Goal: Use online tool/utility: Utilize a website feature to perform a specific function

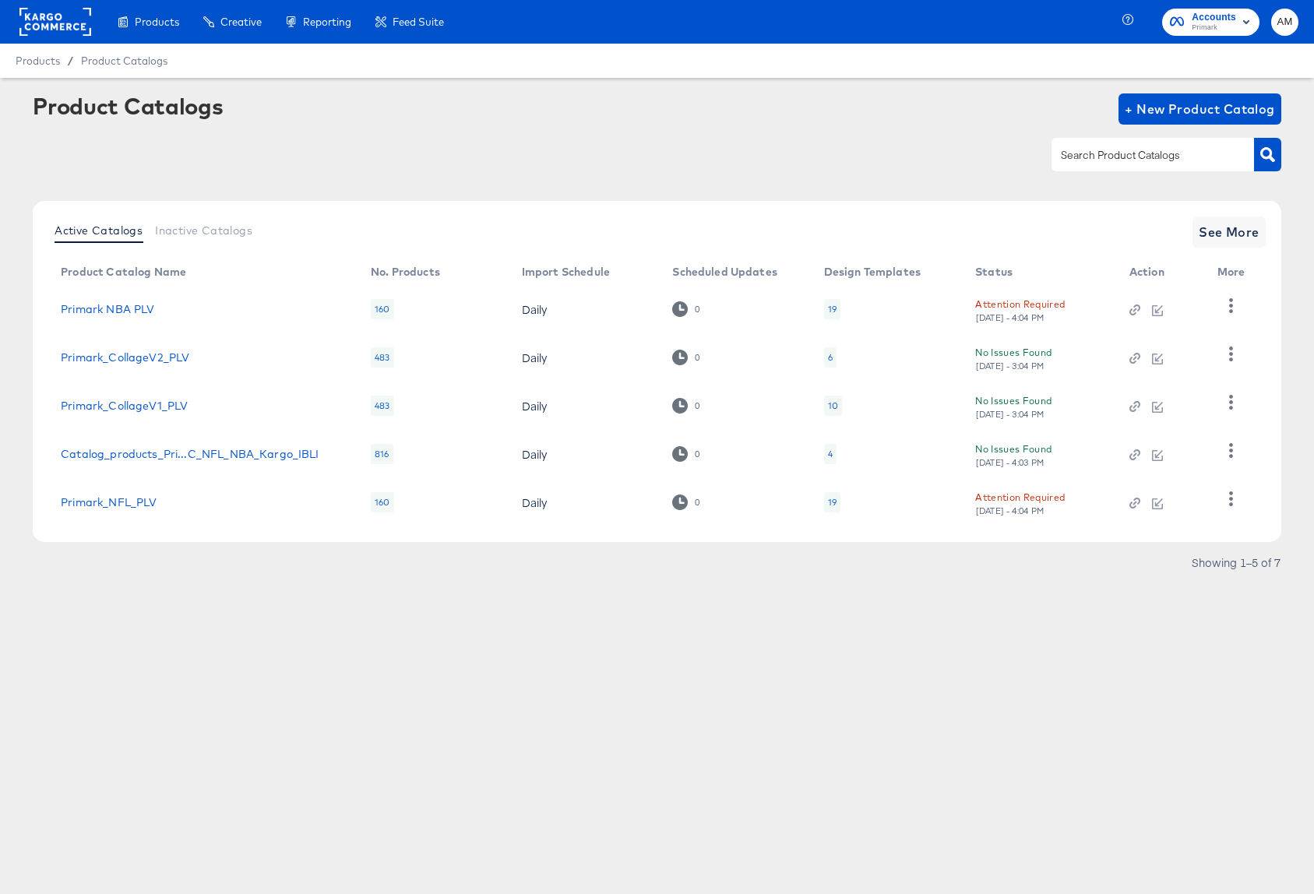
click at [1028, 308] on div "Attention Required" at bounding box center [1020, 304] width 90 height 16
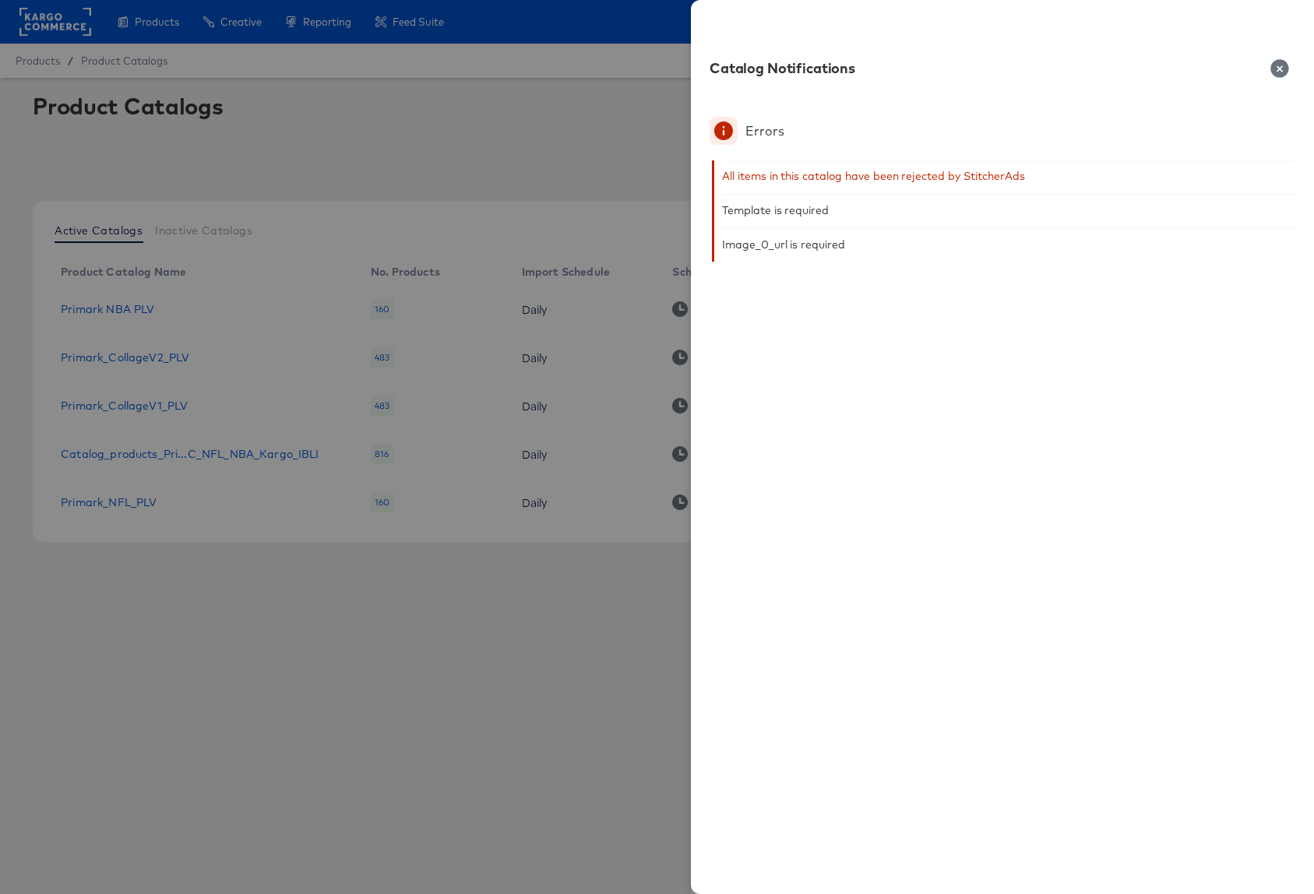
click at [1277, 67] on icon "button" at bounding box center [1279, 68] width 19 height 19
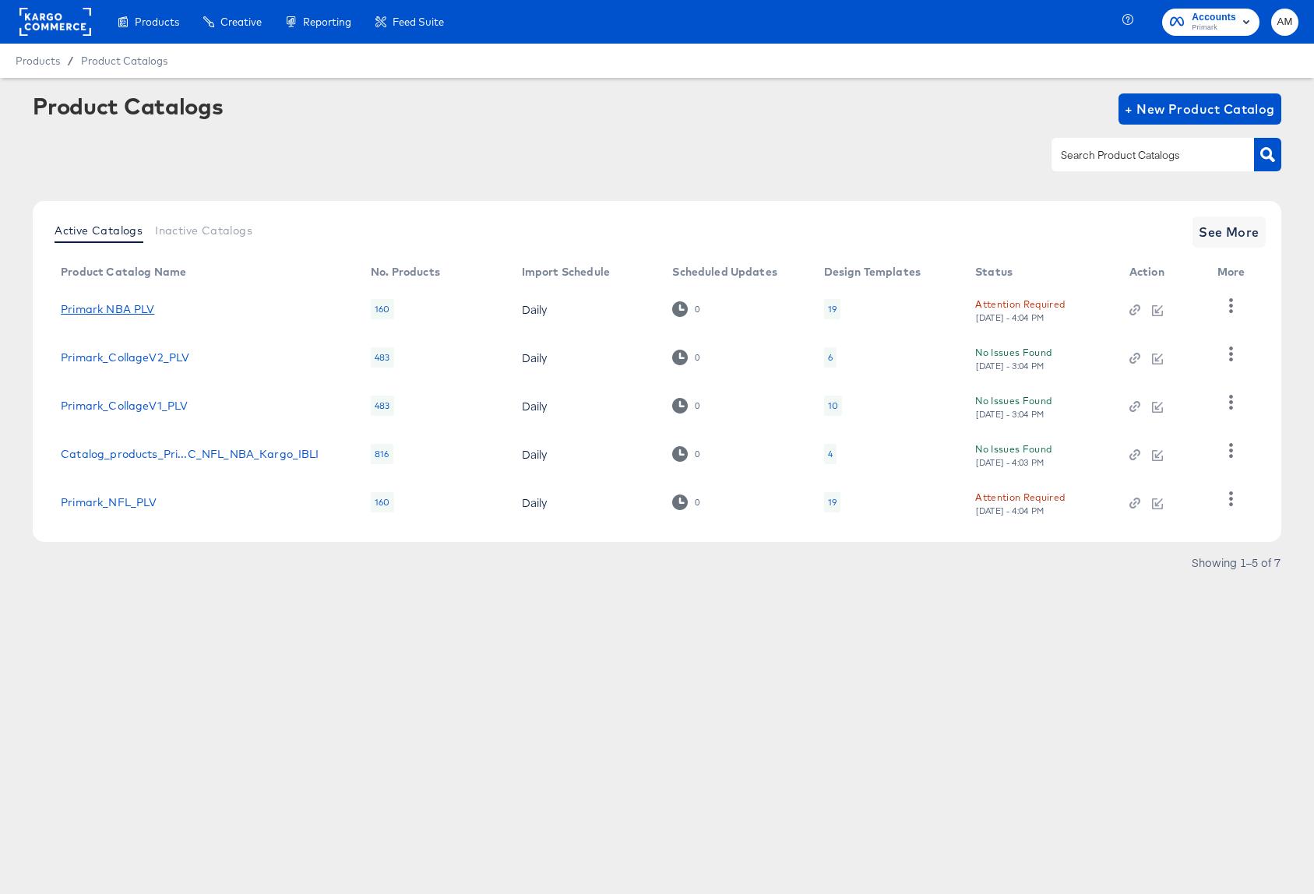
click at [103, 307] on link "Primark NBA PLV" at bounding box center [107, 309] width 93 height 12
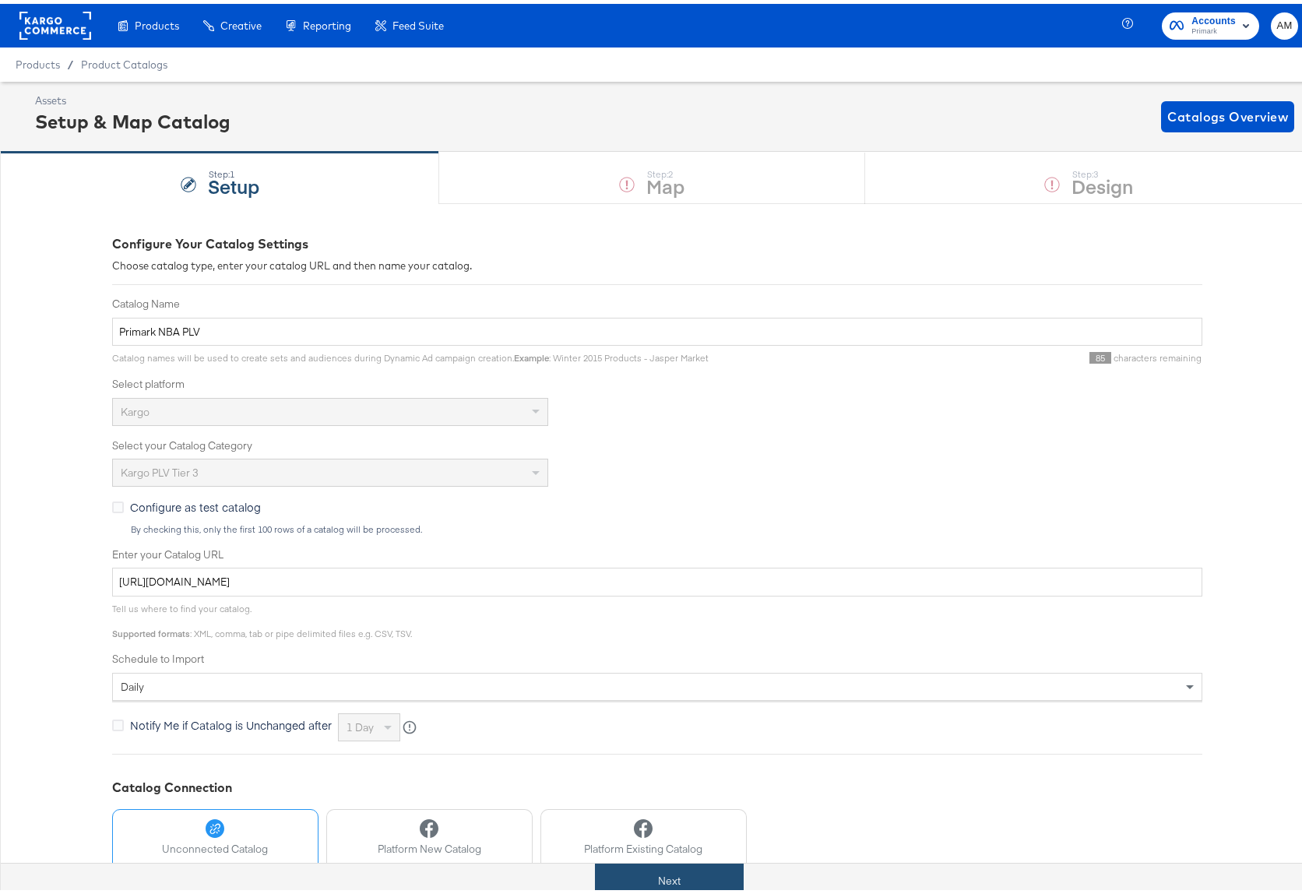
click at [635, 873] on button "Next" at bounding box center [669, 877] width 149 height 35
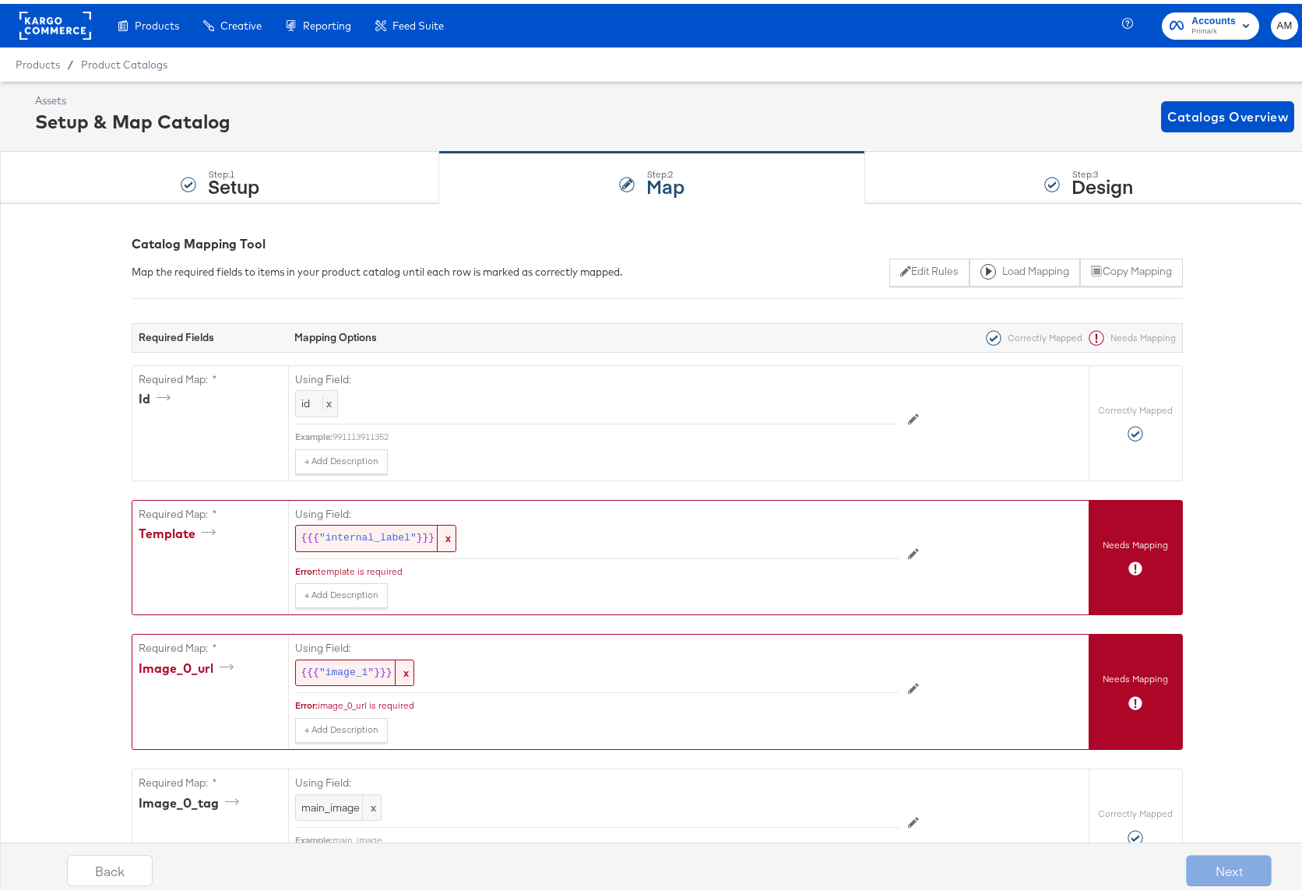
click at [134, 53] on div "Products / Product Catalogs" at bounding box center [657, 61] width 1314 height 34
click at [132, 65] on span "Product Catalogs" at bounding box center [124, 61] width 87 height 12
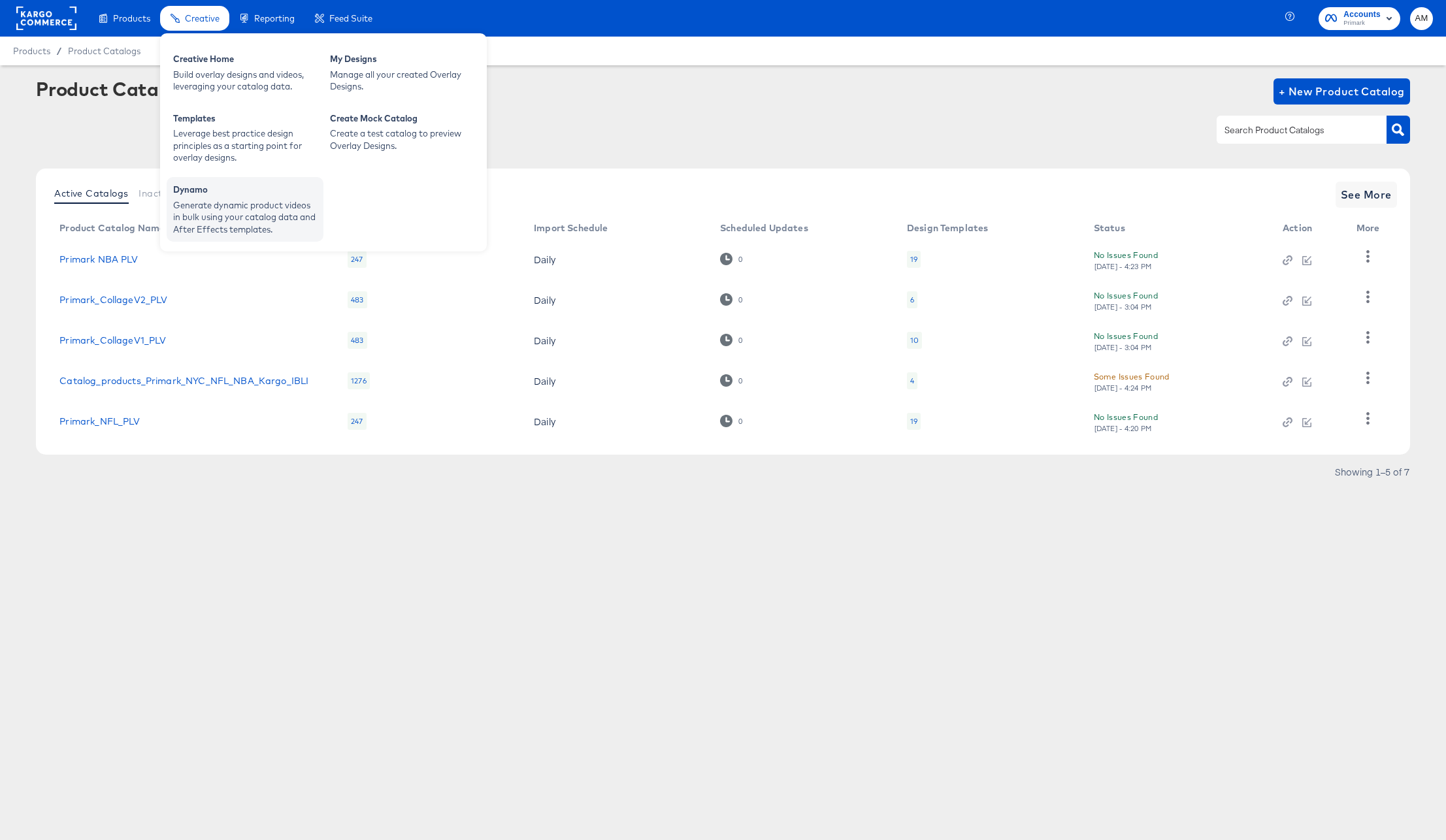
click at [244, 198] on div "Dynamo" at bounding box center [244, 191] width 144 height 16
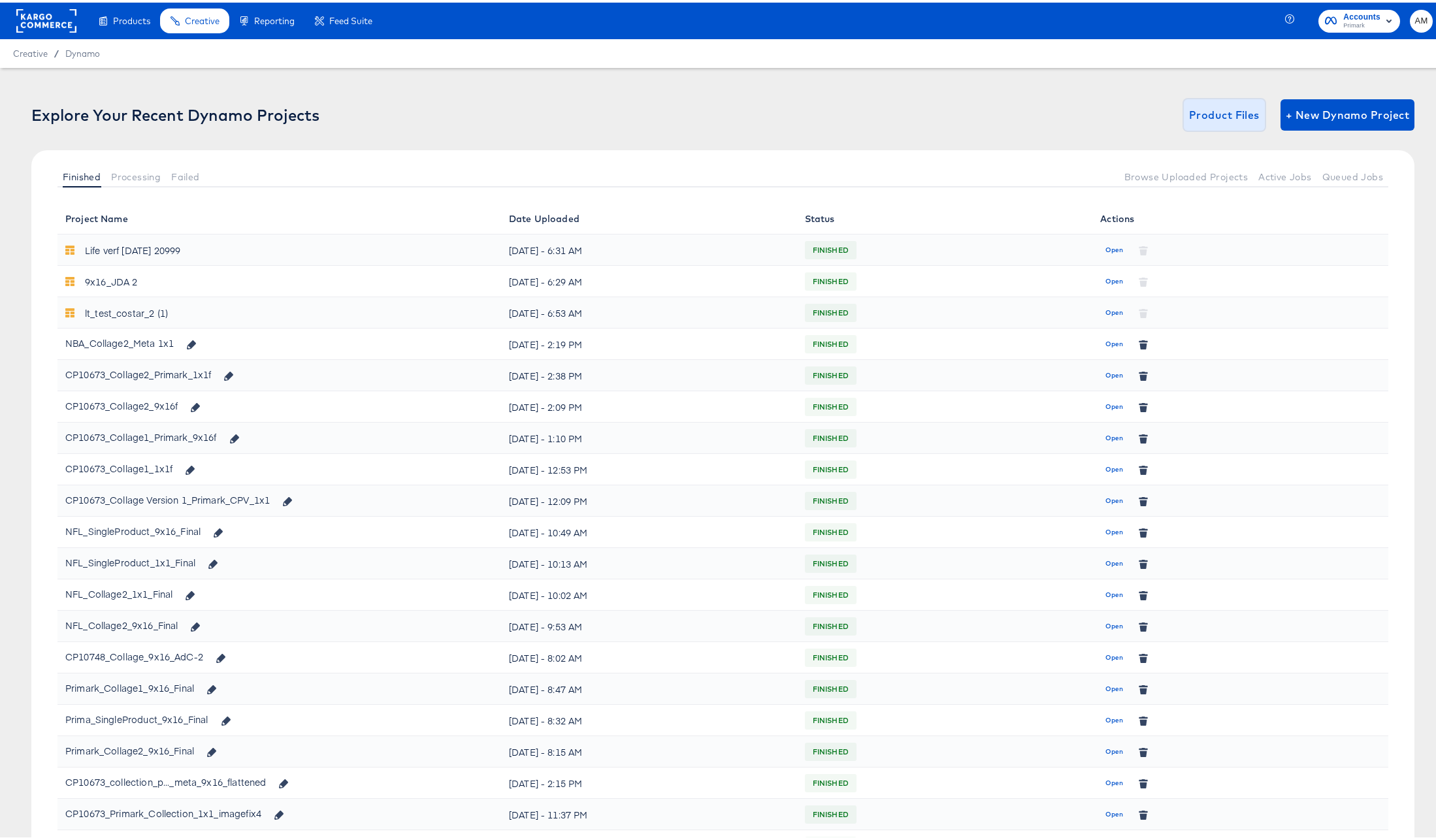
click at [1215, 112] on span "Product Files" at bounding box center [1225, 112] width 70 height 18
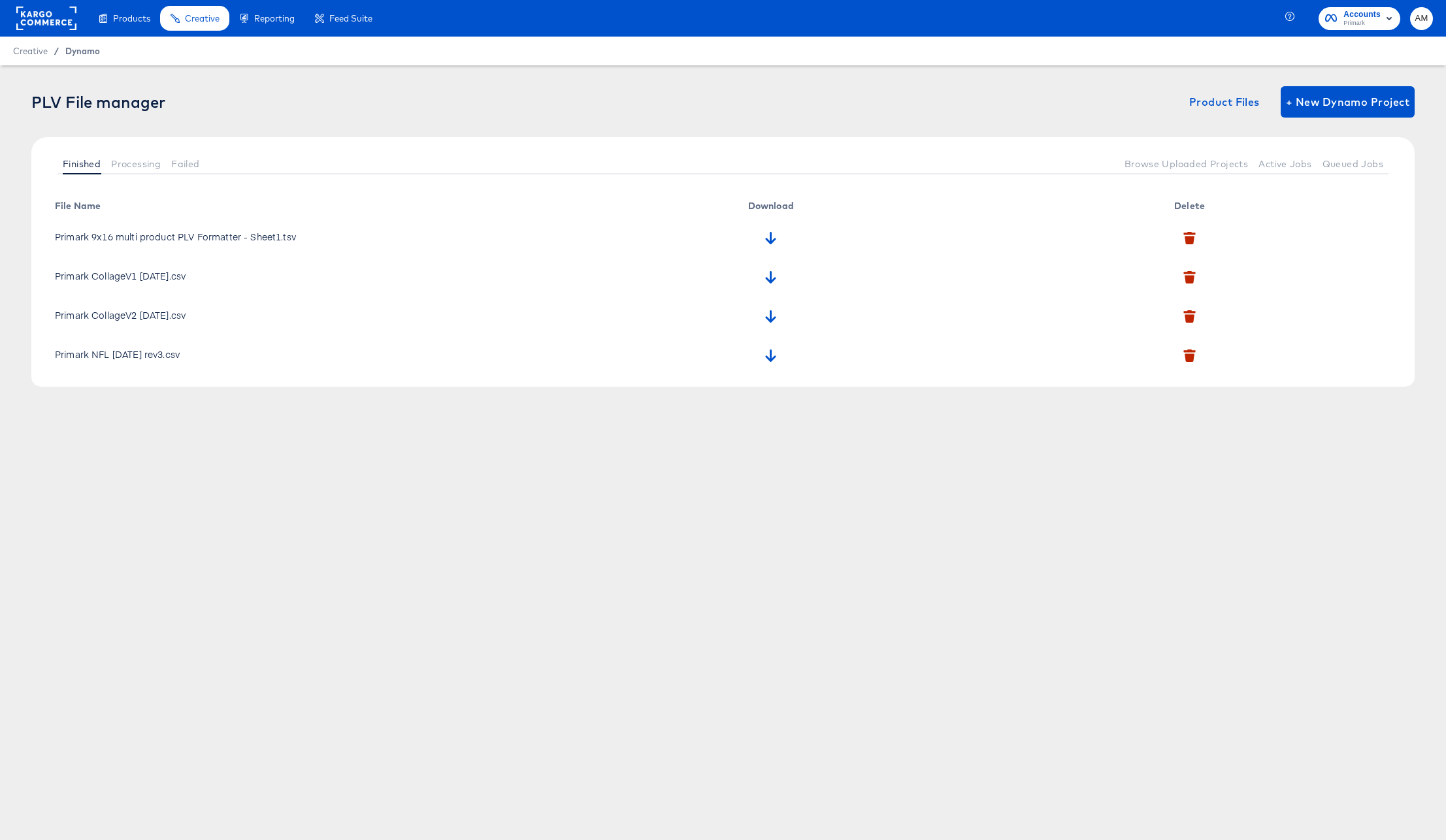
click at [85, 52] on span "Dynamo" at bounding box center [82, 51] width 34 height 10
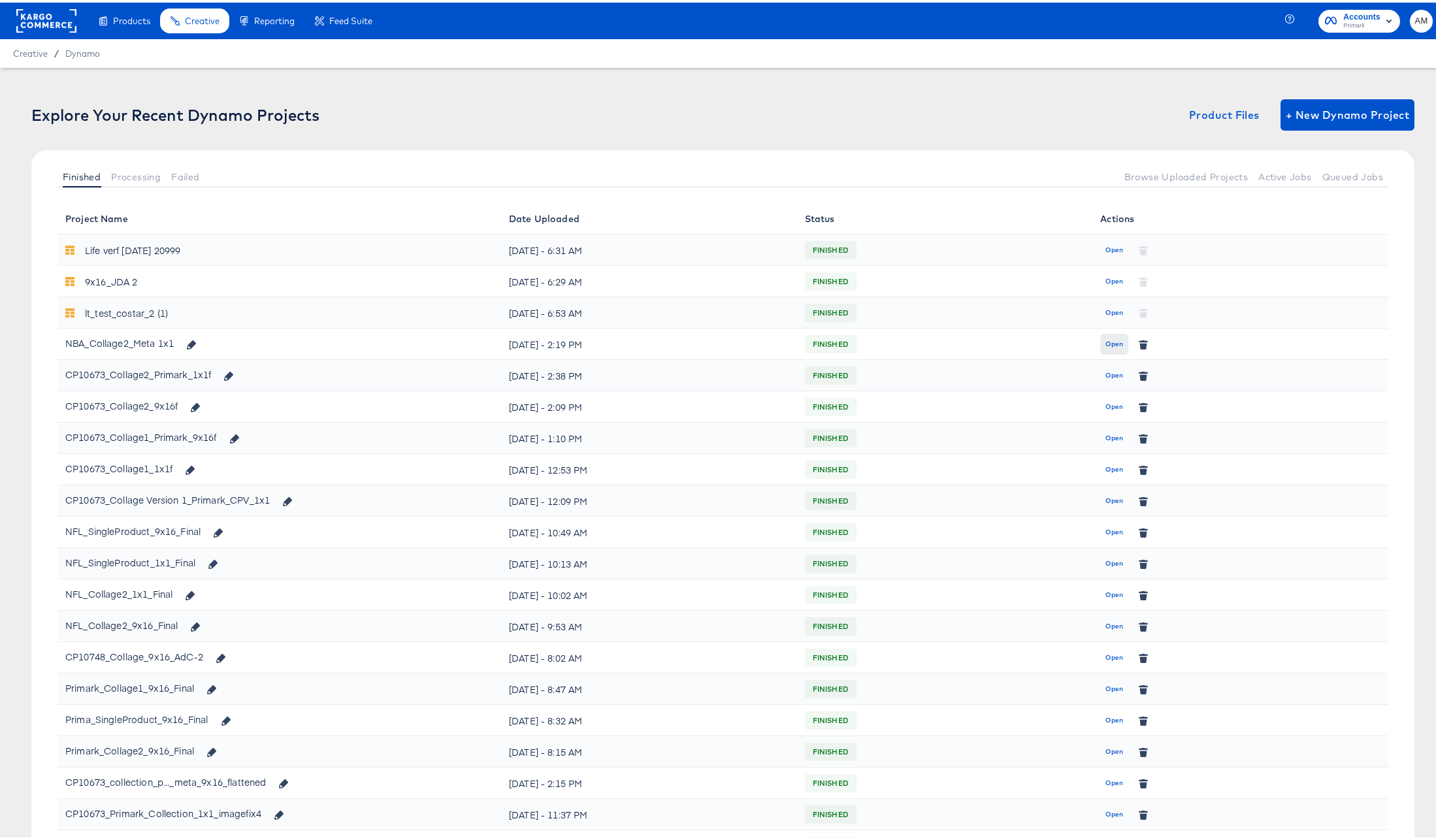
click at [1107, 346] on span "Open" at bounding box center [1114, 342] width 18 height 12
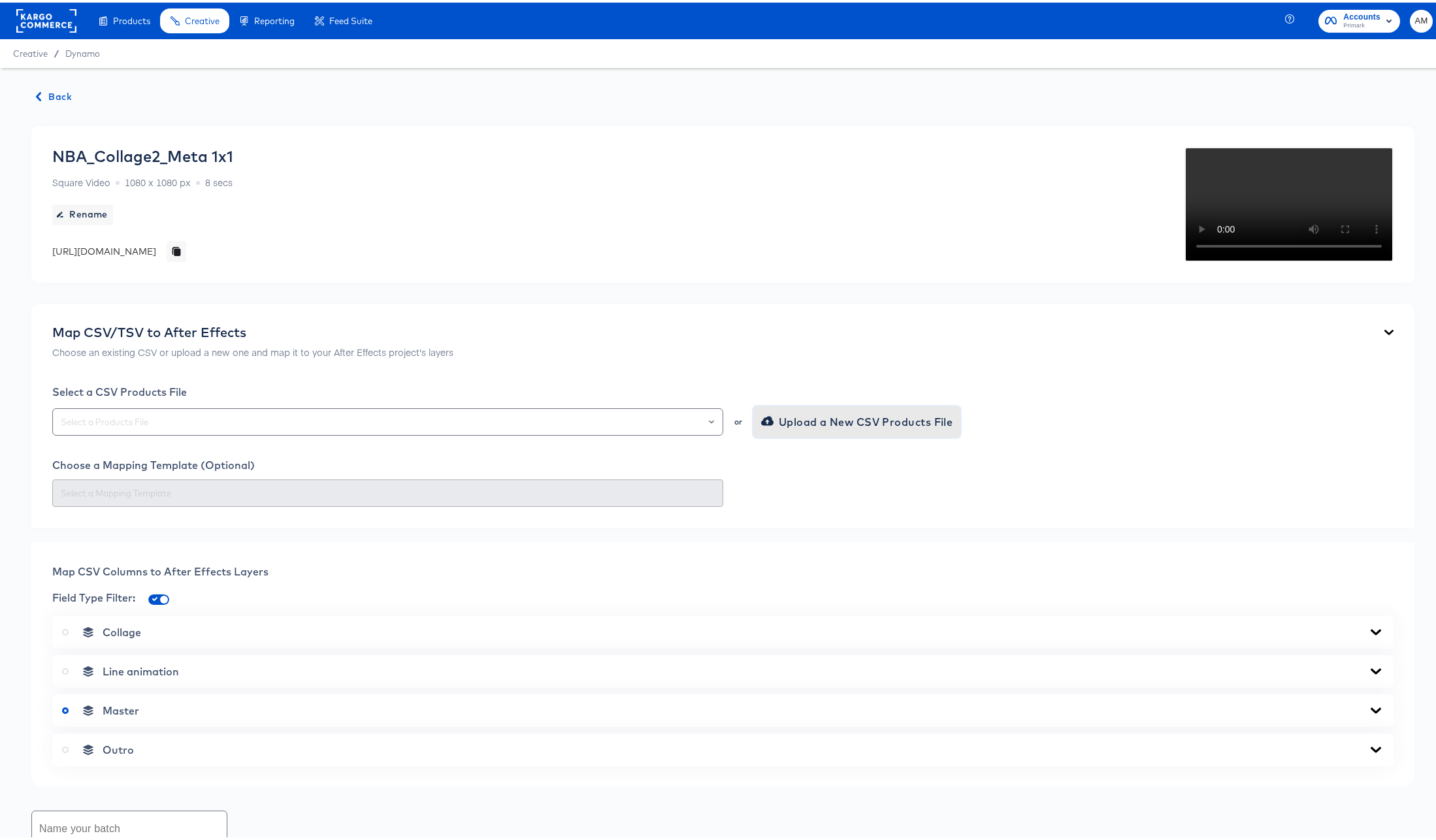
click at [808, 429] on span "Upload a New CSV Products File" at bounding box center [859, 420] width 190 height 18
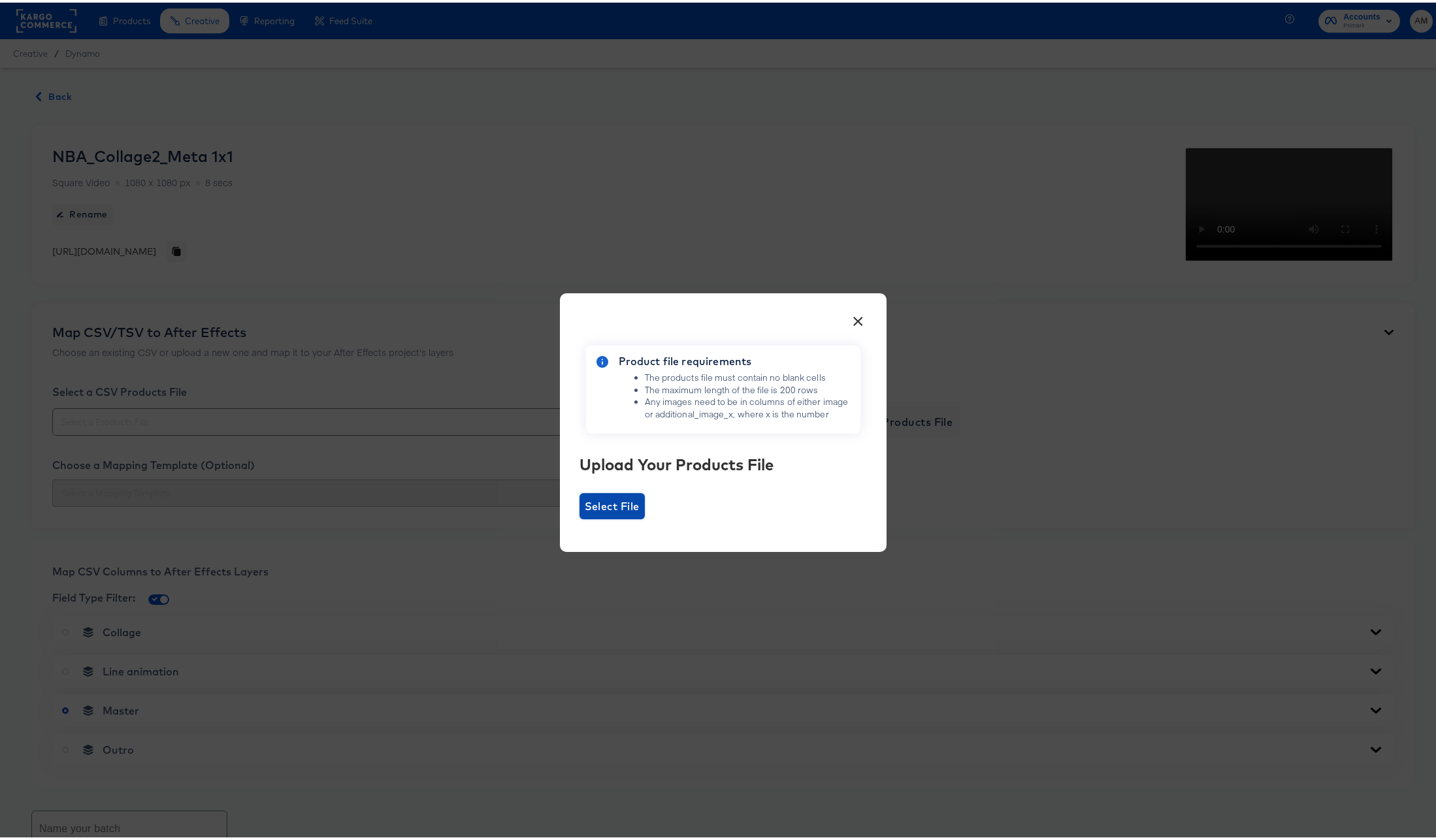
click at [619, 499] on span "Select File" at bounding box center [612, 503] width 55 height 18
click at [580, 517] on input "Select File" at bounding box center [580, 517] width 0 height 0
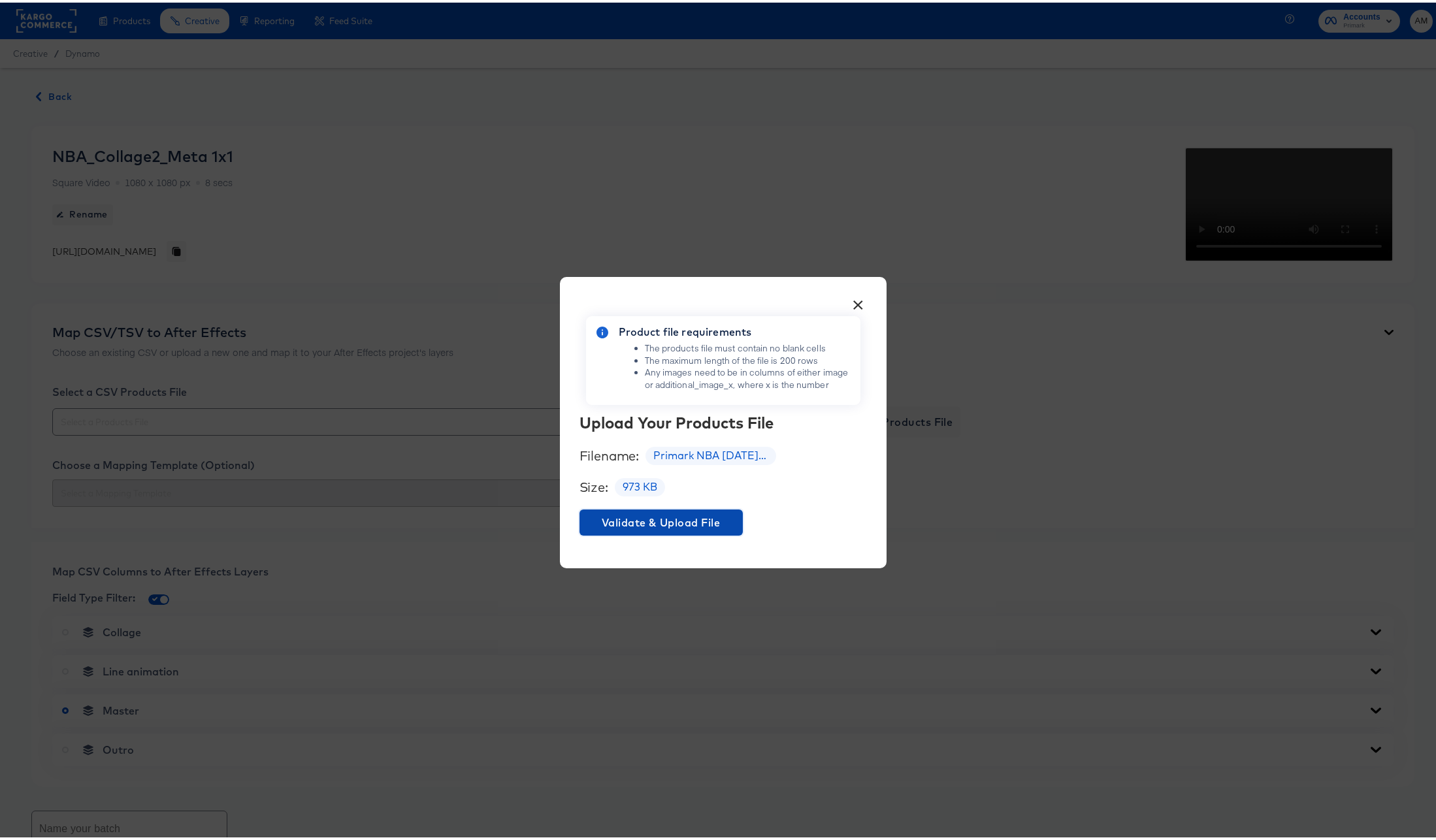
click at [682, 512] on span "Validate & Upload File" at bounding box center [661, 520] width 153 height 18
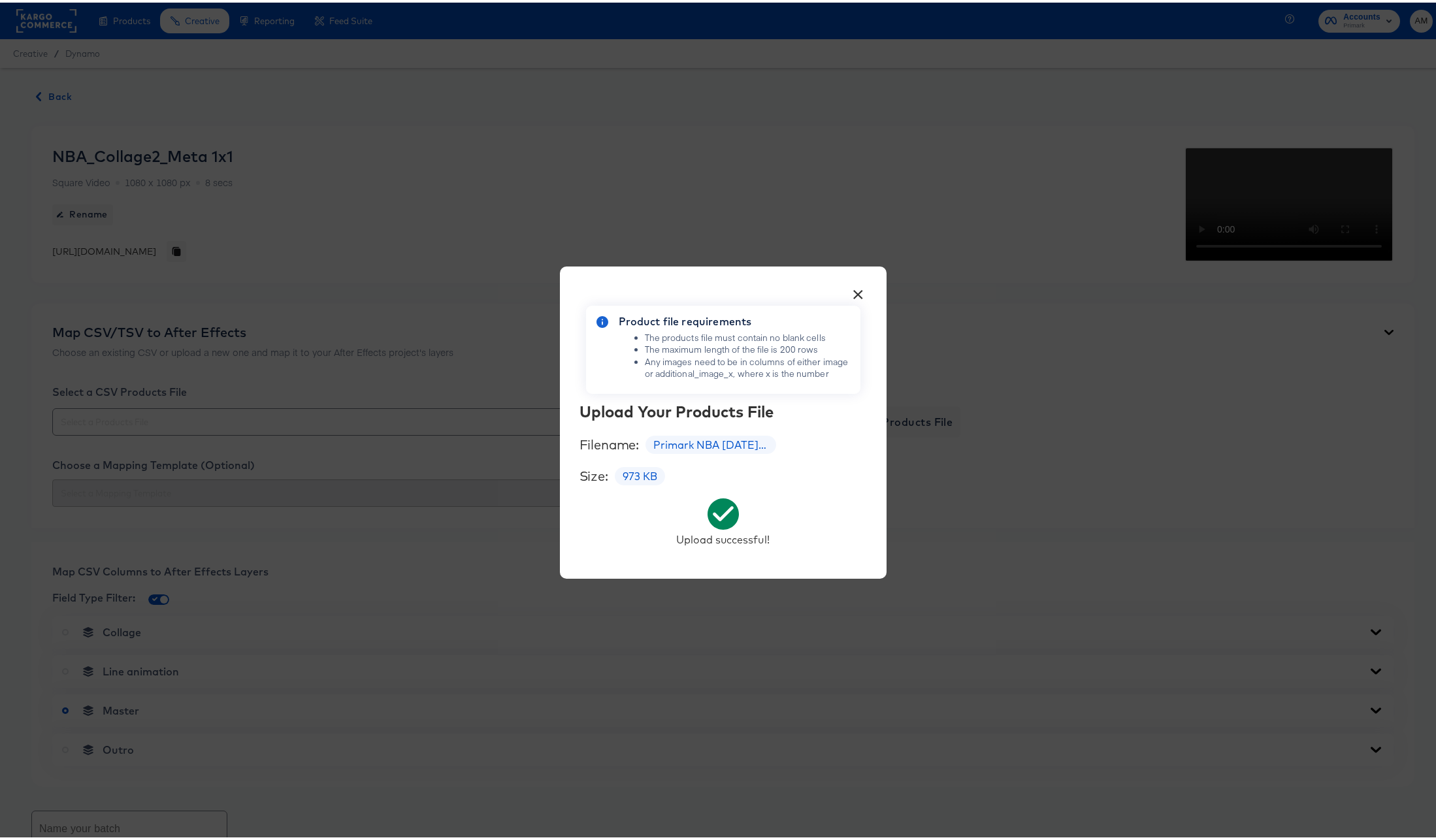
click at [857, 292] on button "×" at bounding box center [859, 289] width 23 height 23
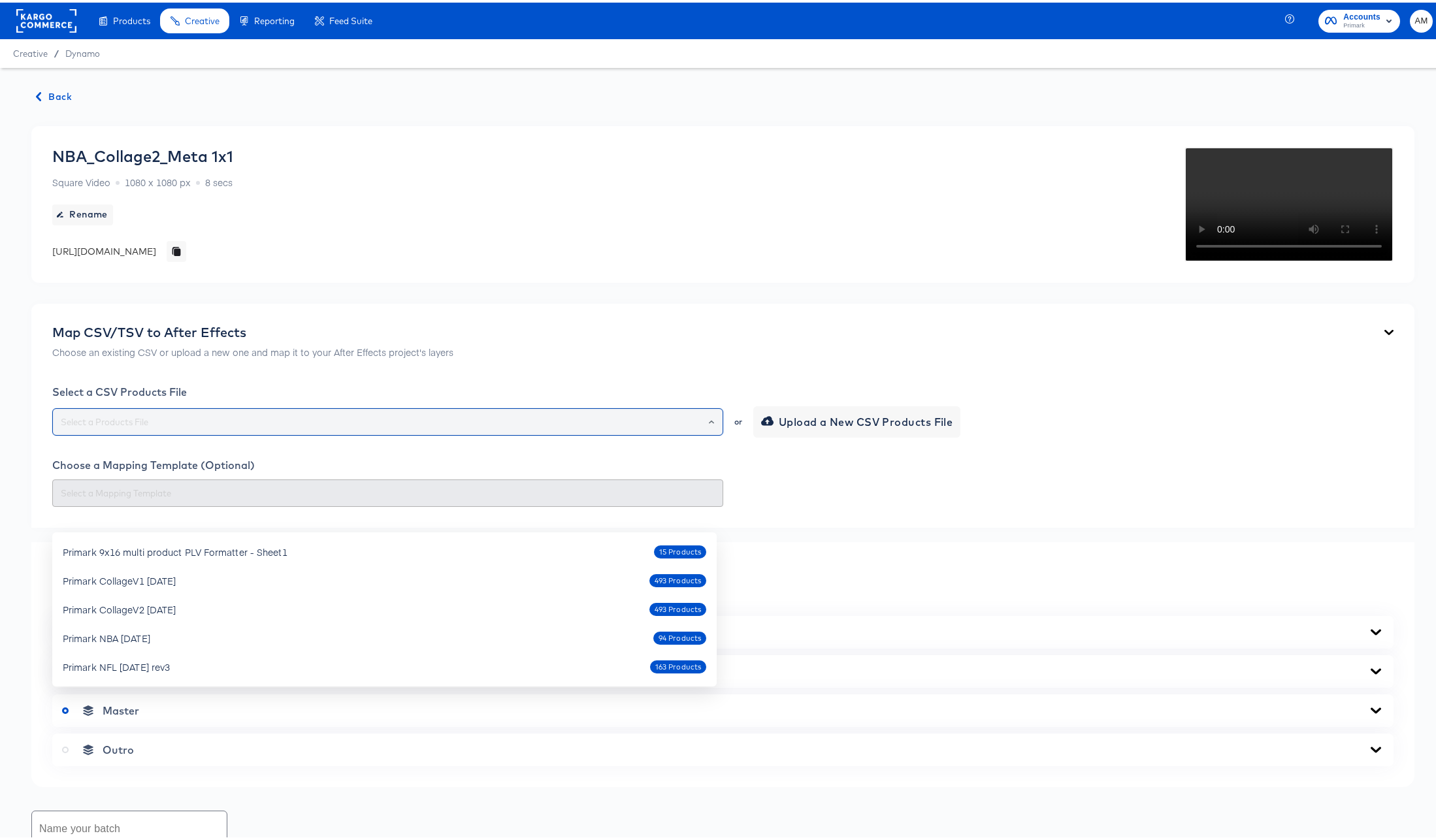
click at [604, 427] on input "text" at bounding box center [388, 420] width 660 height 15
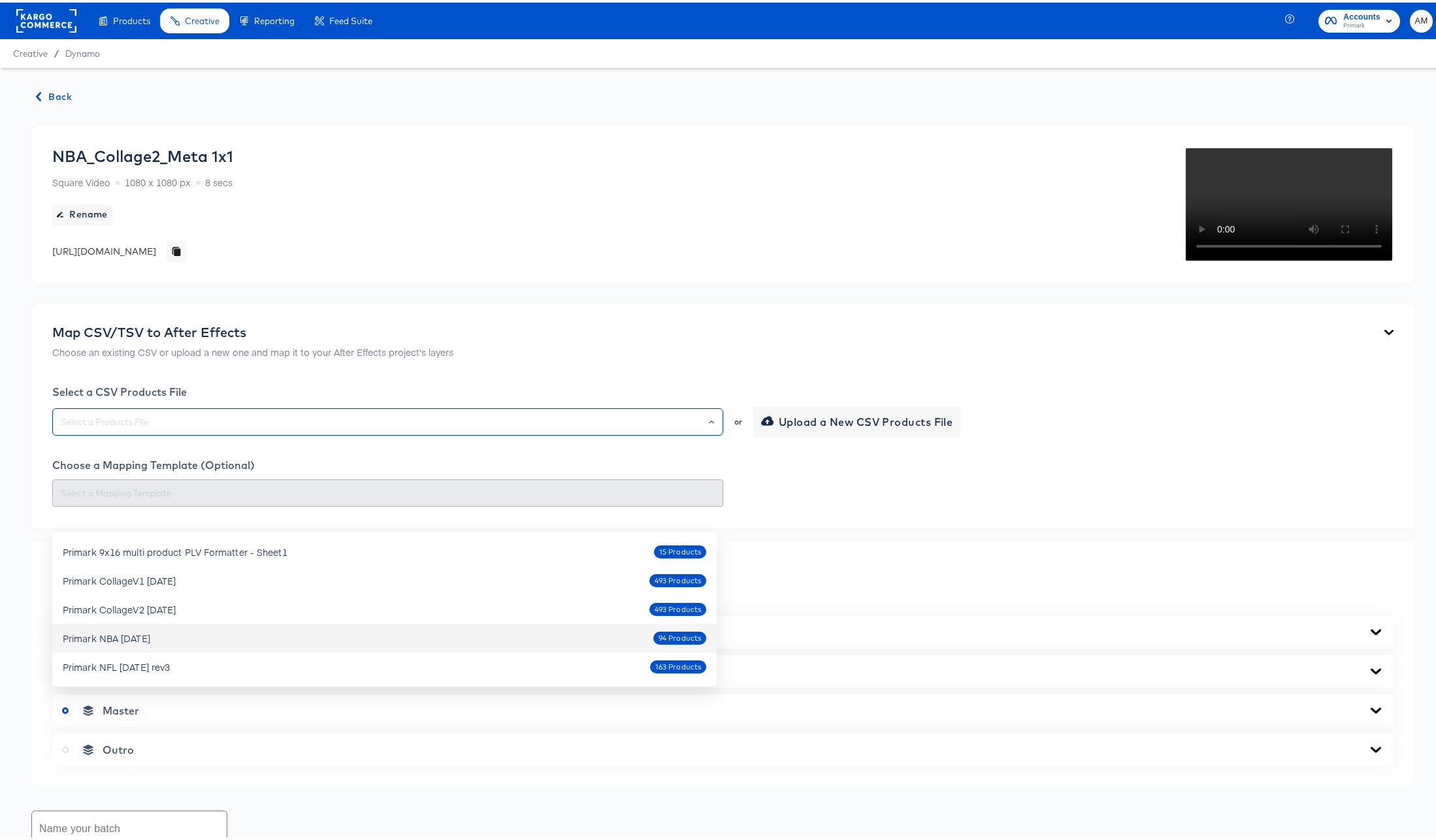
click at [150, 639] on div "Primark NBA Oct7 2025" at bounding box center [107, 636] width 87 height 13
type input "Primark NBA Oct7 2025"
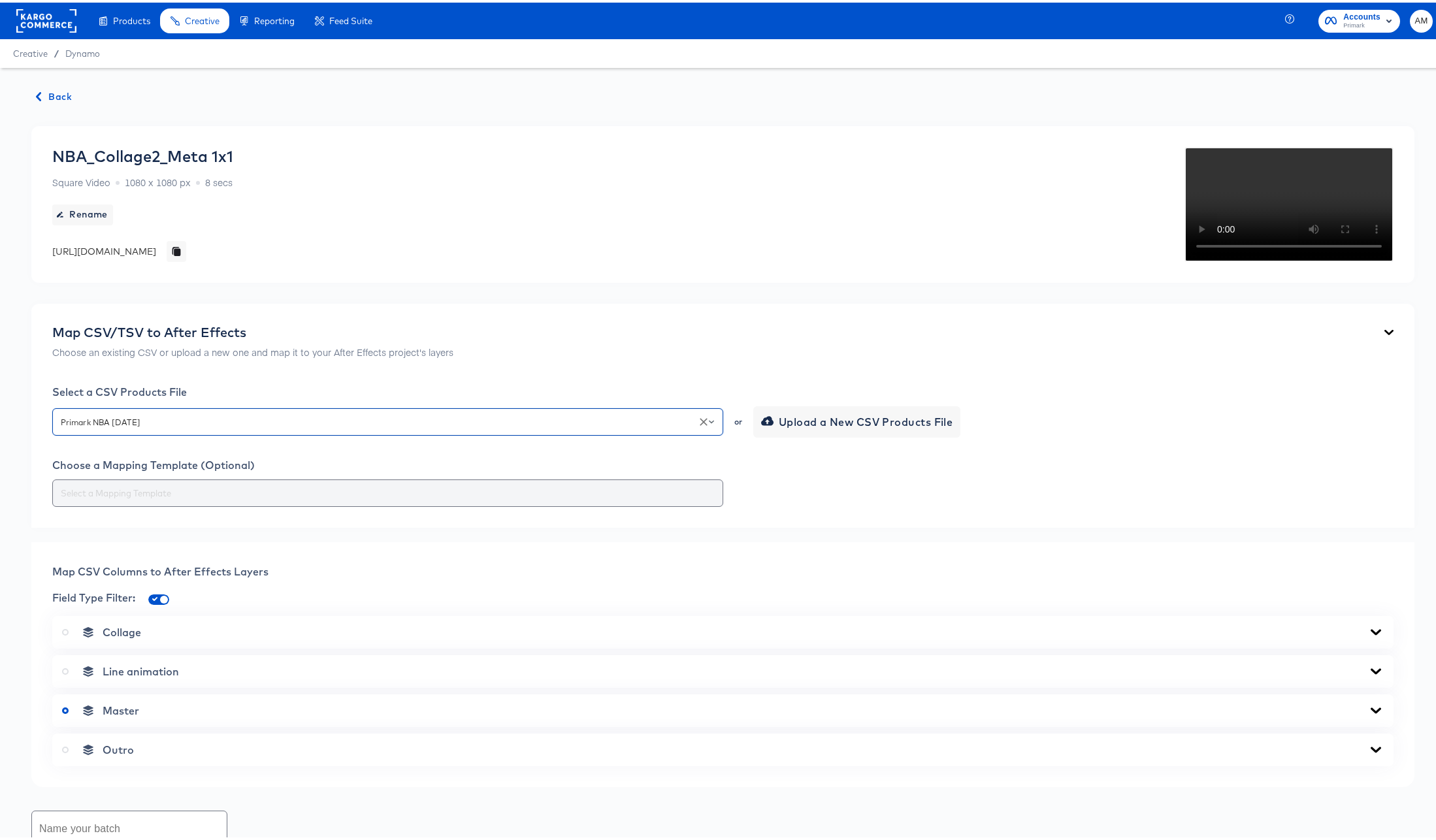
click at [506, 498] on input "text" at bounding box center [388, 491] width 660 height 15
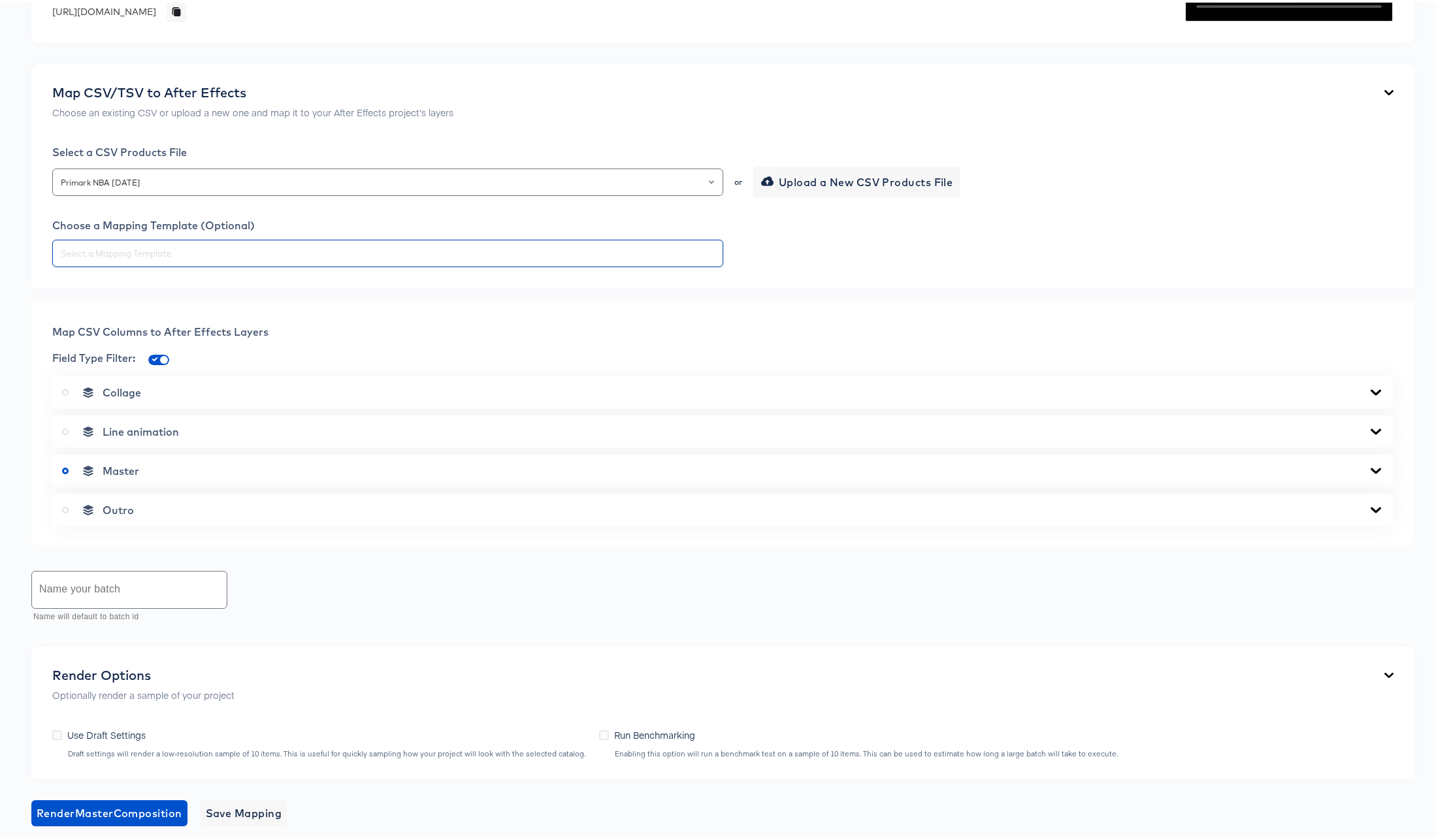
scroll to position [241, 0]
click at [1368, 472] on icon at bounding box center [1376, 467] width 16 height 10
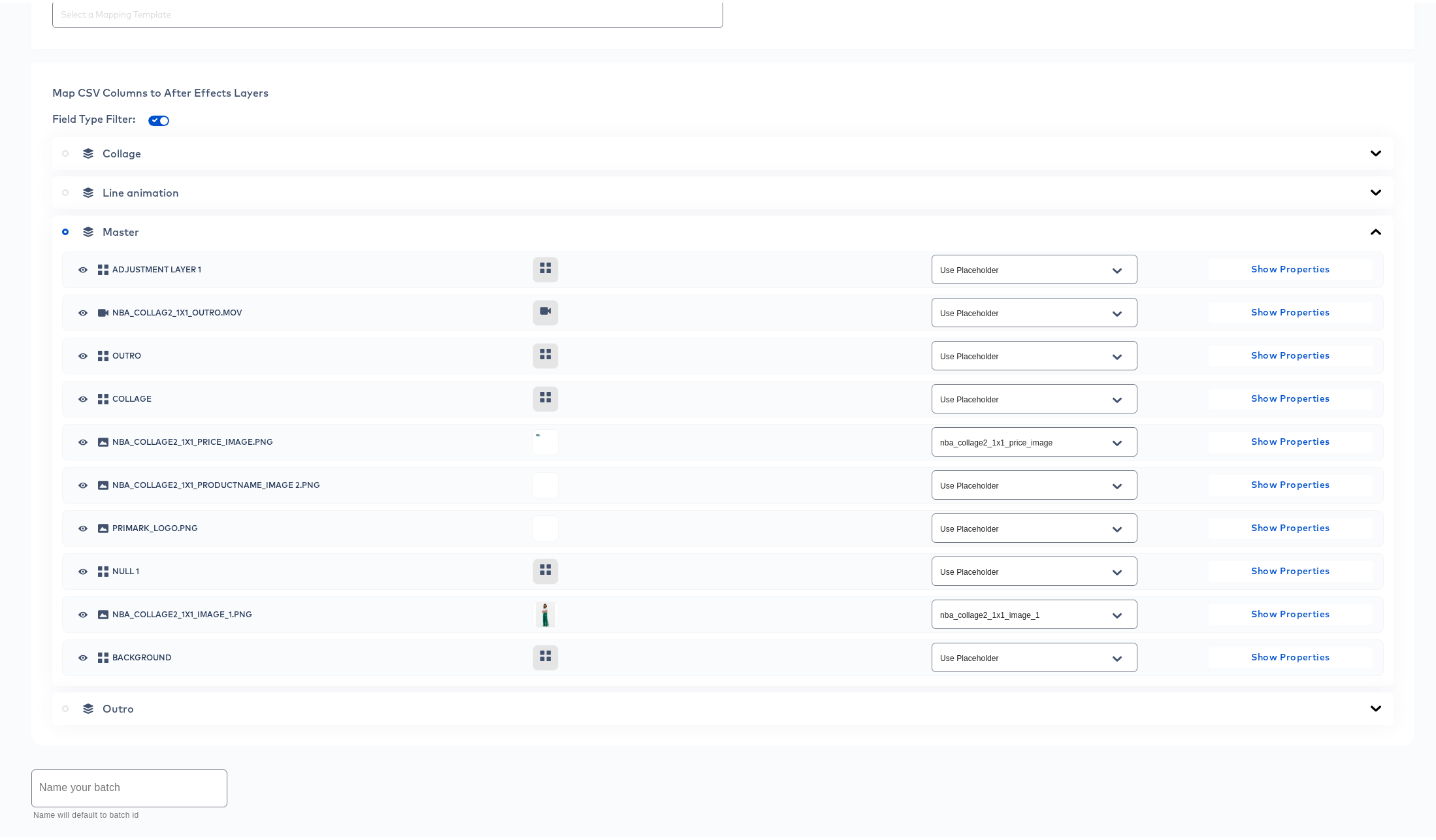
scroll to position [503, 0]
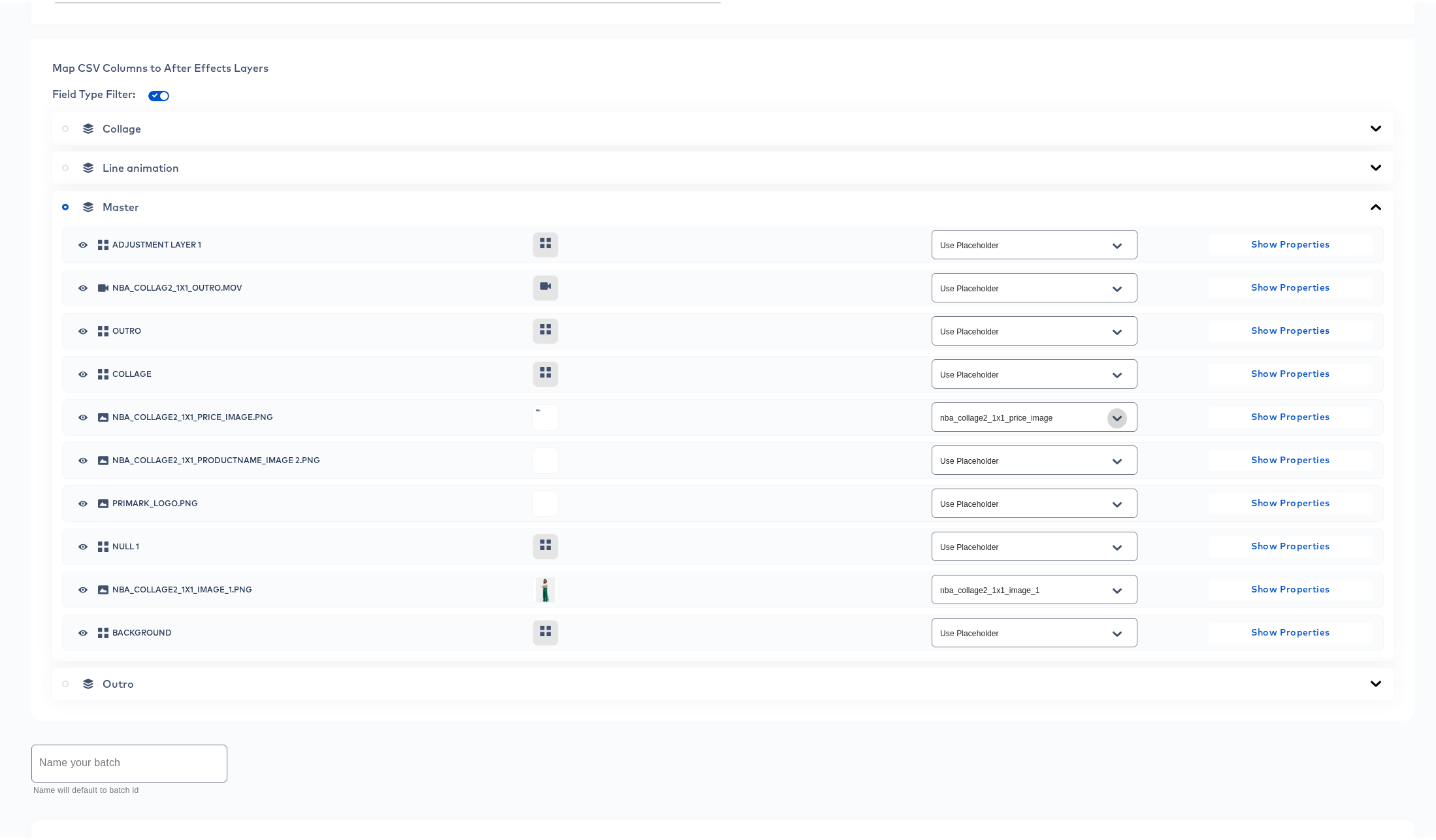
click at [1113, 418] on icon "Open" at bounding box center [1117, 415] width 9 height 5
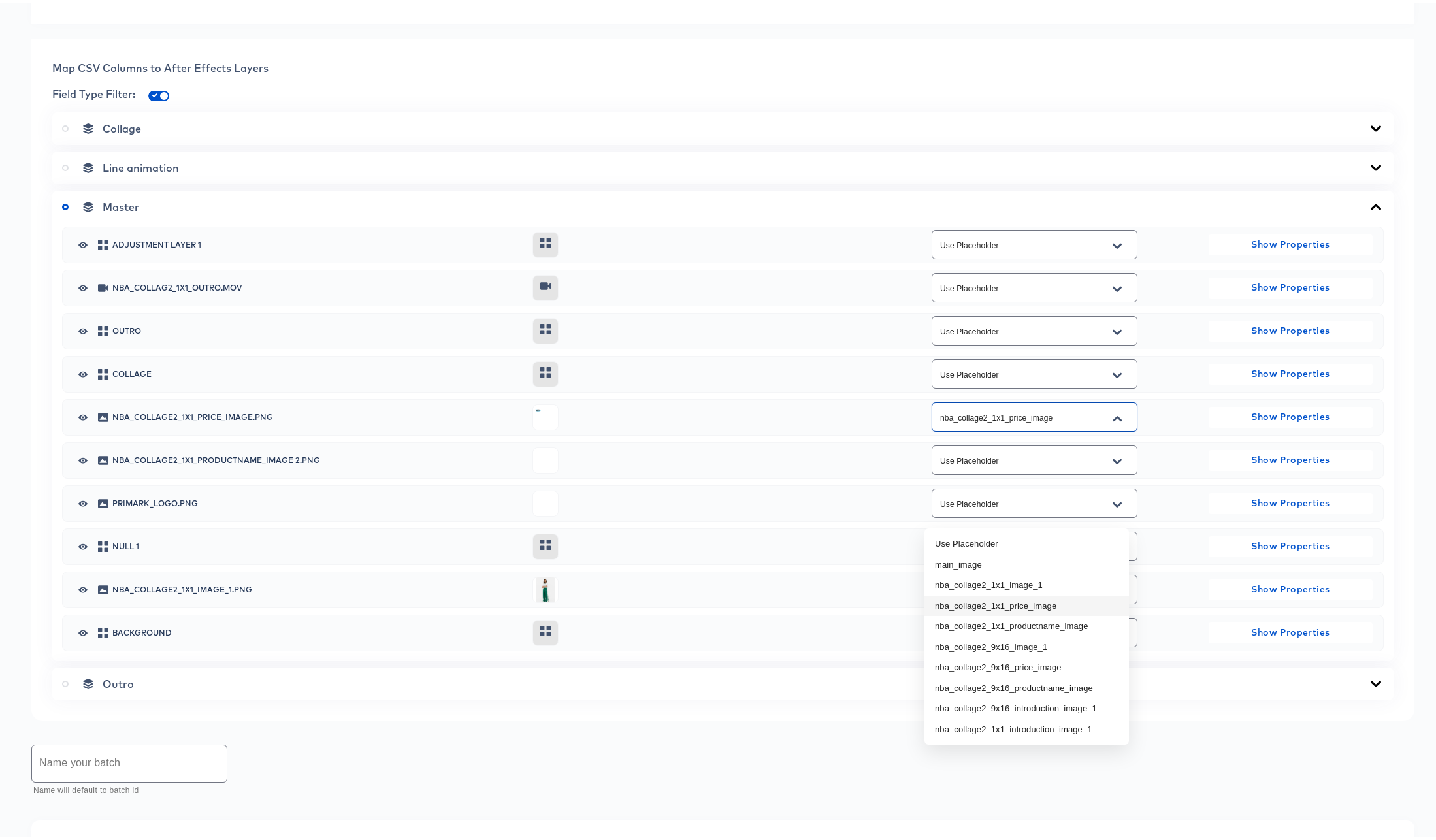
click at [1076, 603] on li "nba_collage2_1x1_price_image" at bounding box center [1027, 603] width 205 height 21
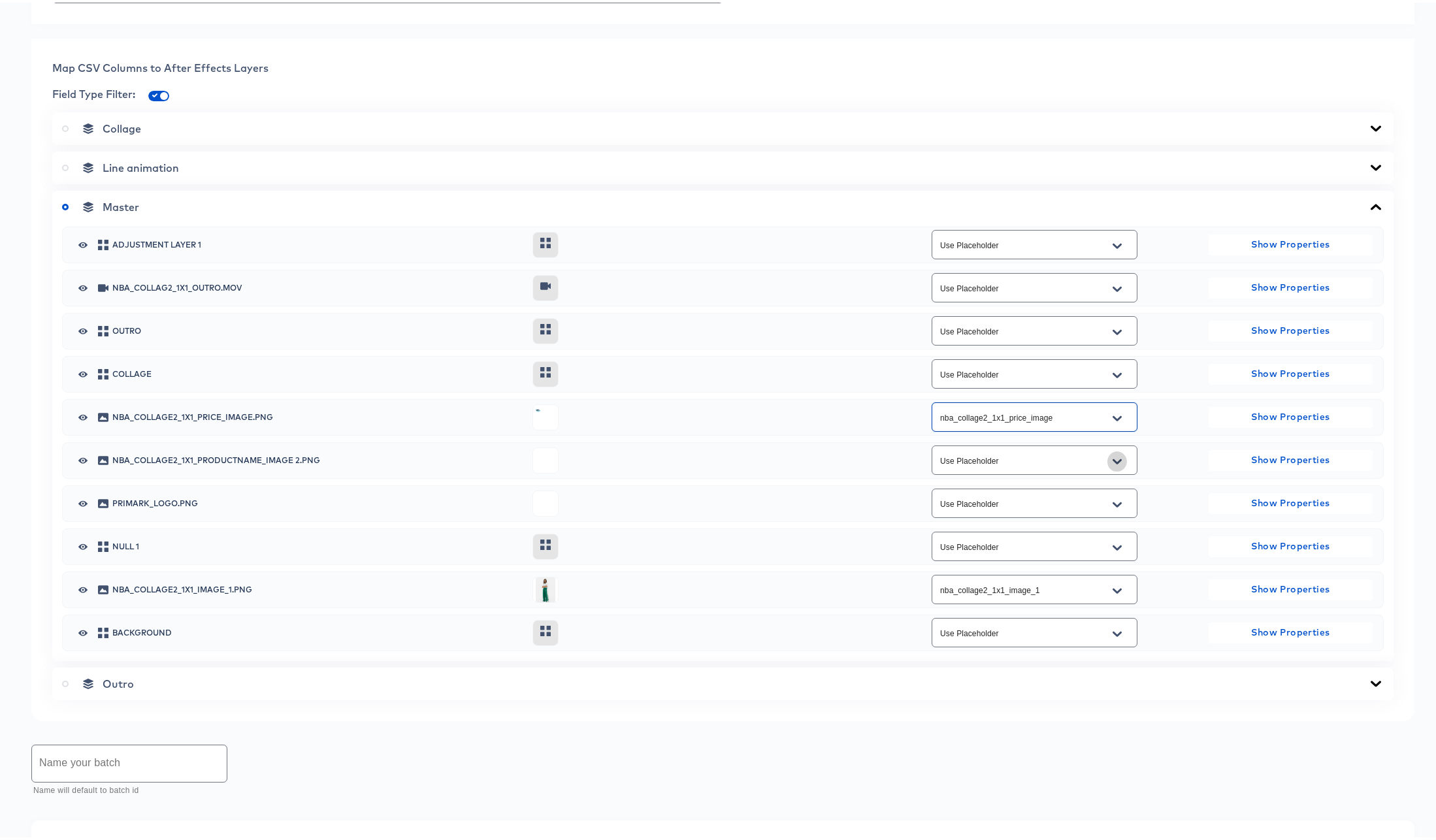
click at [1114, 462] on icon "Open" at bounding box center [1117, 458] width 9 height 5
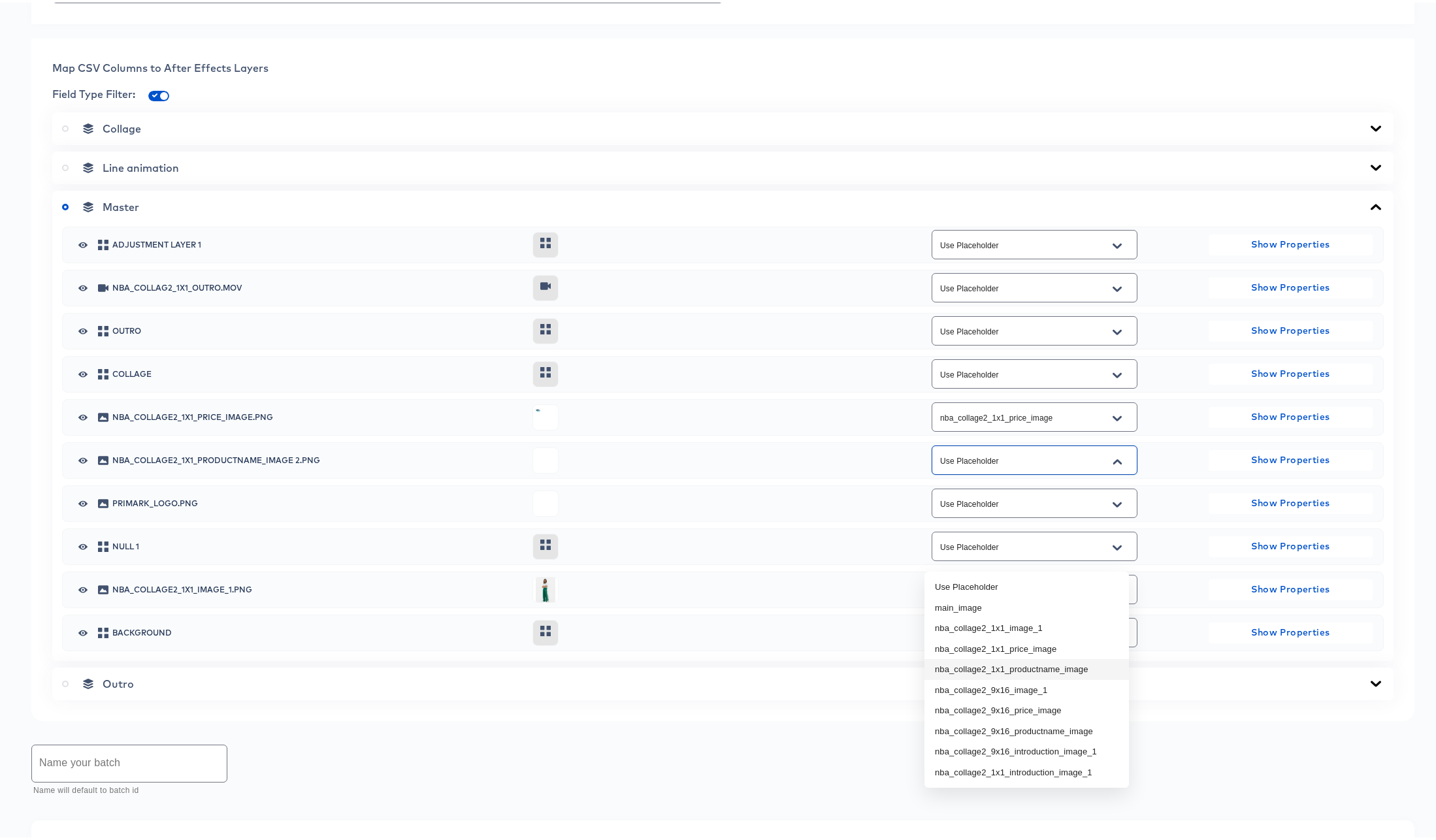
click at [1094, 666] on li "nba_collage2_1x1_productname_image" at bounding box center [1027, 667] width 205 height 21
type input "nba_collage2_1x1_productname_image"
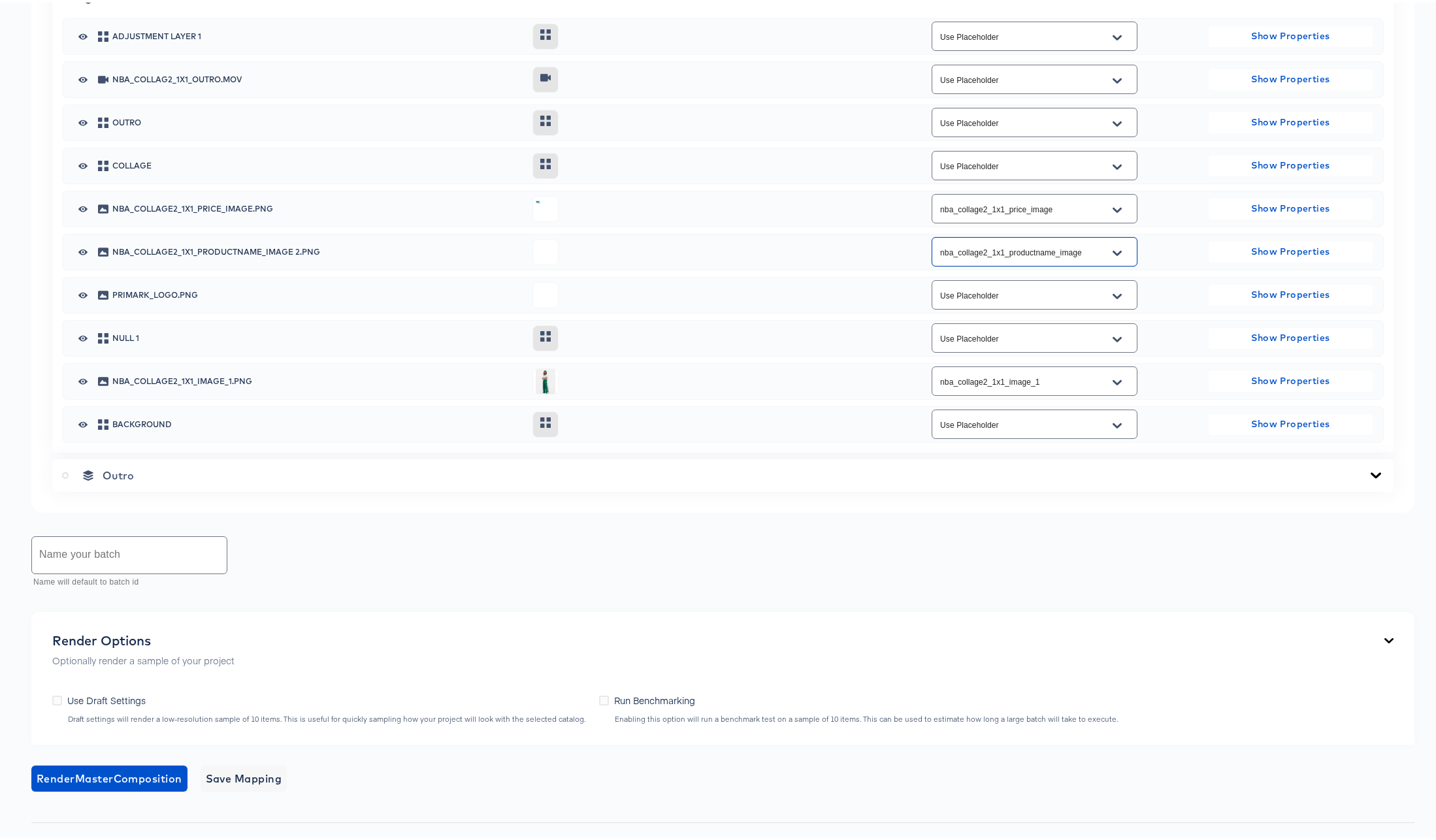
scroll to position [801, 0]
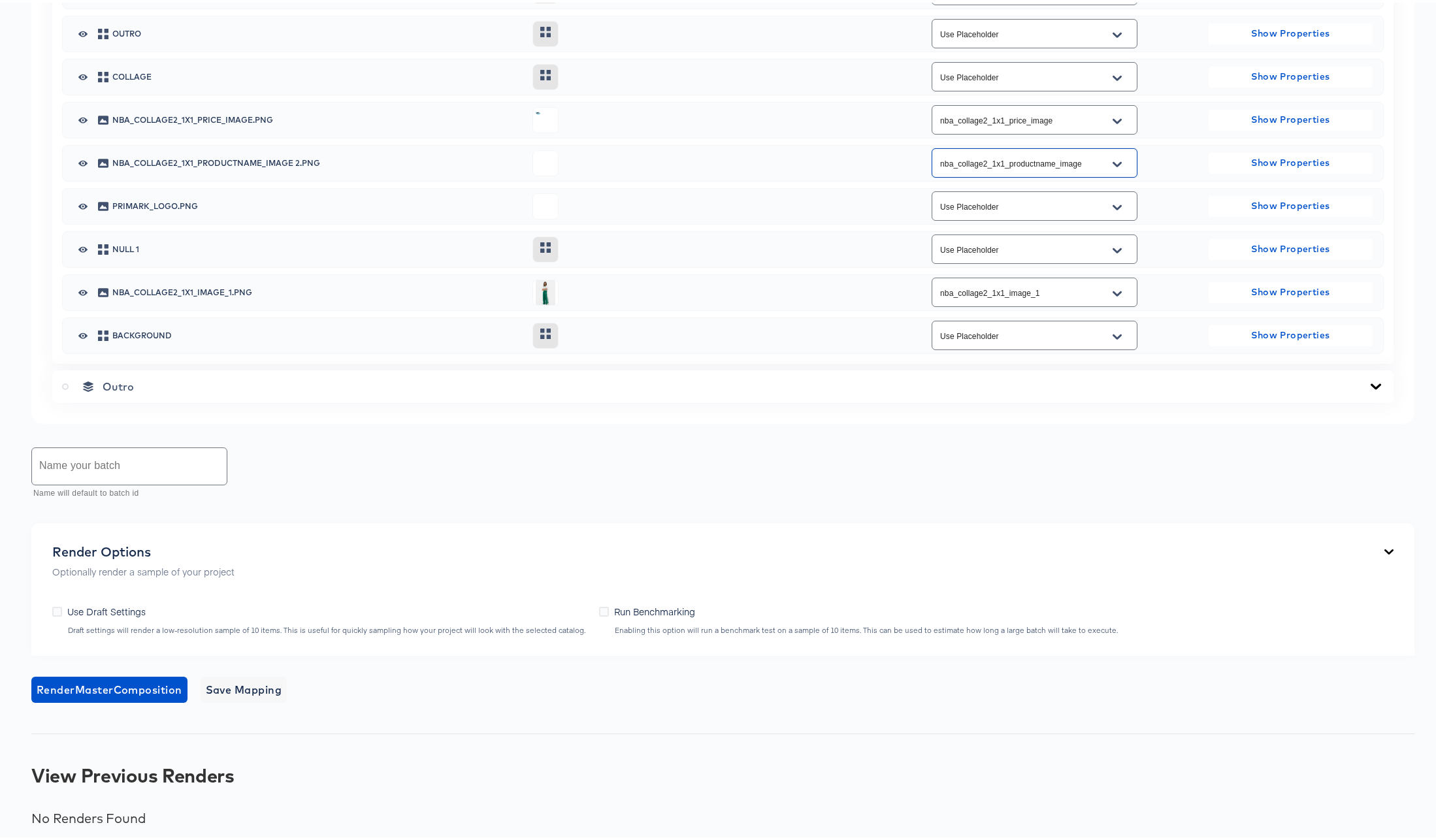
click at [159, 483] on input "text" at bounding box center [129, 464] width 195 height 37
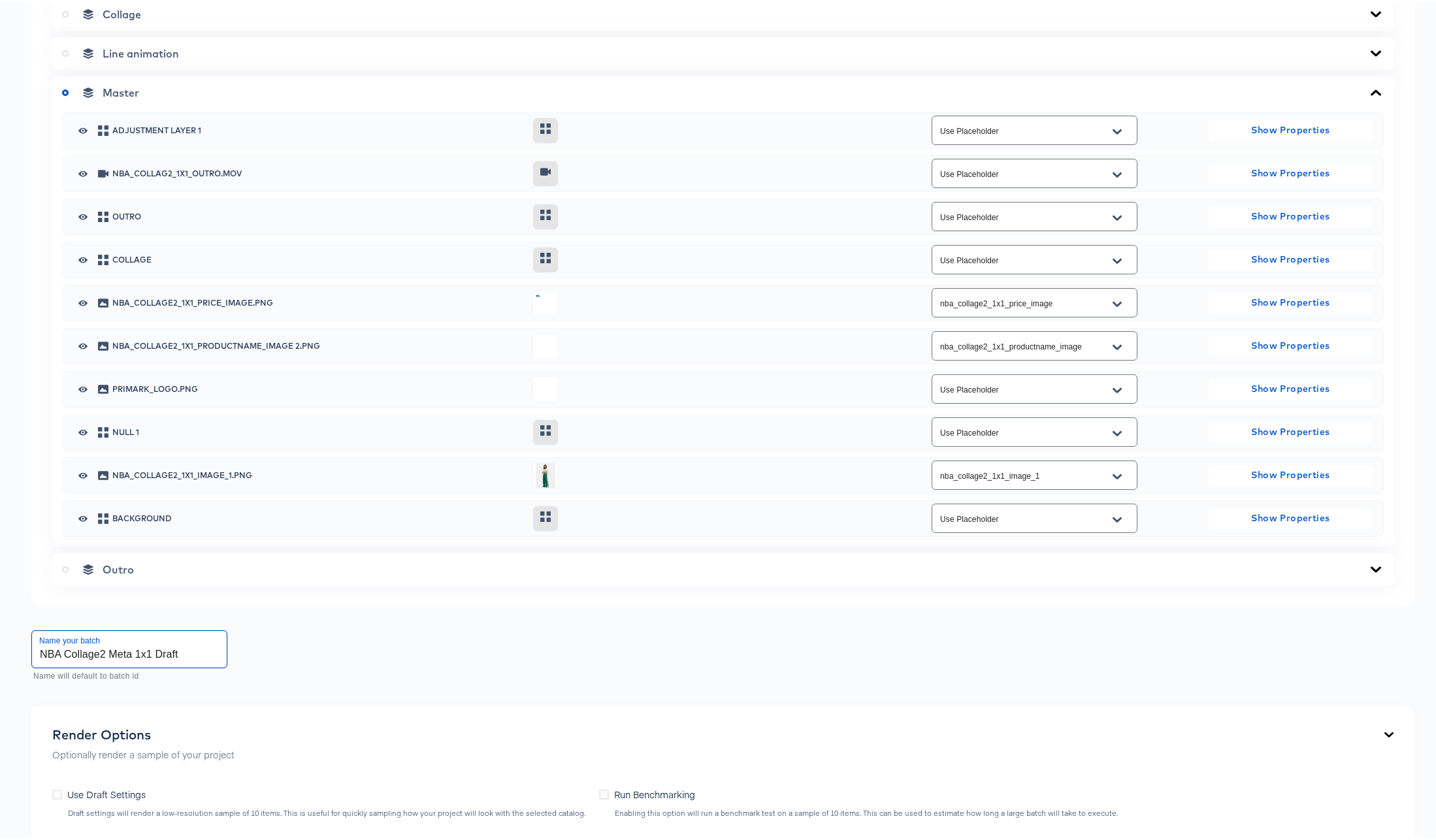
scroll to position [900, 0]
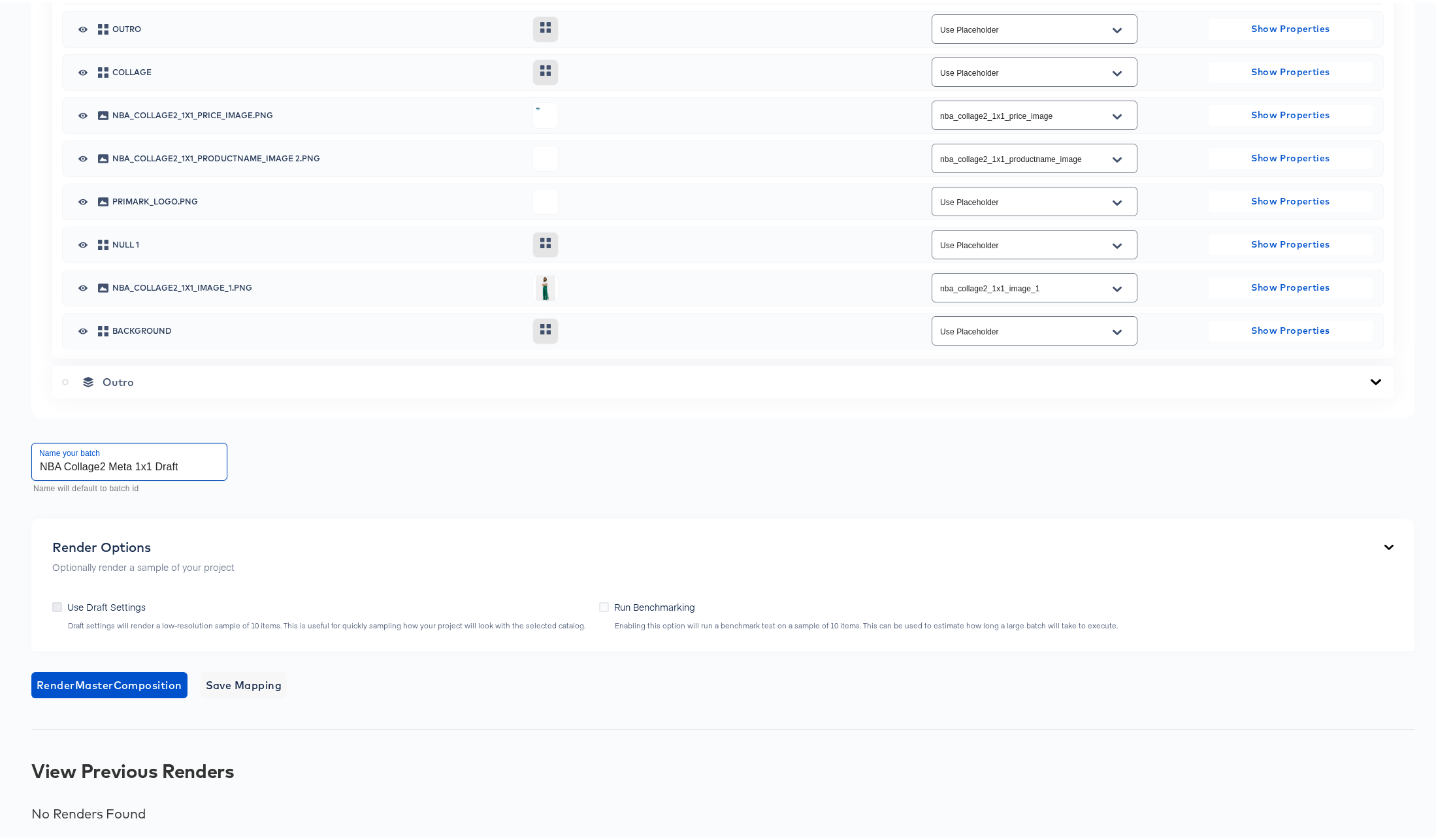
type input "NBA Collage2 Meta 1x1 Draft"
click at [59, 604] on icon at bounding box center [57, 605] width 10 height 10
click at [0, 0] on input "Use Draft Settings" at bounding box center [0, 0] width 0 height 0
click at [246, 682] on span "Save Mapping" at bounding box center [243, 683] width 76 height 18
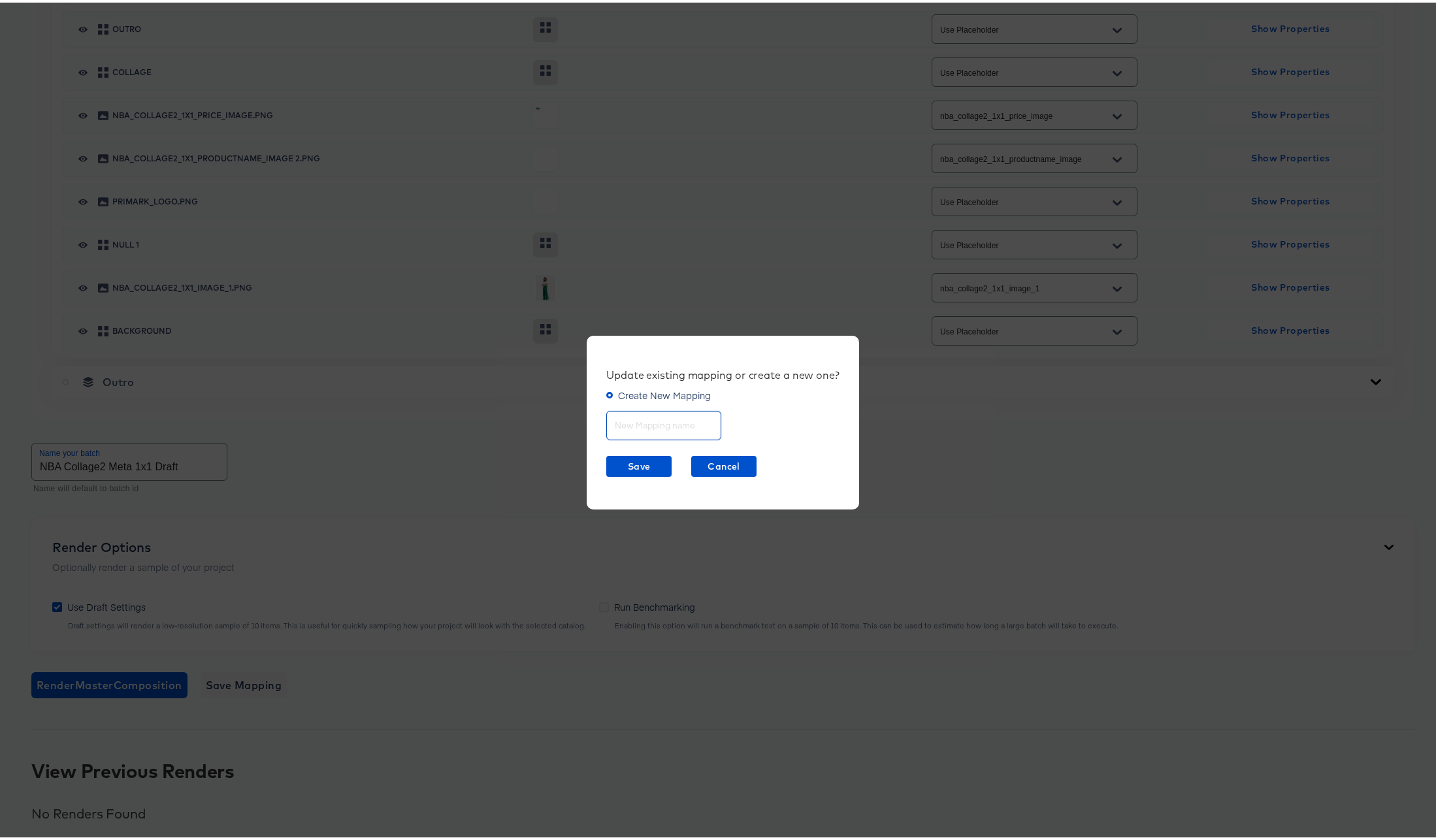
click at [645, 420] on input "text" at bounding box center [663, 417] width 113 height 28
click at [640, 463] on span "Save" at bounding box center [639, 463] width 55 height 16
drag, startPoint x: 640, startPoint y: 425, endPoint x: 728, endPoint y: 421, distance: 88.1
click at [728, 421] on div "Update existing mapping or create a new one? Create New Mapping NBA Collage2 Me…" at bounding box center [723, 420] width 273 height 175
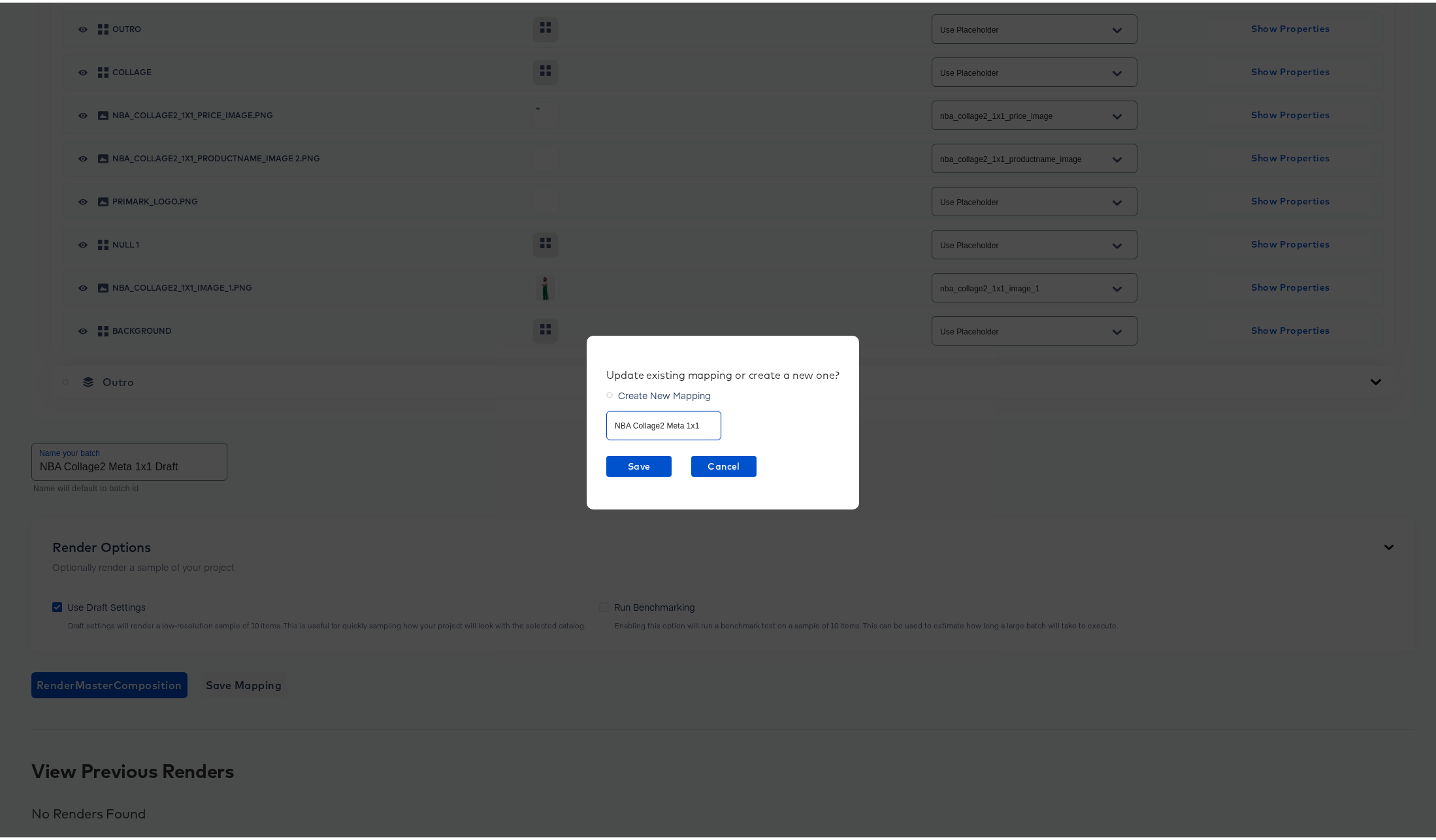
click at [677, 425] on input "NBA Collage2 Meta 1x1" at bounding box center [663, 417] width 113 height 28
click at [640, 462] on span "Save" at bounding box center [639, 463] width 55 height 16
drag, startPoint x: 618, startPoint y: 424, endPoint x: 713, endPoint y: 426, distance: 95.0
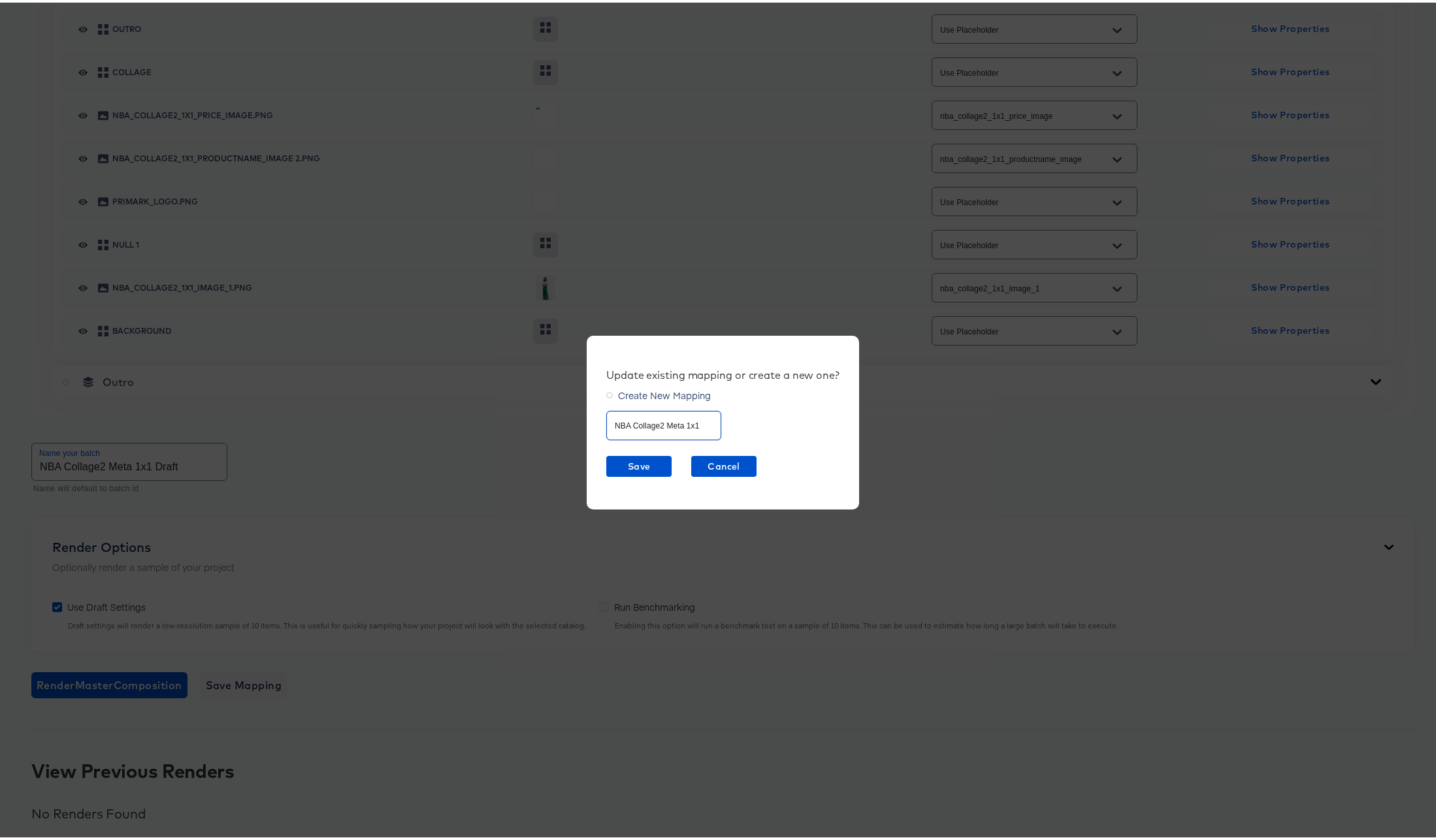
click at [713, 426] on div "Update existing mapping or create a new one? Create New Mapping NBA Collage2 Me…" at bounding box center [723, 420] width 273 height 175
click at [694, 426] on input "NBA Collage2 Meta 1x1" at bounding box center [663, 417] width 113 height 28
drag, startPoint x: 663, startPoint y: 424, endPoint x: 737, endPoint y: 424, distance: 74.0
click at [737, 426] on div "Update existing mapping or create a new one? Create New Mapping NBA Collage2 Me…" at bounding box center [723, 420] width 273 height 175
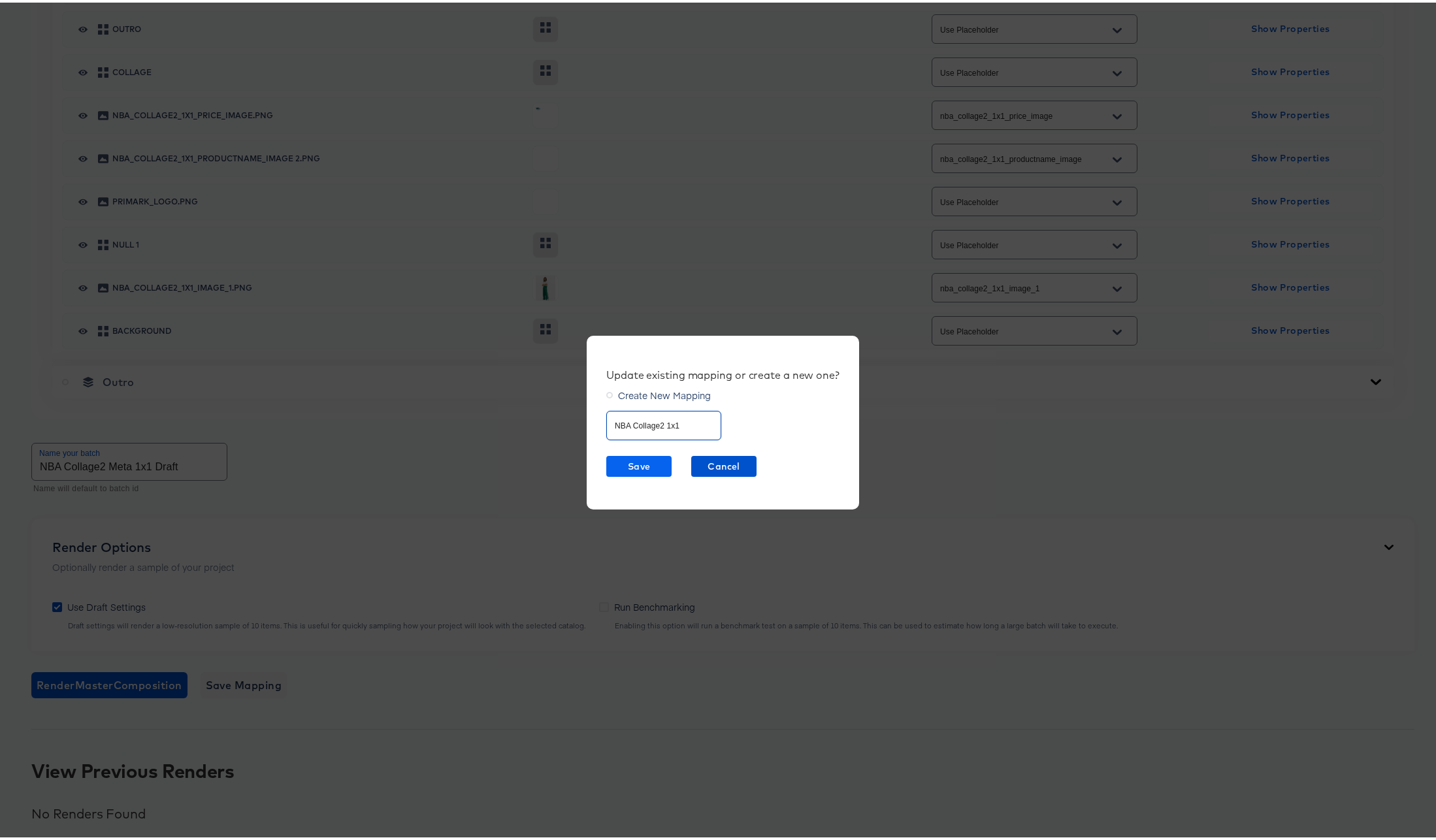
type input "NBA Collage2 1x1"
click at [634, 463] on span "Save" at bounding box center [639, 463] width 55 height 16
drag, startPoint x: 648, startPoint y: 423, endPoint x: 570, endPoint y: 420, distance: 78.1
click at [570, 420] on div "Update existing mapping or create a new one? Create New Mapping NBA Collage2 1x…" at bounding box center [723, 420] width 1446 height 840
click at [672, 428] on input "NBA Collage2 1x1" at bounding box center [663, 417] width 113 height 28
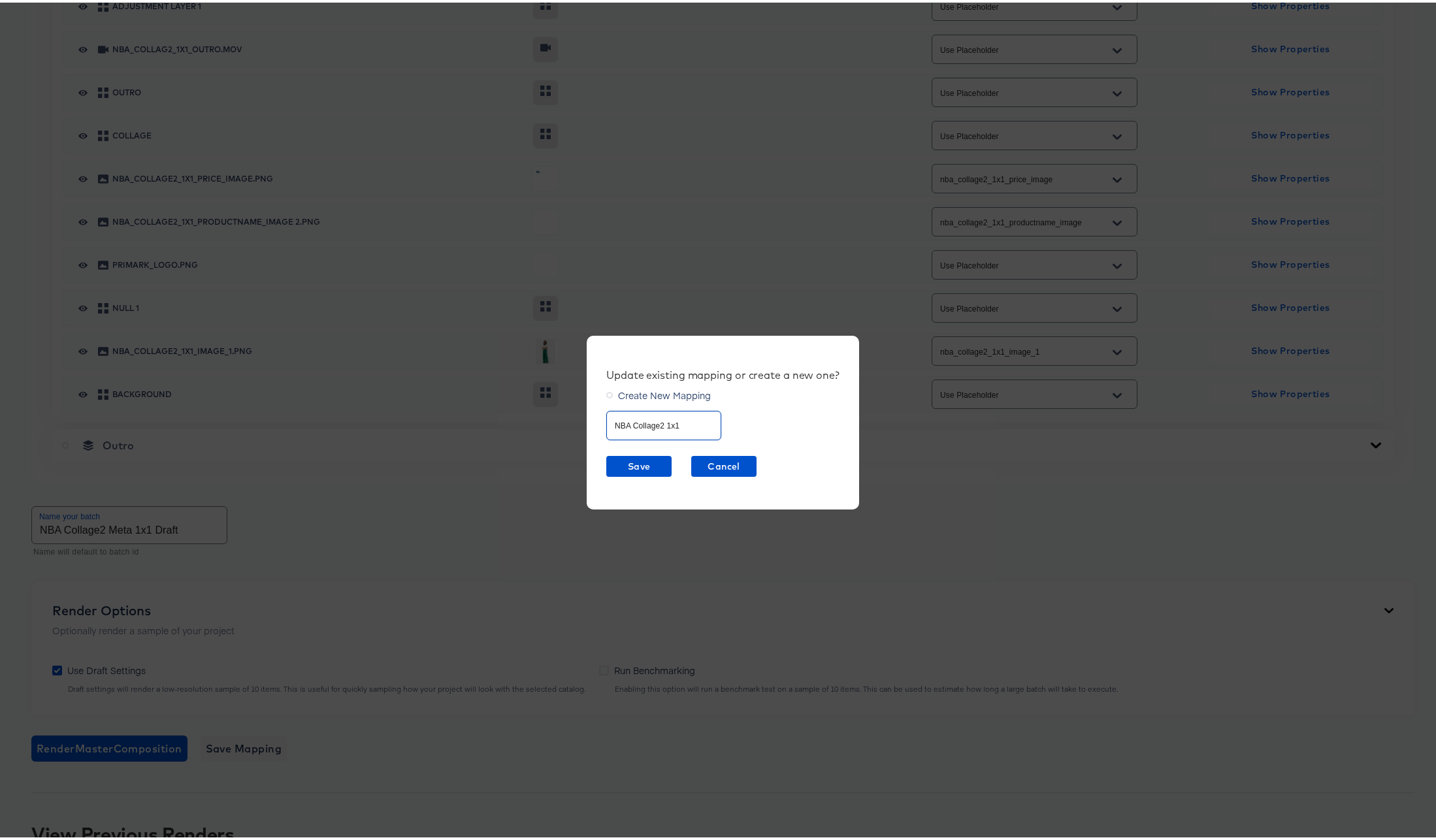
scroll to position [663, 0]
click at [662, 393] on span "Create New Mapping" at bounding box center [665, 393] width 93 height 13
click at [0, 0] on input "Create New Mapping" at bounding box center [0, 0] width 0 height 0
click at [685, 428] on input "NBA Collage2 1x1" at bounding box center [663, 417] width 113 height 28
drag, startPoint x: 683, startPoint y: 423, endPoint x: 488, endPoint y: 410, distance: 195.4
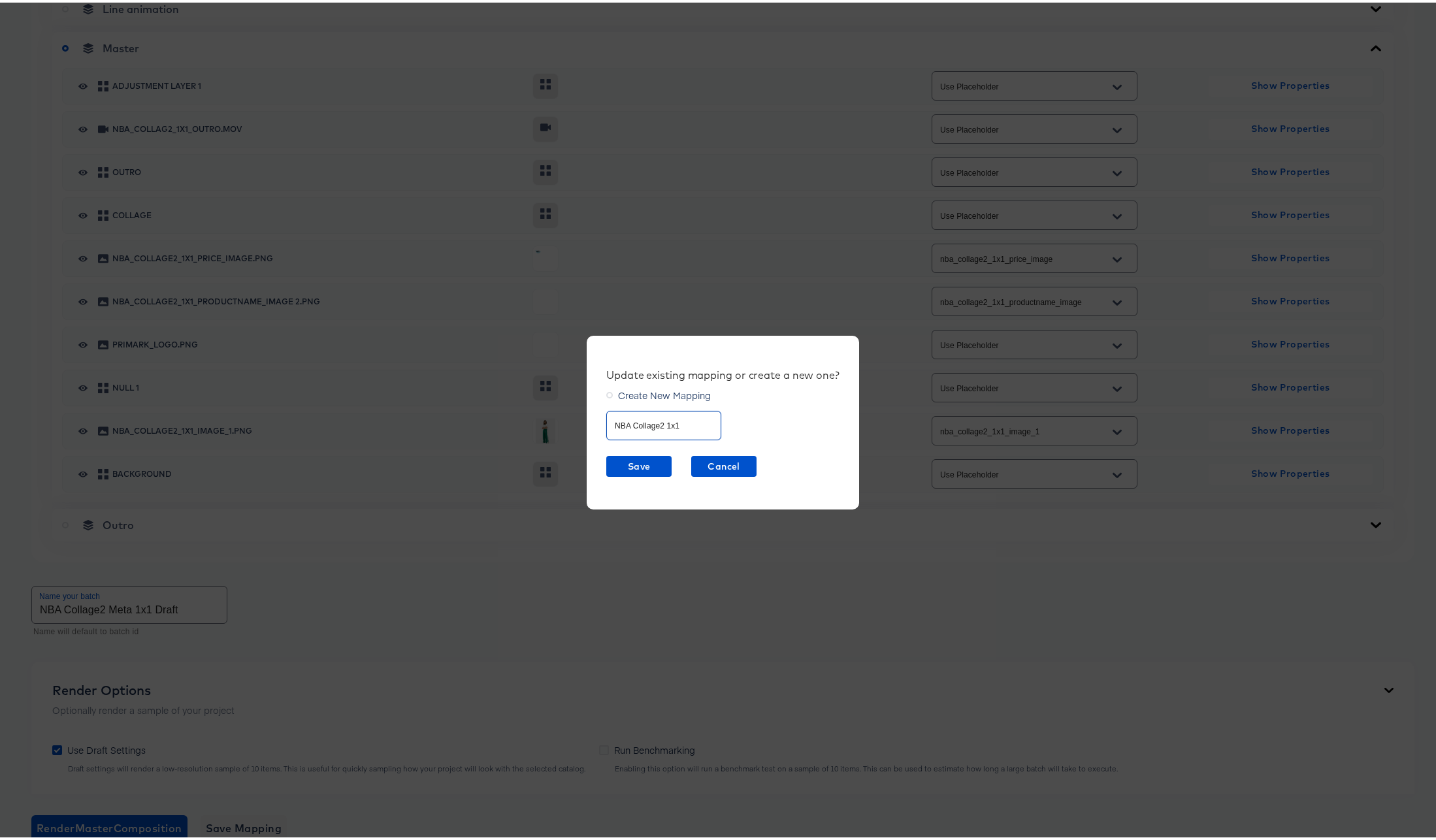
click at [488, 410] on div "Update existing mapping or create a new one? Create New Mapping NBA Collage2 1x…" at bounding box center [723, 420] width 1446 height 840
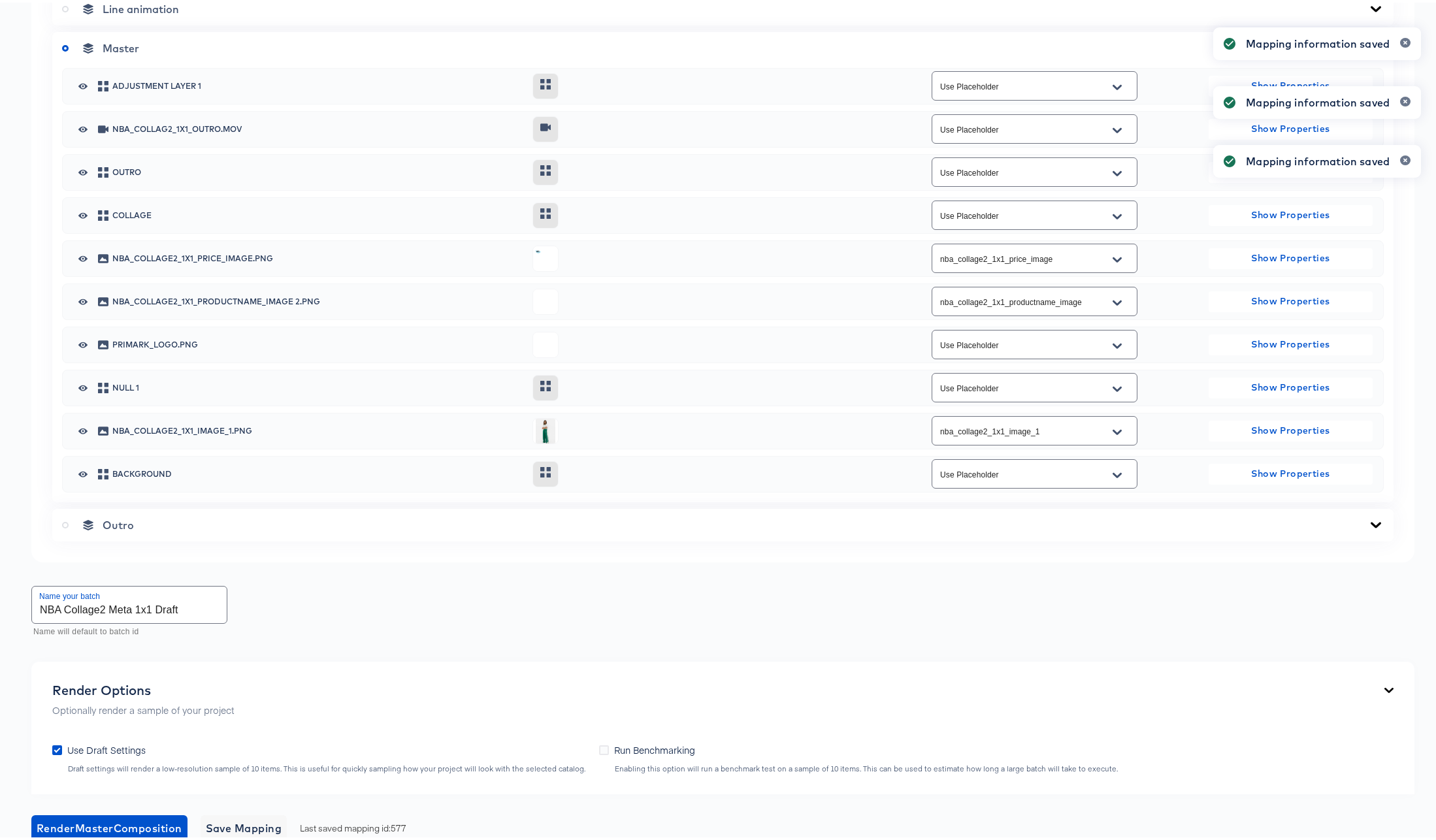
click at [522, 670] on div "Back NBA_Collage2_Meta 1x1 Square Video 1080 x 1080 px 8 secs Rename https://dy…" at bounding box center [723, 193] width 1446 height 1581
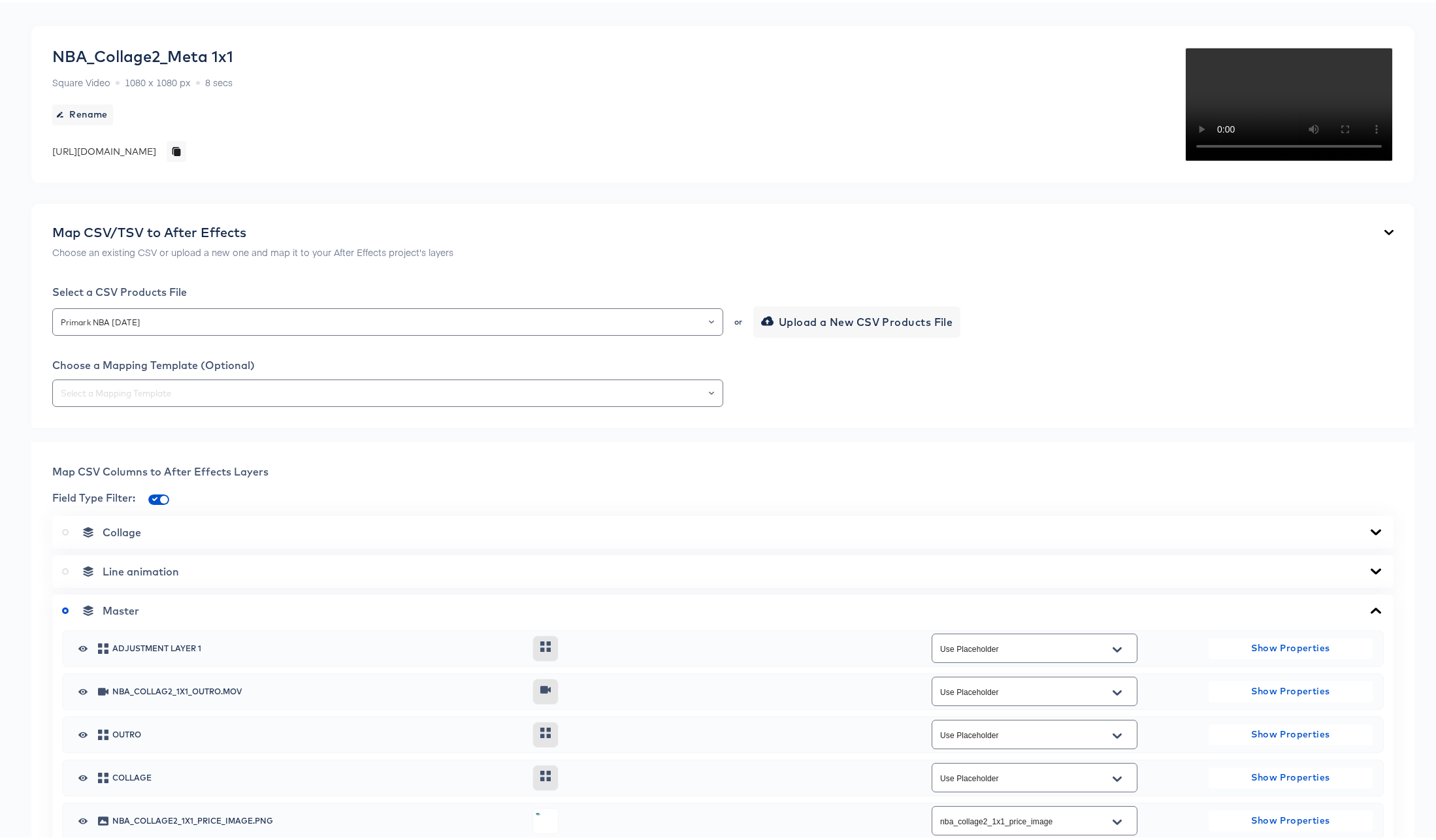
scroll to position [101, 0]
click at [175, 398] on input "text" at bounding box center [388, 390] width 660 height 15
click at [147, 559] on li "577-NBA Collage2 Meta 1x1" at bounding box center [384, 557] width 665 height 21
type input "577-NBA Collage2 Meta 1x1"
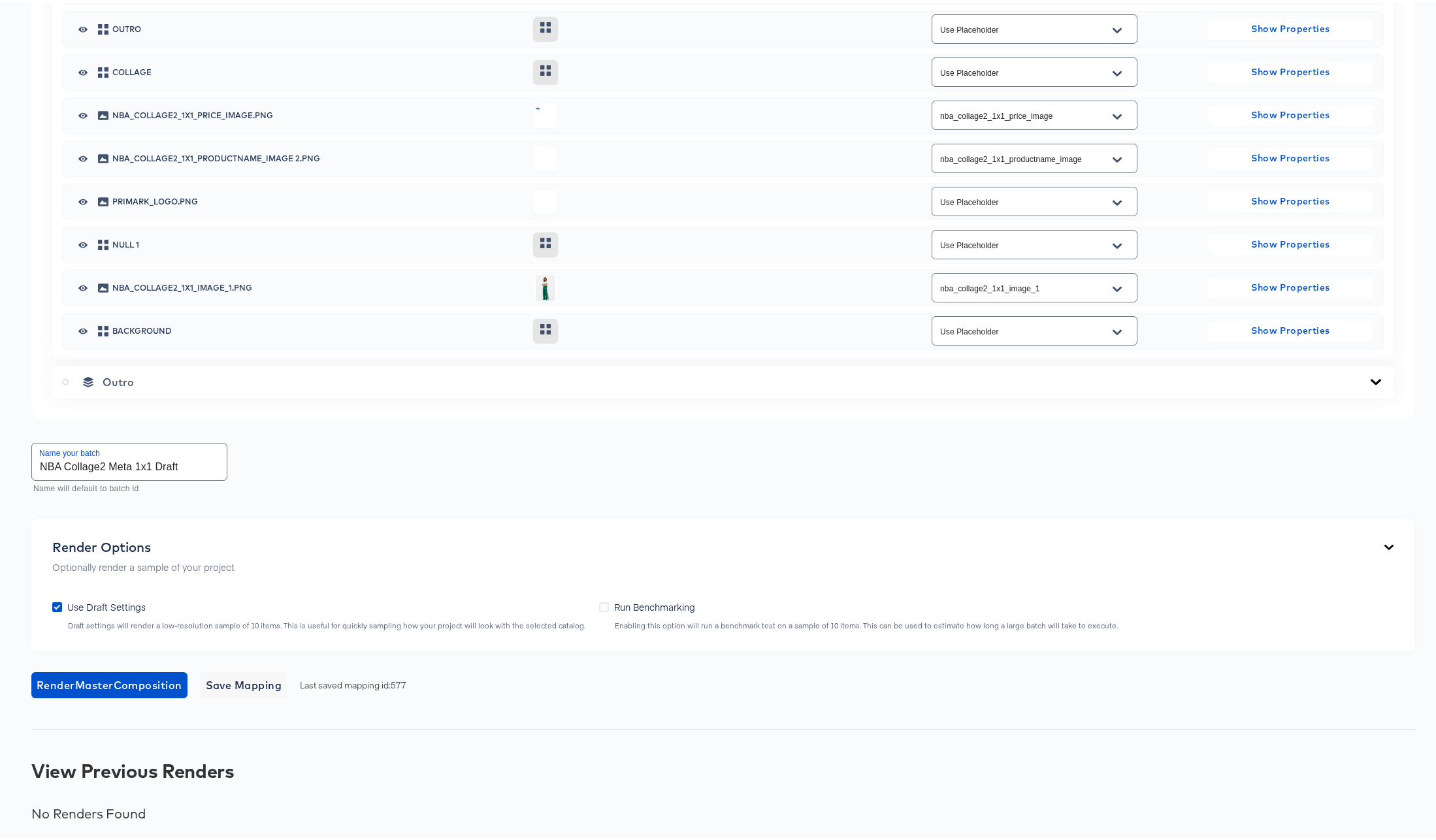
scroll to position [895, 0]
click at [88, 686] on span "Render Master Composition" at bounding box center [110, 683] width 146 height 18
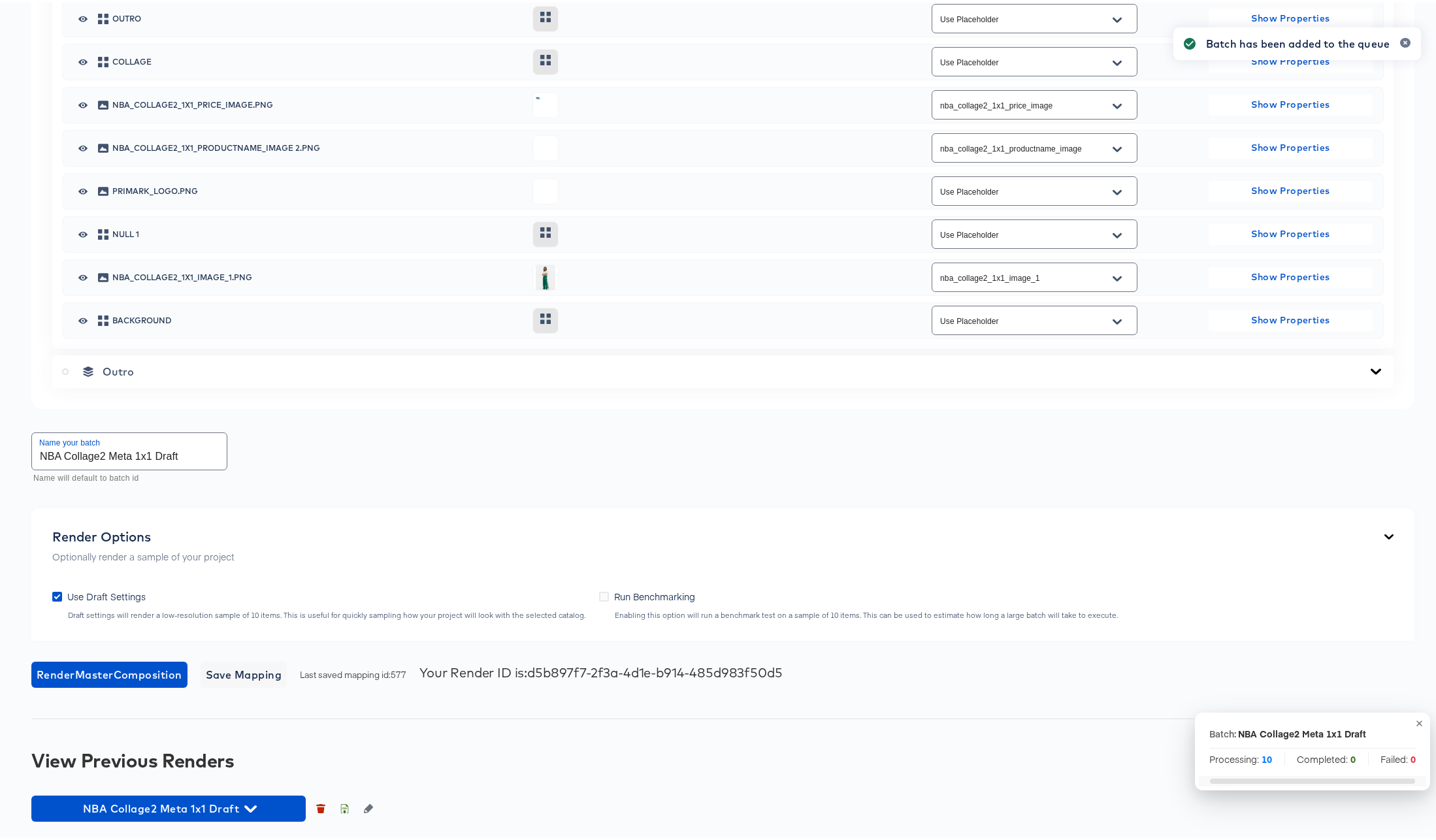
scroll to position [910, 0]
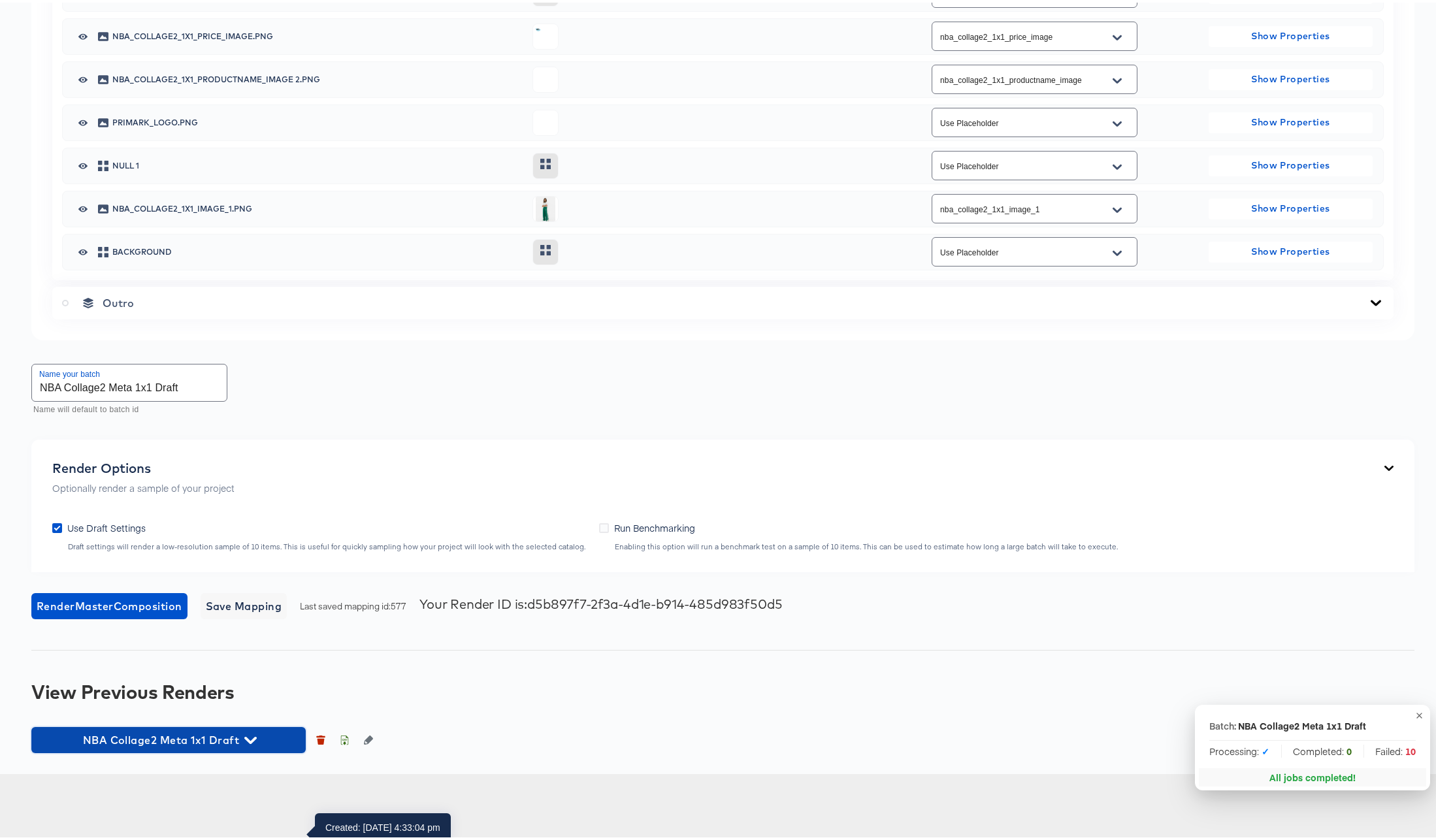
click at [252, 744] on icon "button" at bounding box center [250, 738] width 13 height 13
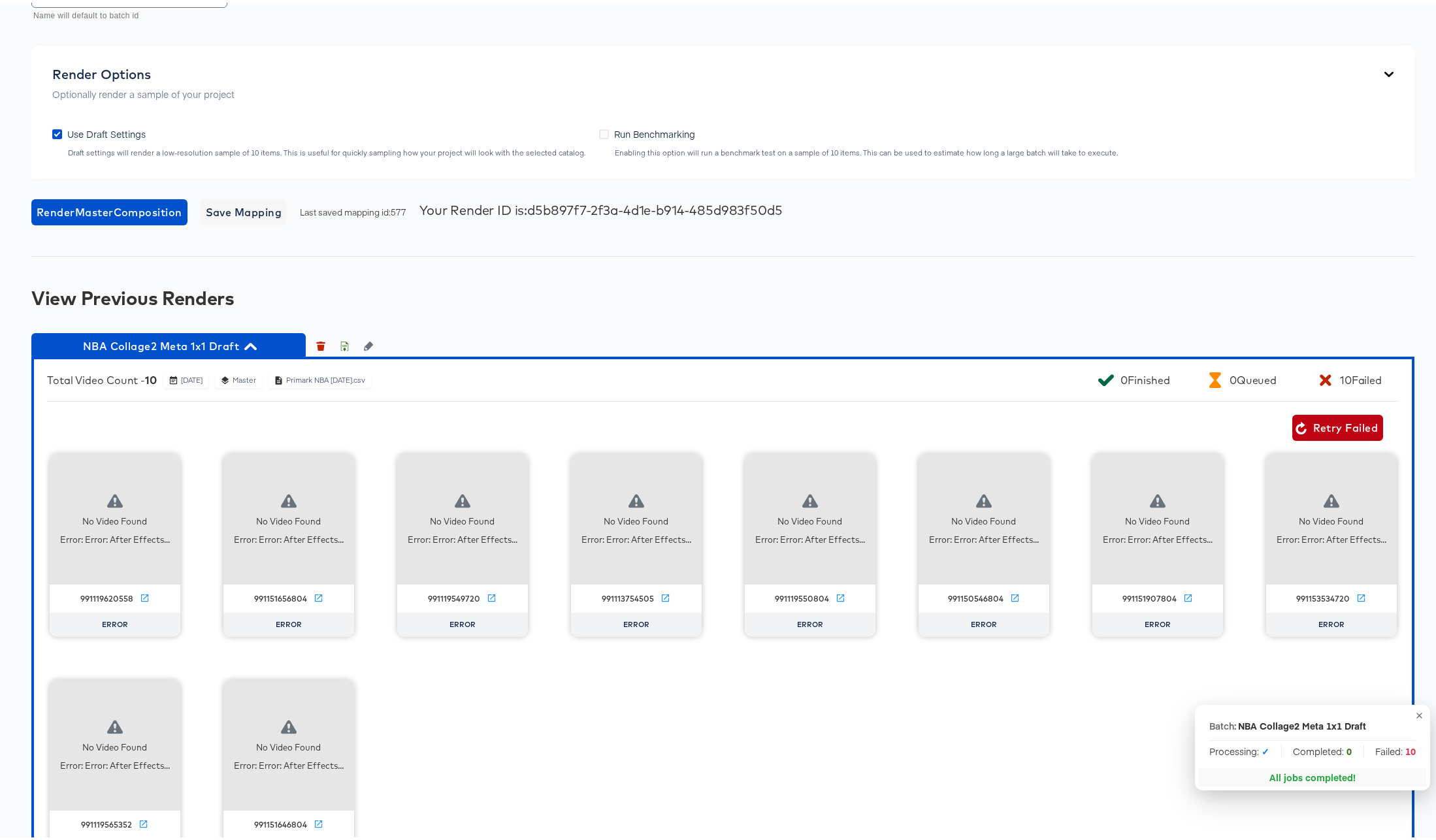
scroll to position [1419, 0]
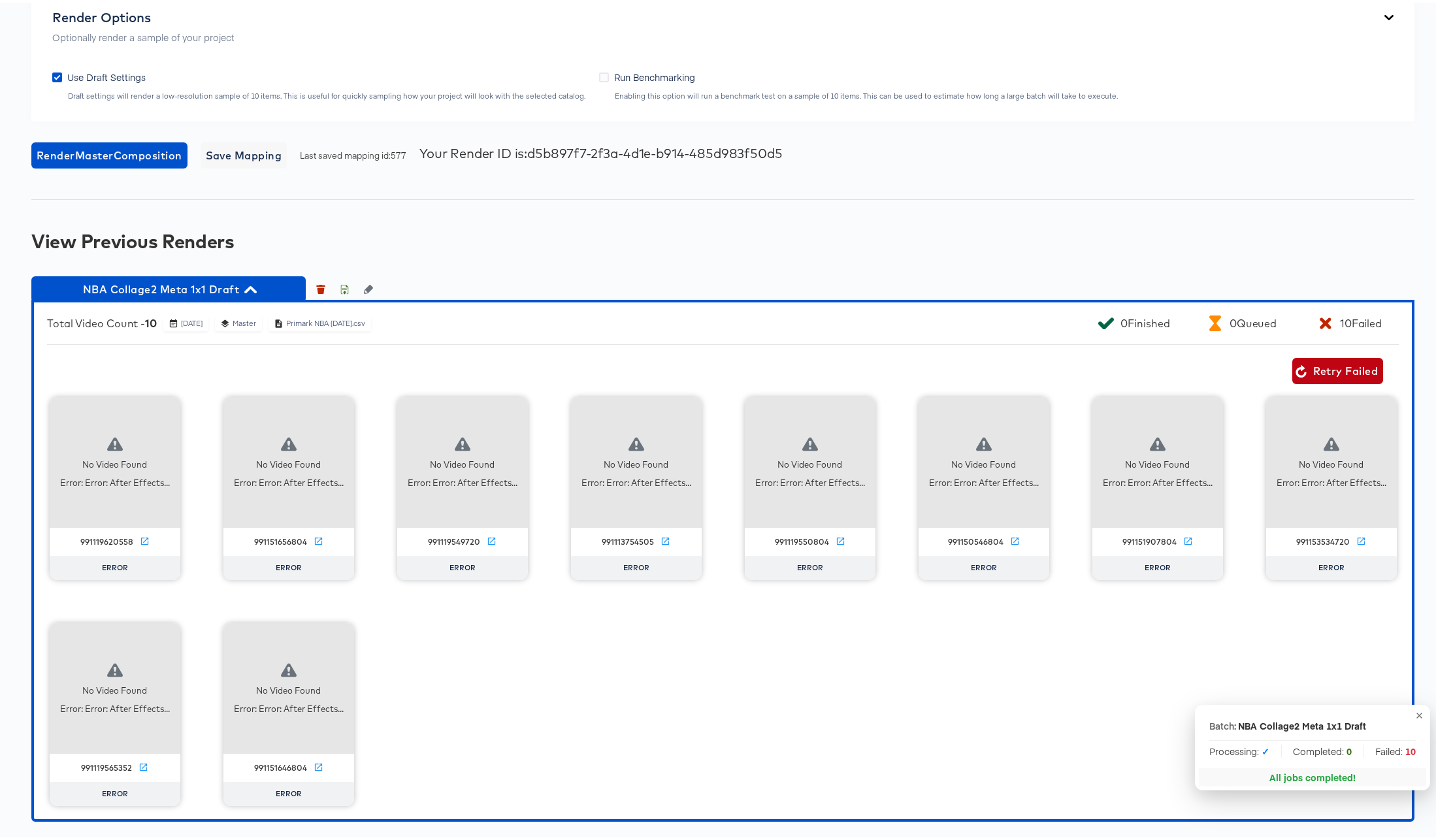
click at [627, 568] on div "No Video Found Error: Error: After Effects... 991119620558 ERROR No Video Found…" at bounding box center [723, 598] width 1352 height 409
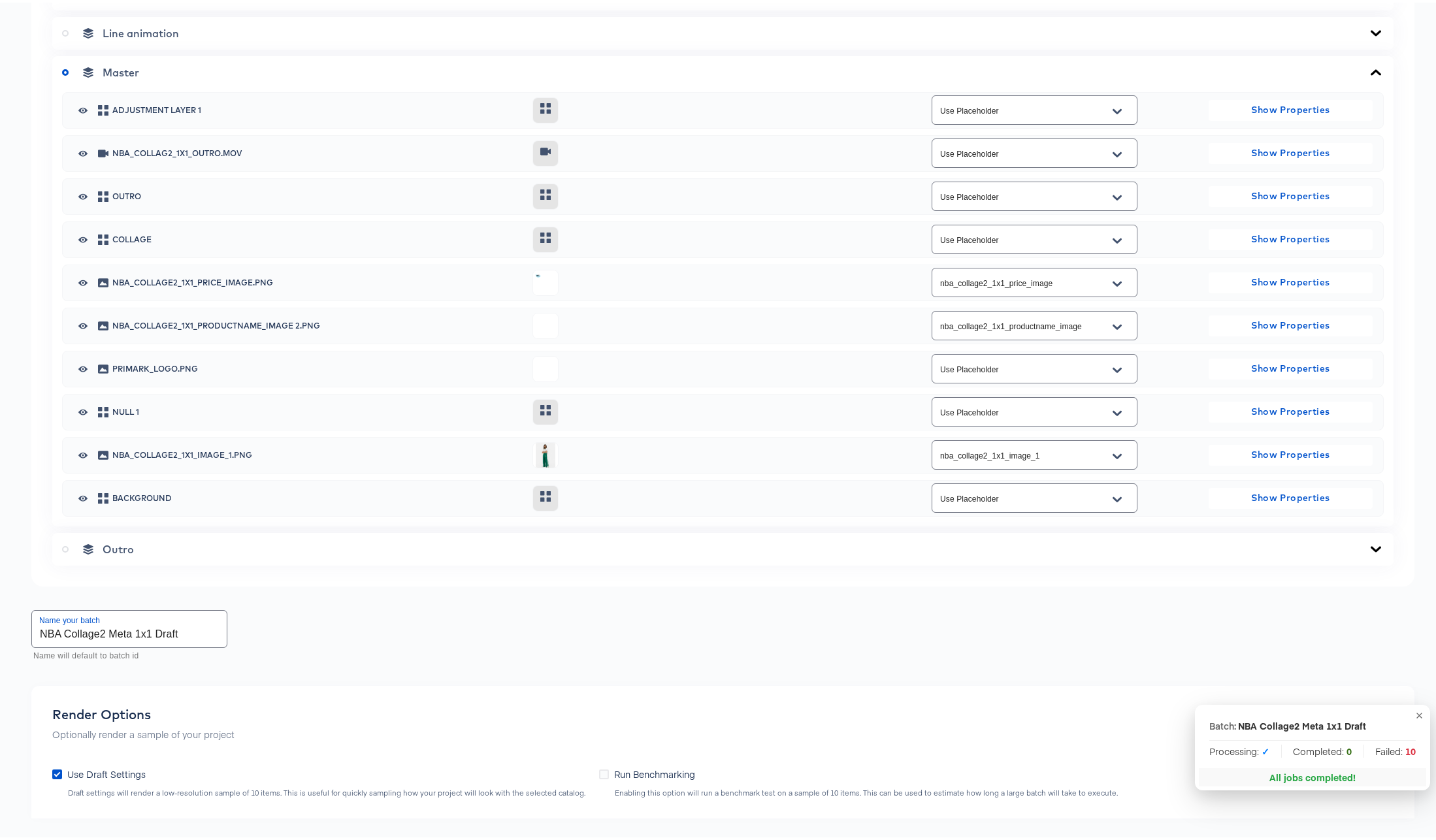
scroll to position [639, 0]
click at [1368, 34] on icon at bounding box center [1376, 29] width 16 height 10
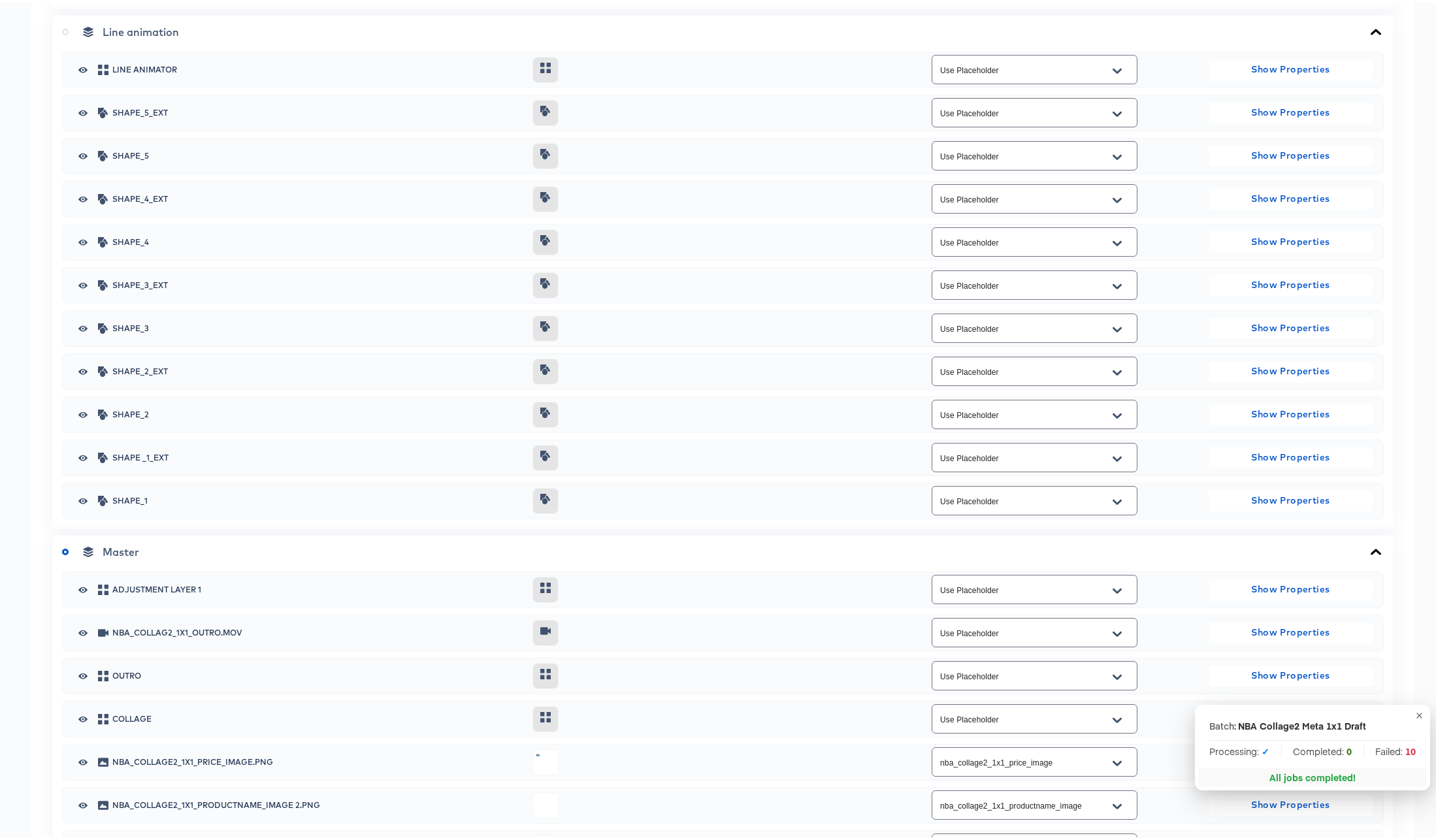
click at [1371, 32] on icon at bounding box center [1376, 29] width 10 height 6
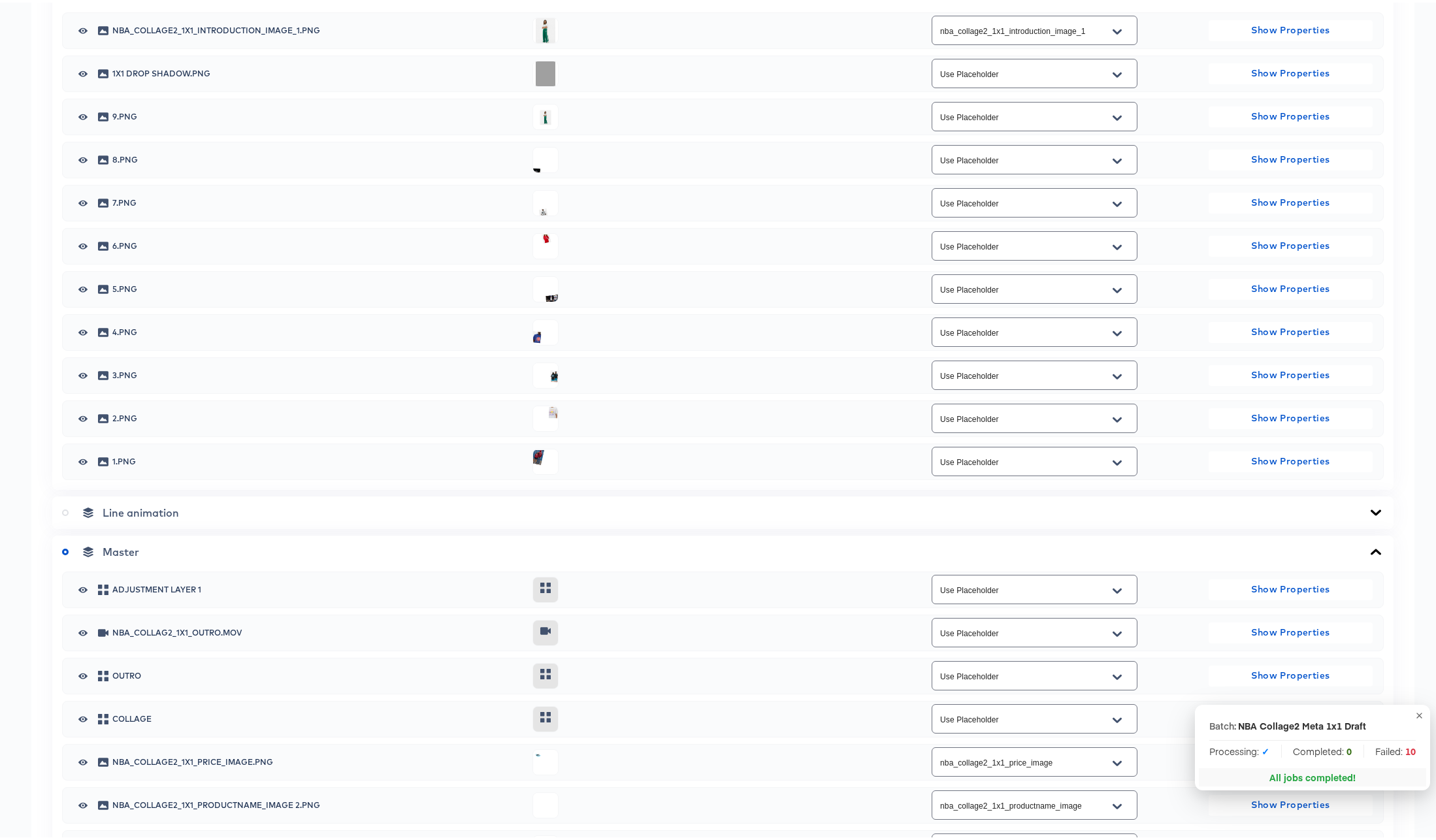
click at [1114, 31] on icon "Open" at bounding box center [1117, 29] width 9 height 5
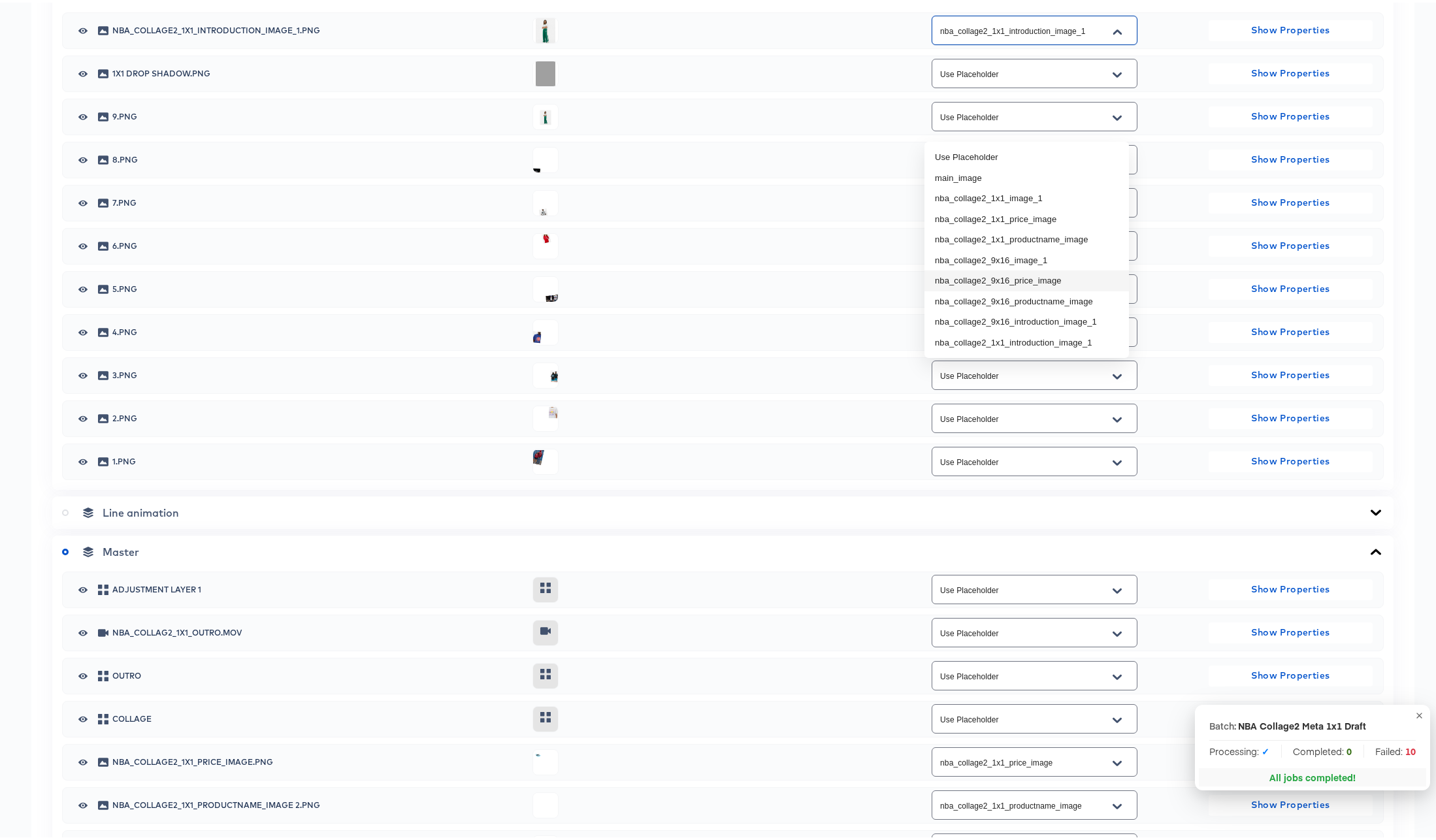
click at [1183, 74] on div "Collage nba_collage2_1x1_introduction_image_1.png nba_collage2_1x1_introduction…" at bounding box center [723, 231] width 1342 height 514
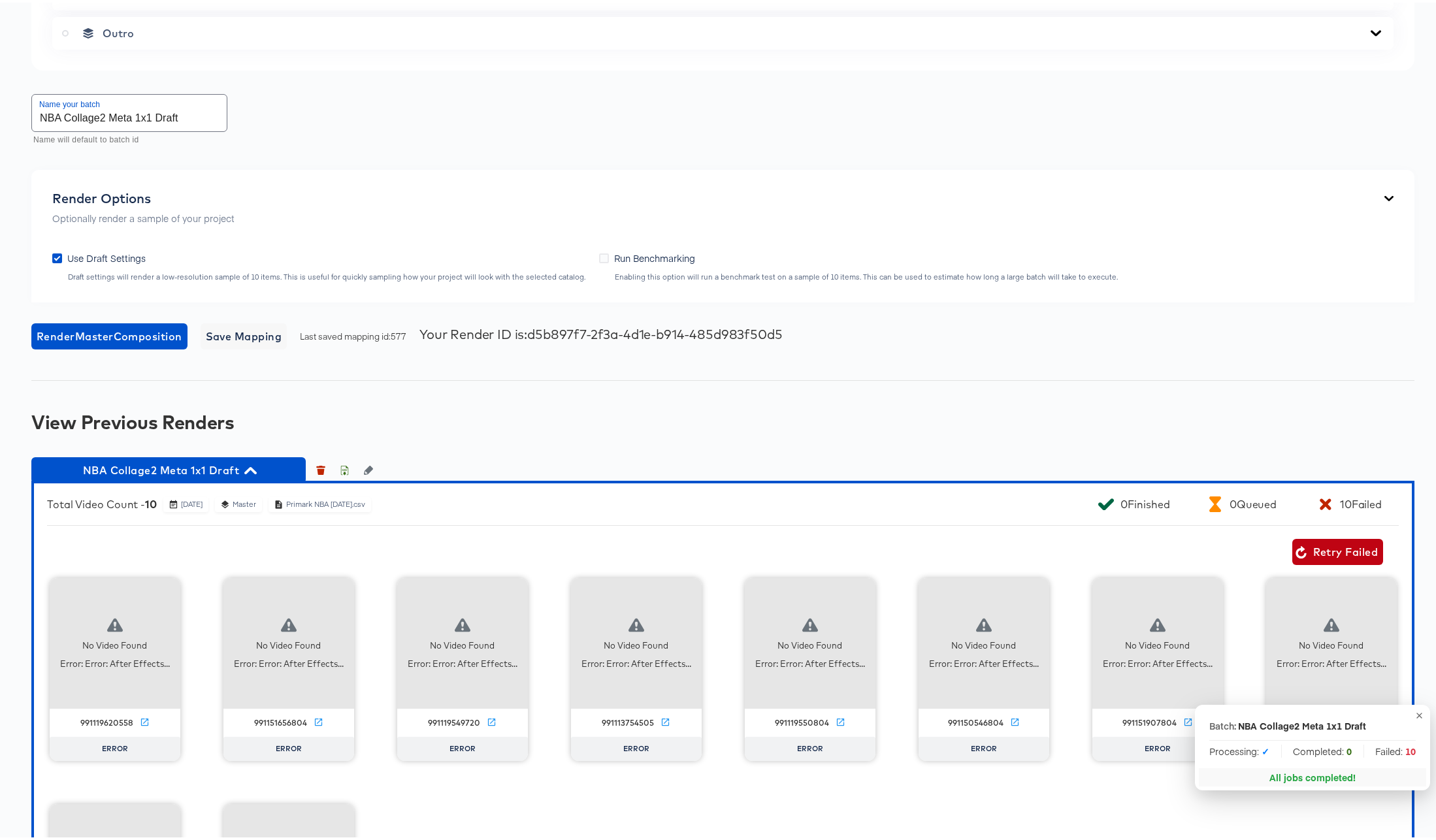
scroll to position [1911, 0]
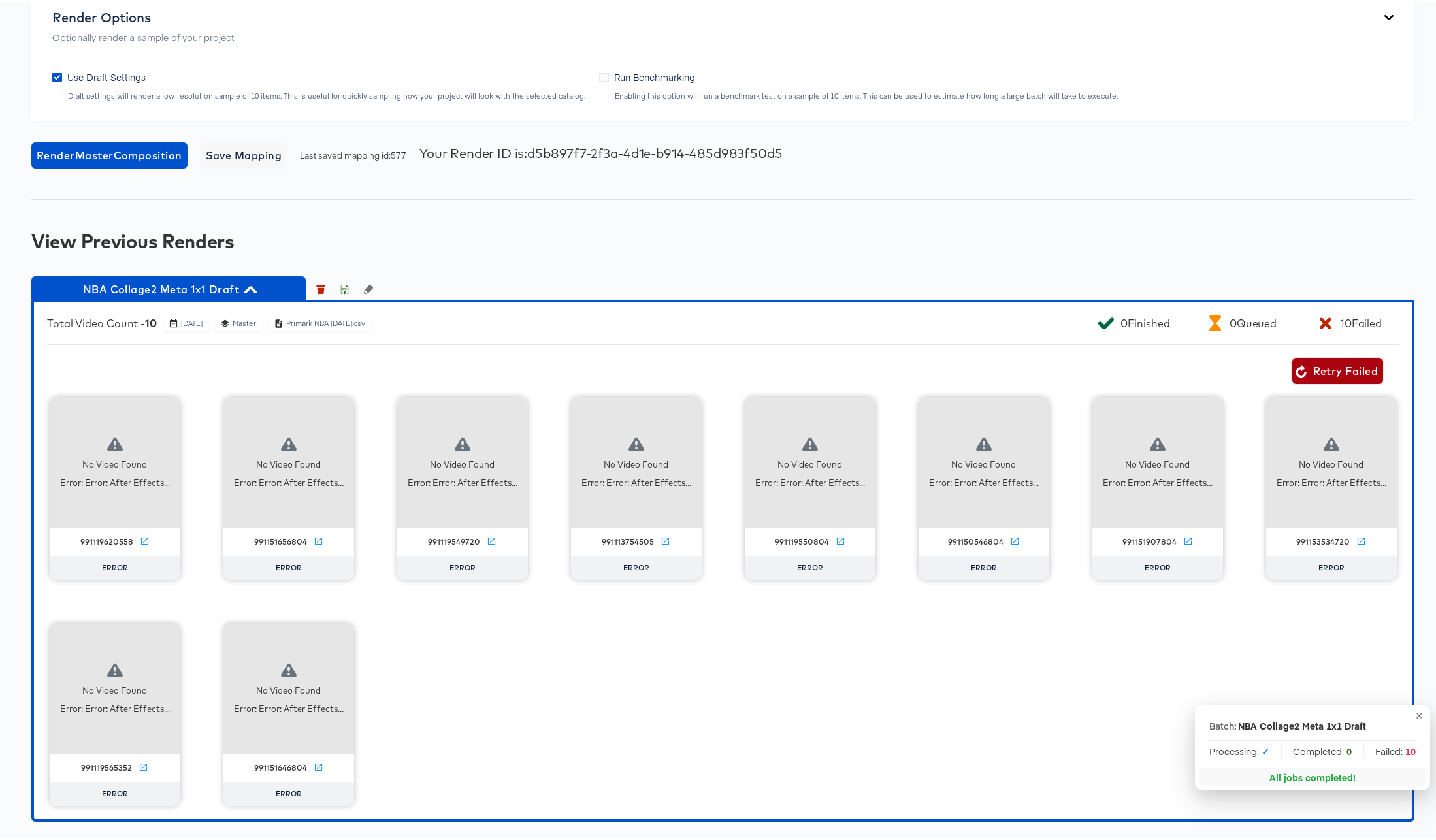
click at [1329, 370] on span "Retry Failed" at bounding box center [1338, 368] width 81 height 18
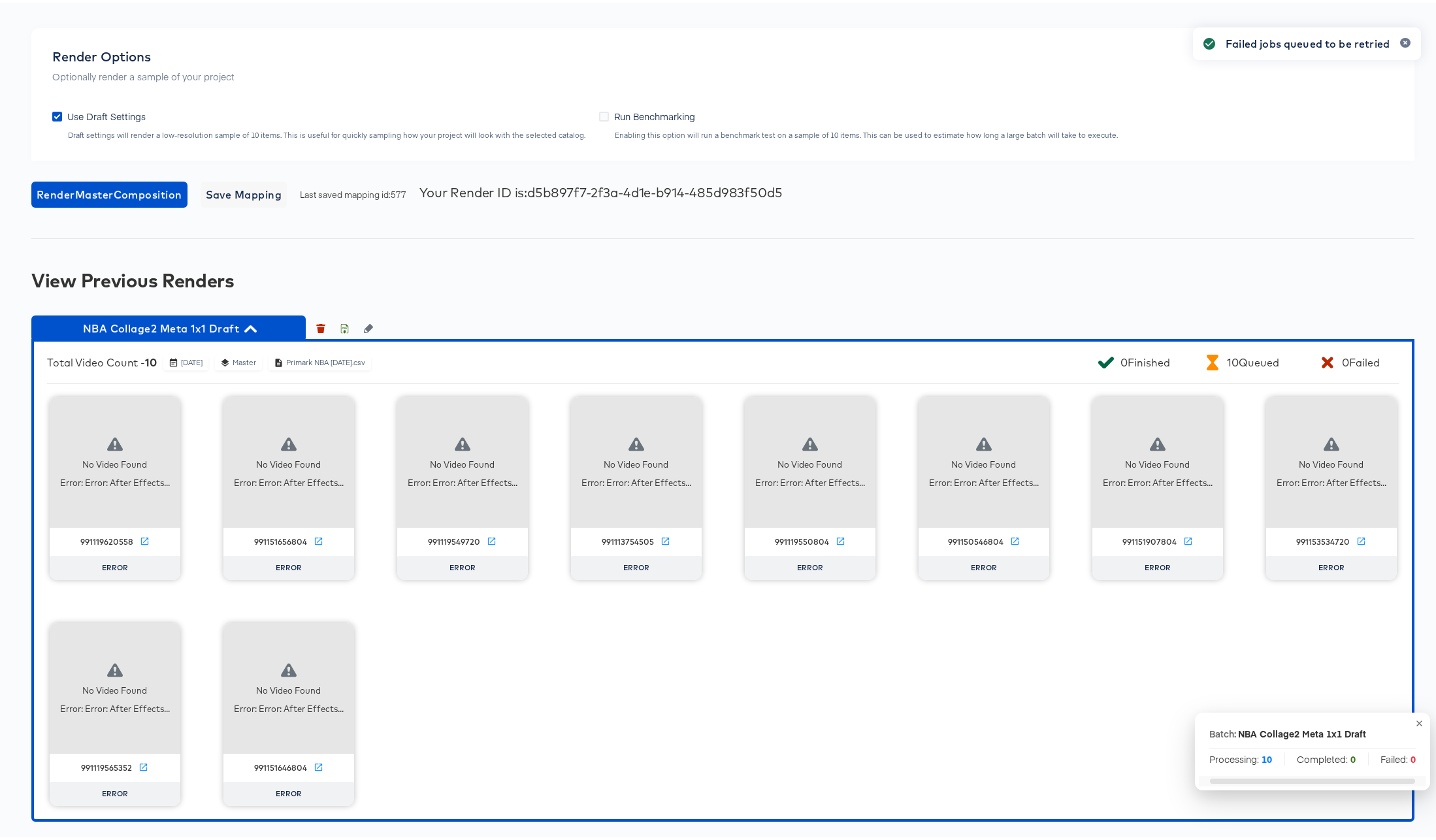
scroll to position [1871, 0]
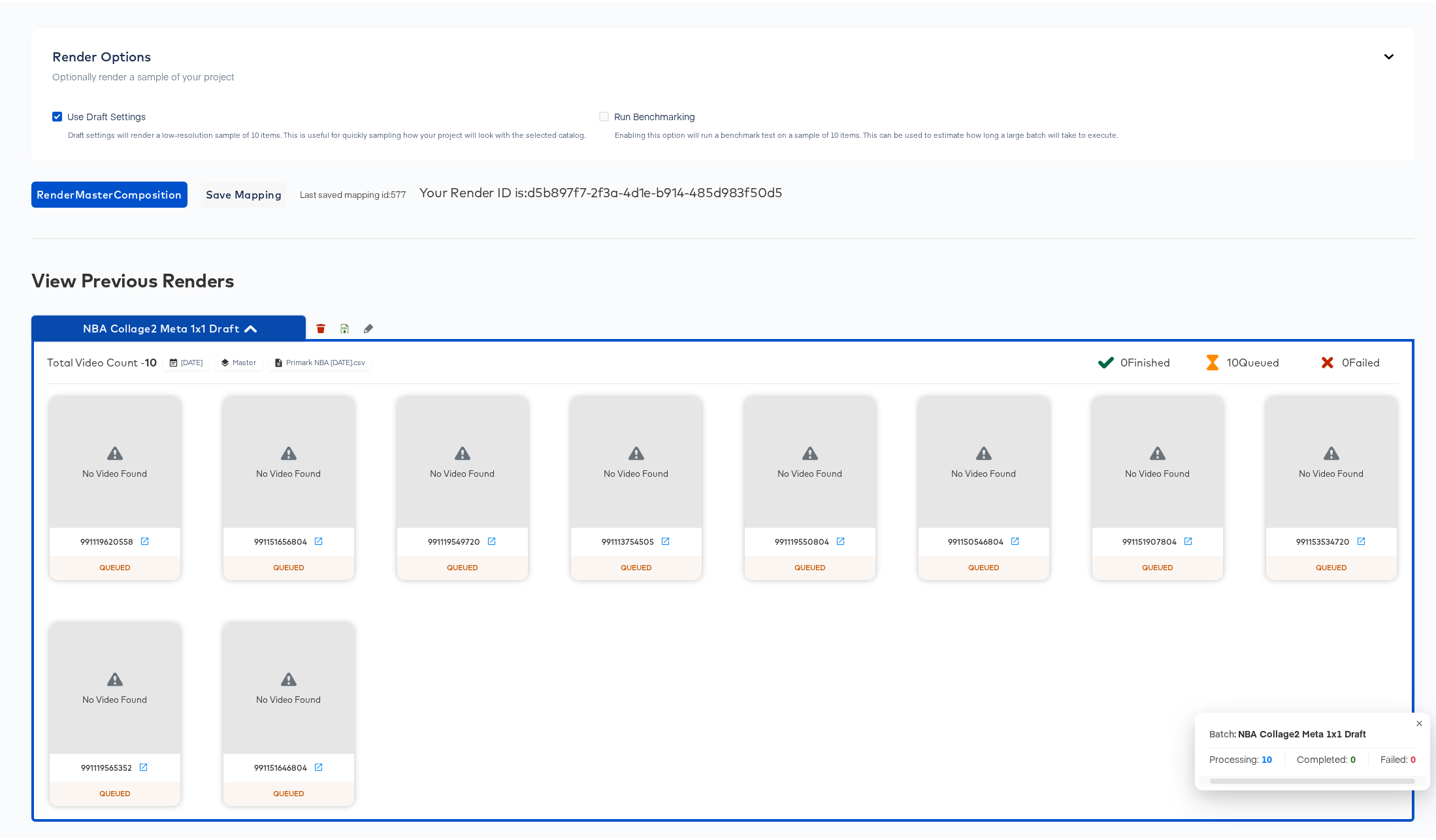
click at [253, 326] on icon "button" at bounding box center [250, 326] width 13 height 8
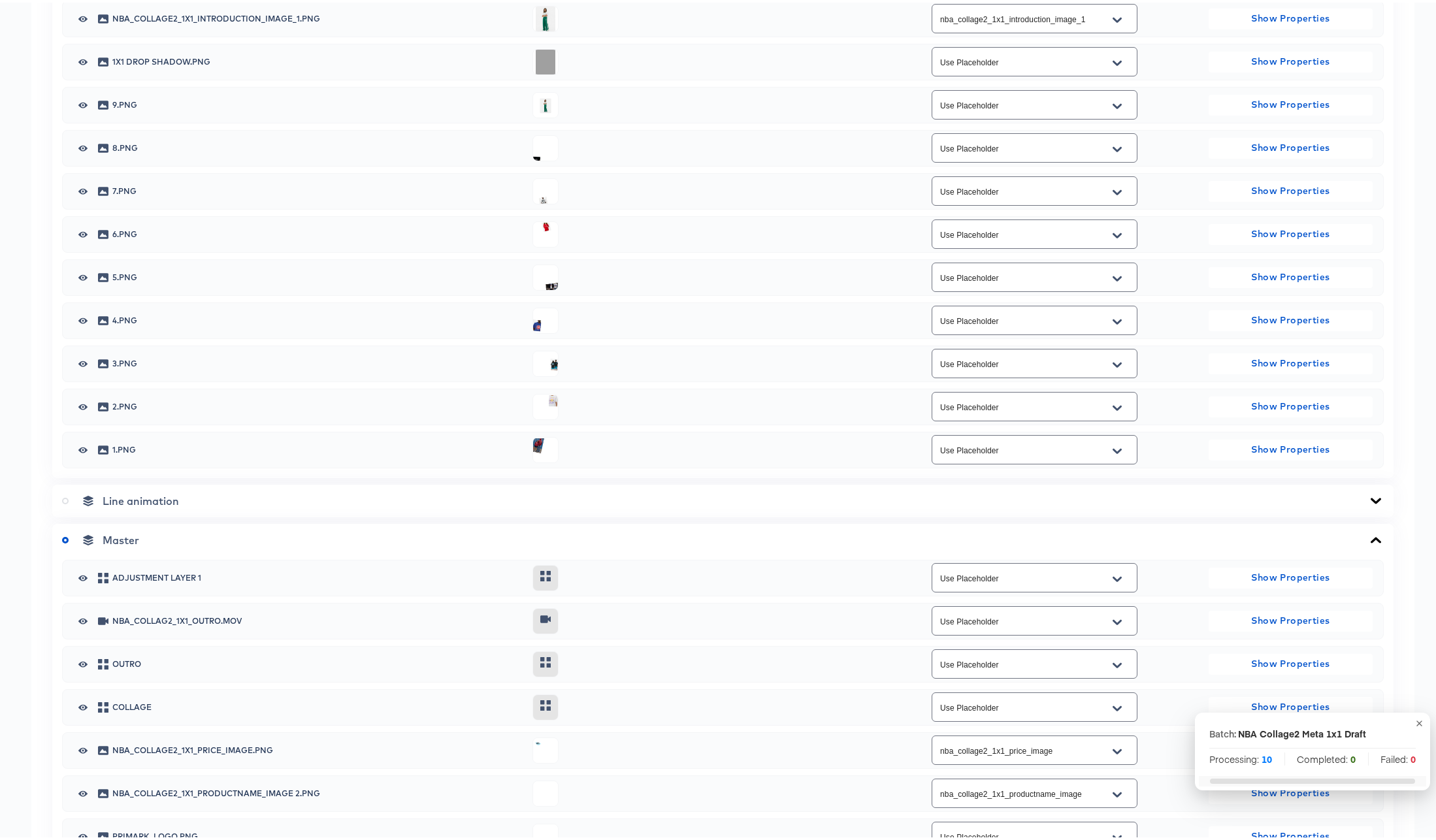
scroll to position [650, 0]
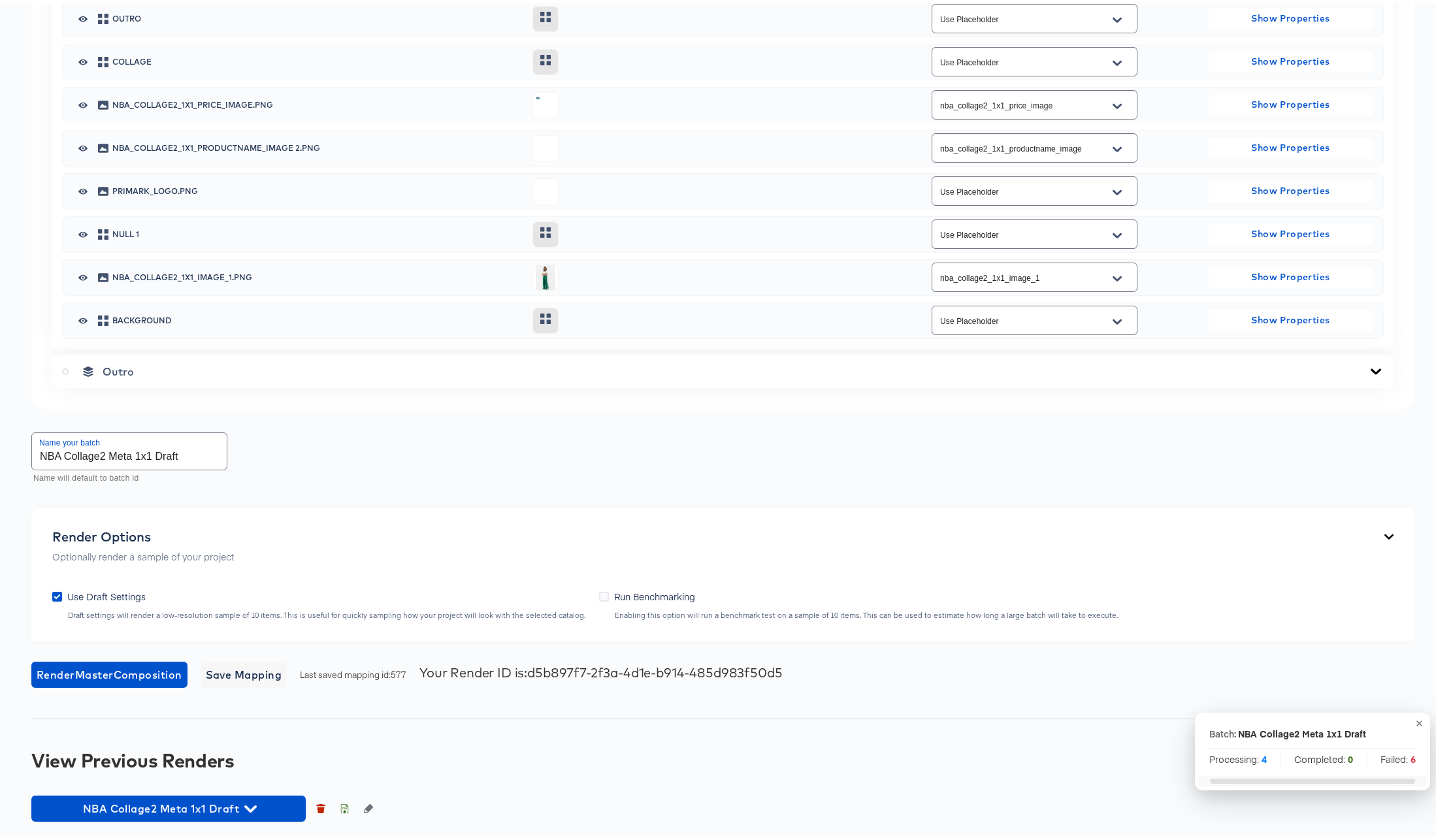
scroll to position [878, 0]
click at [1368, 374] on icon at bounding box center [1376, 369] width 16 height 10
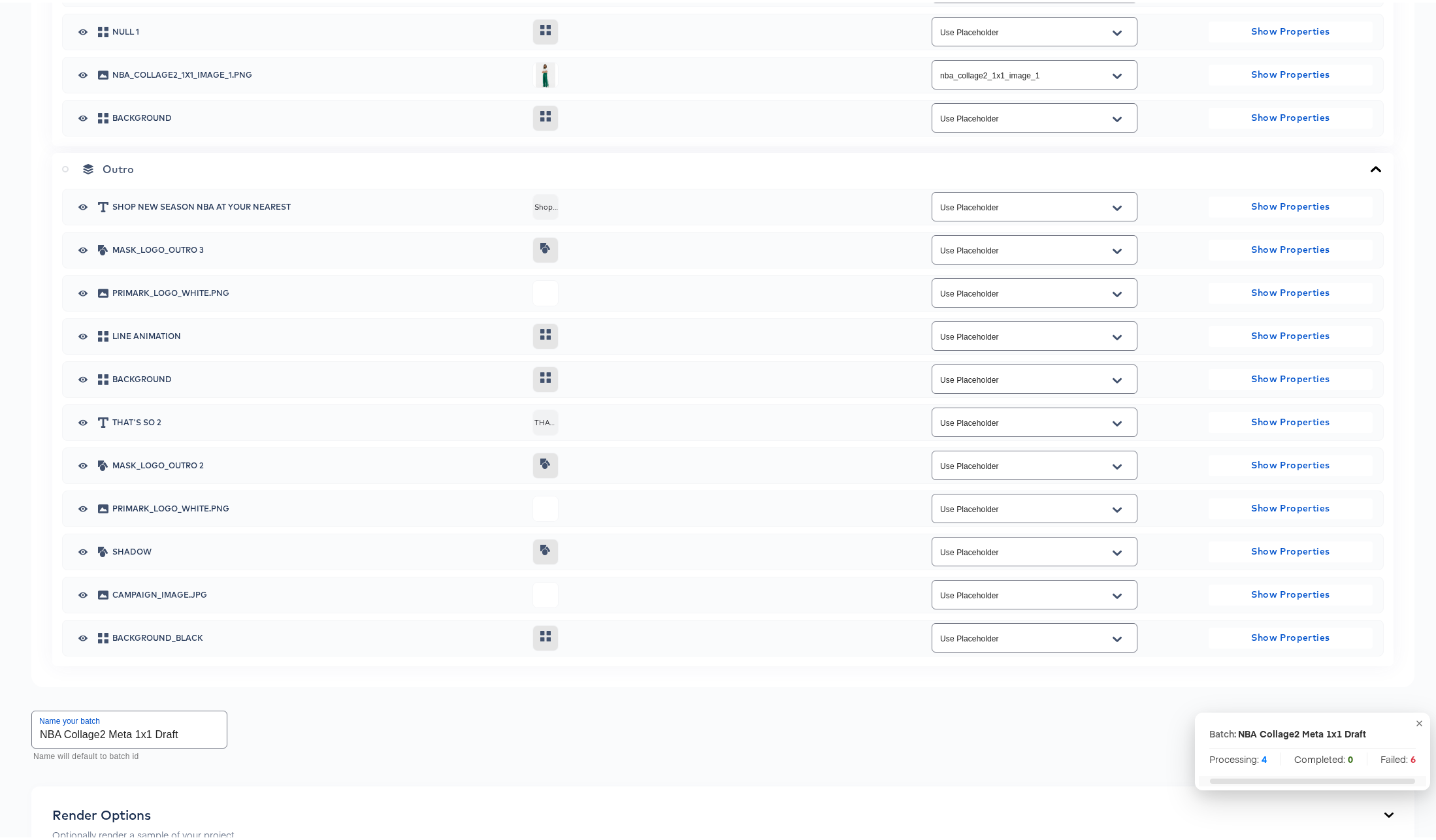
scroll to position [1109, 0]
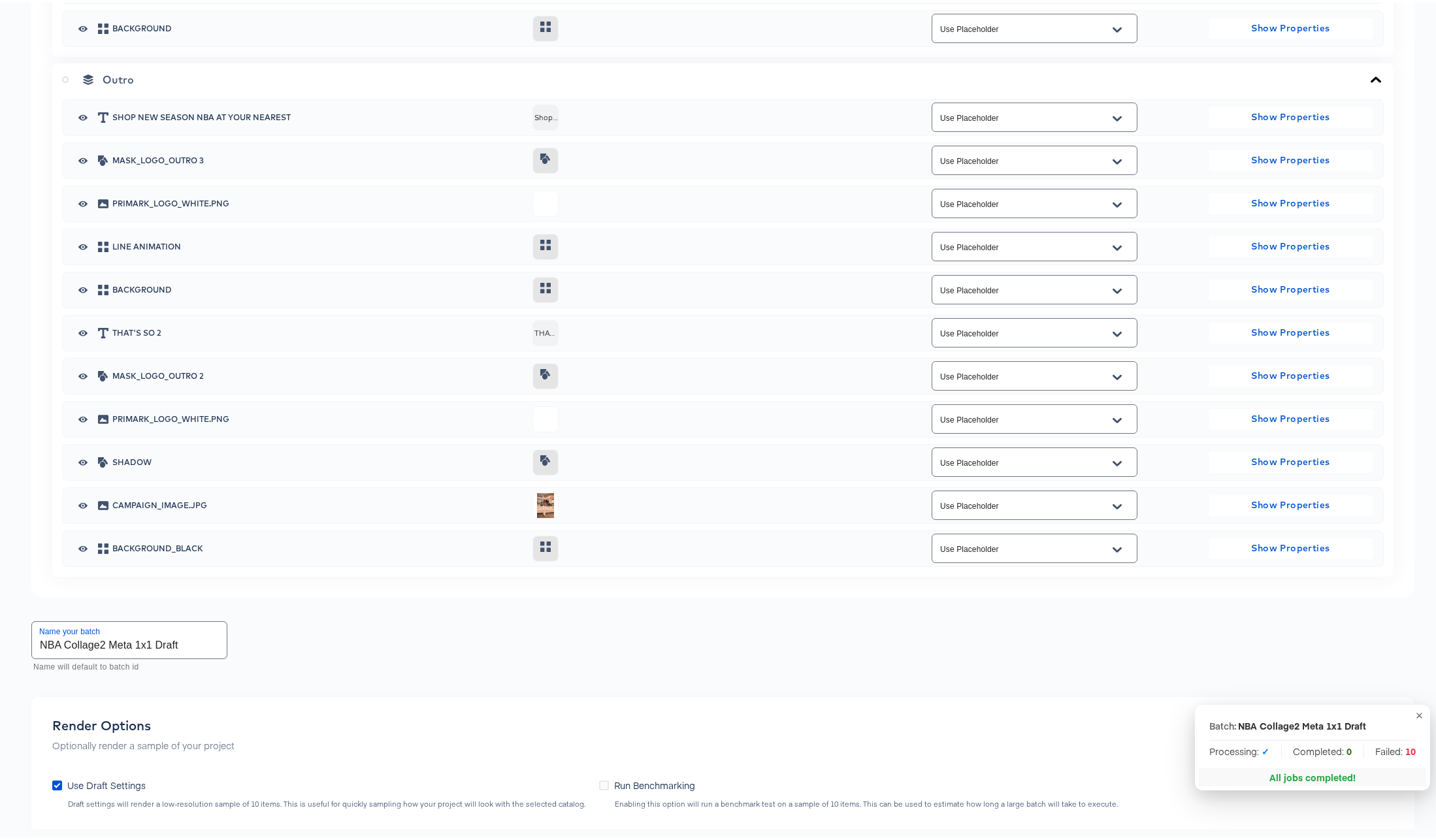
click at [1371, 80] on icon at bounding box center [1376, 76] width 10 height 6
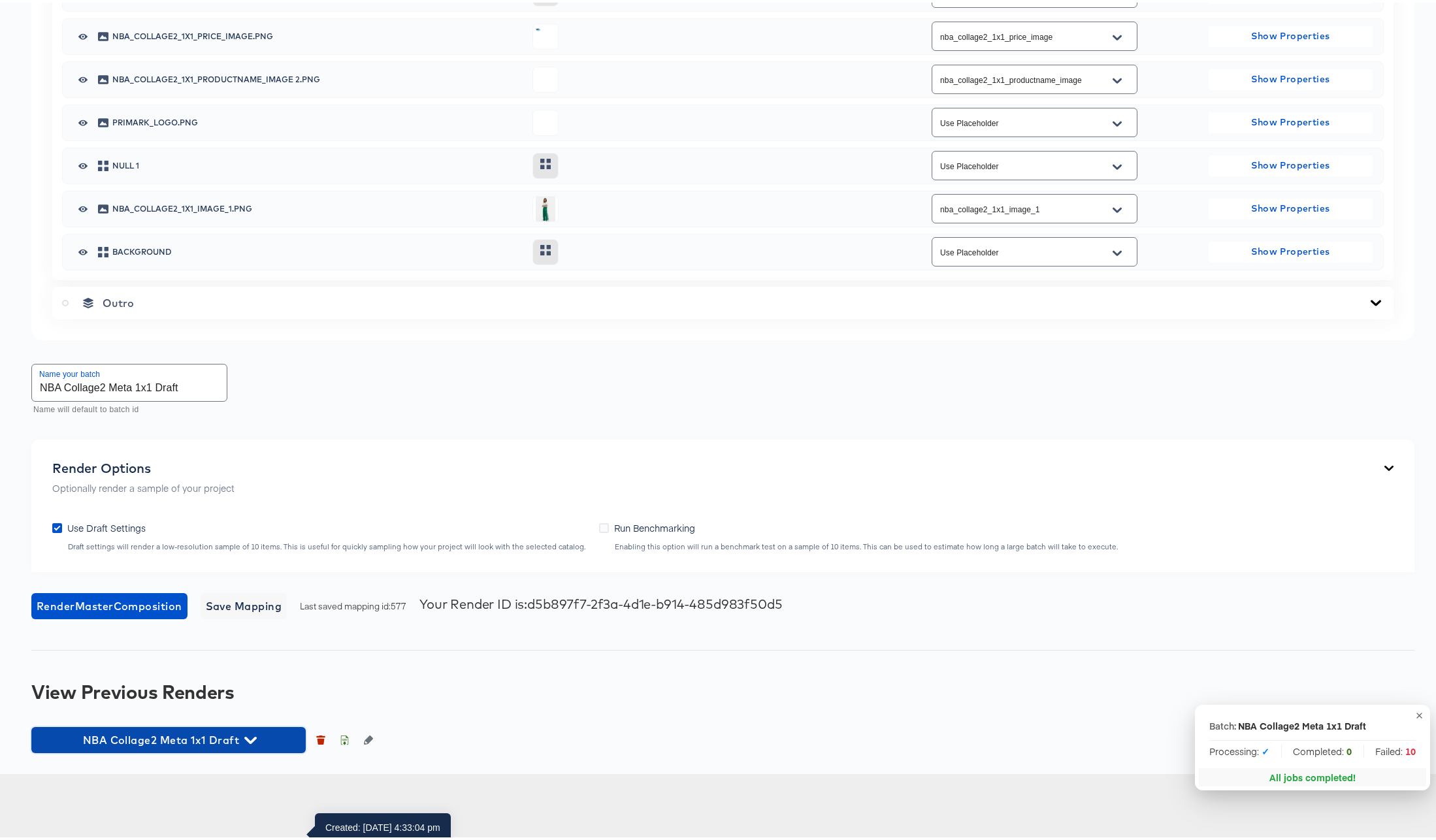
click at [247, 742] on icon "button" at bounding box center [250, 738] width 13 height 8
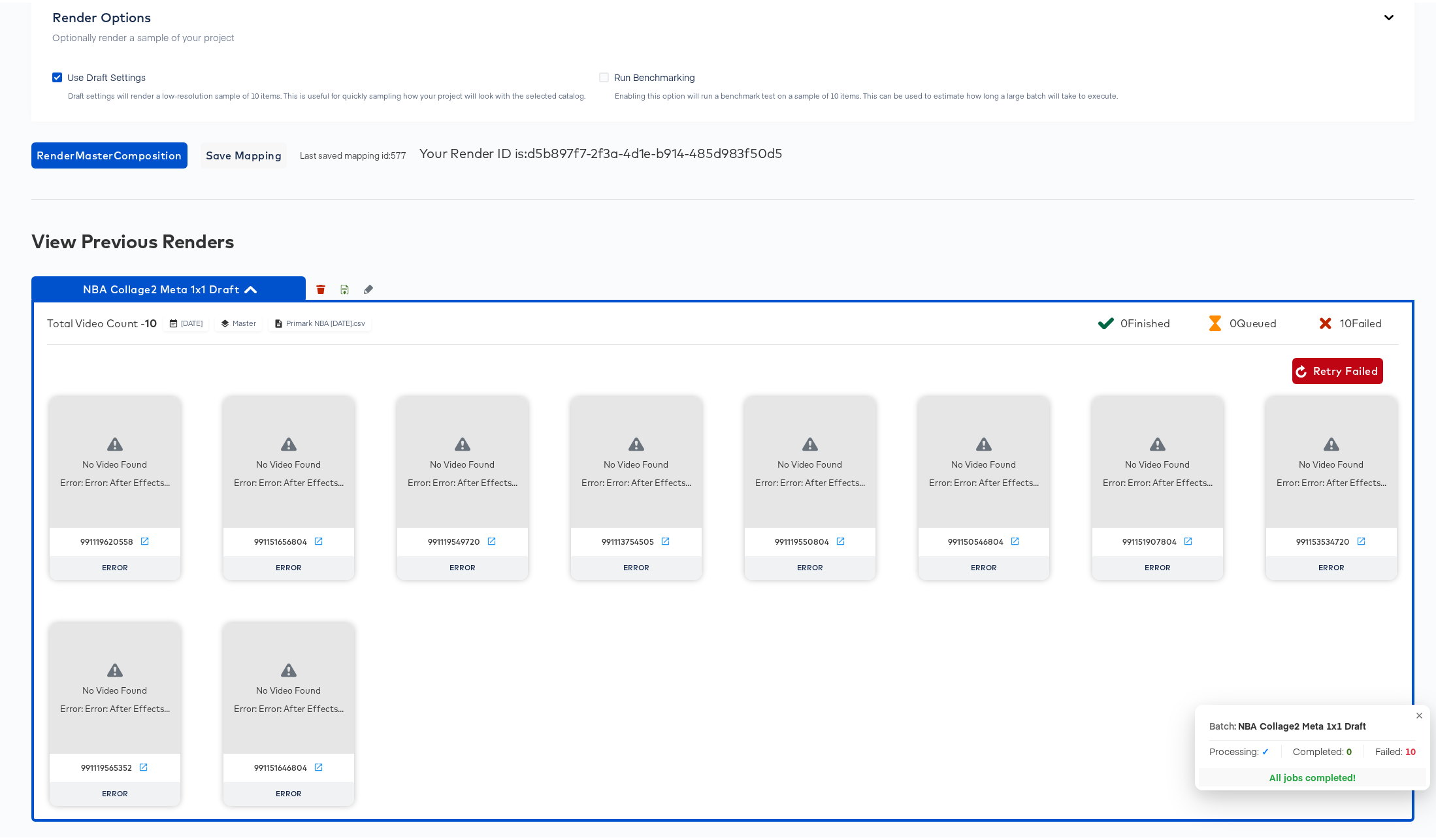
scroll to position [1345, 0]
click at [253, 290] on icon "button" at bounding box center [250, 287] width 13 height 8
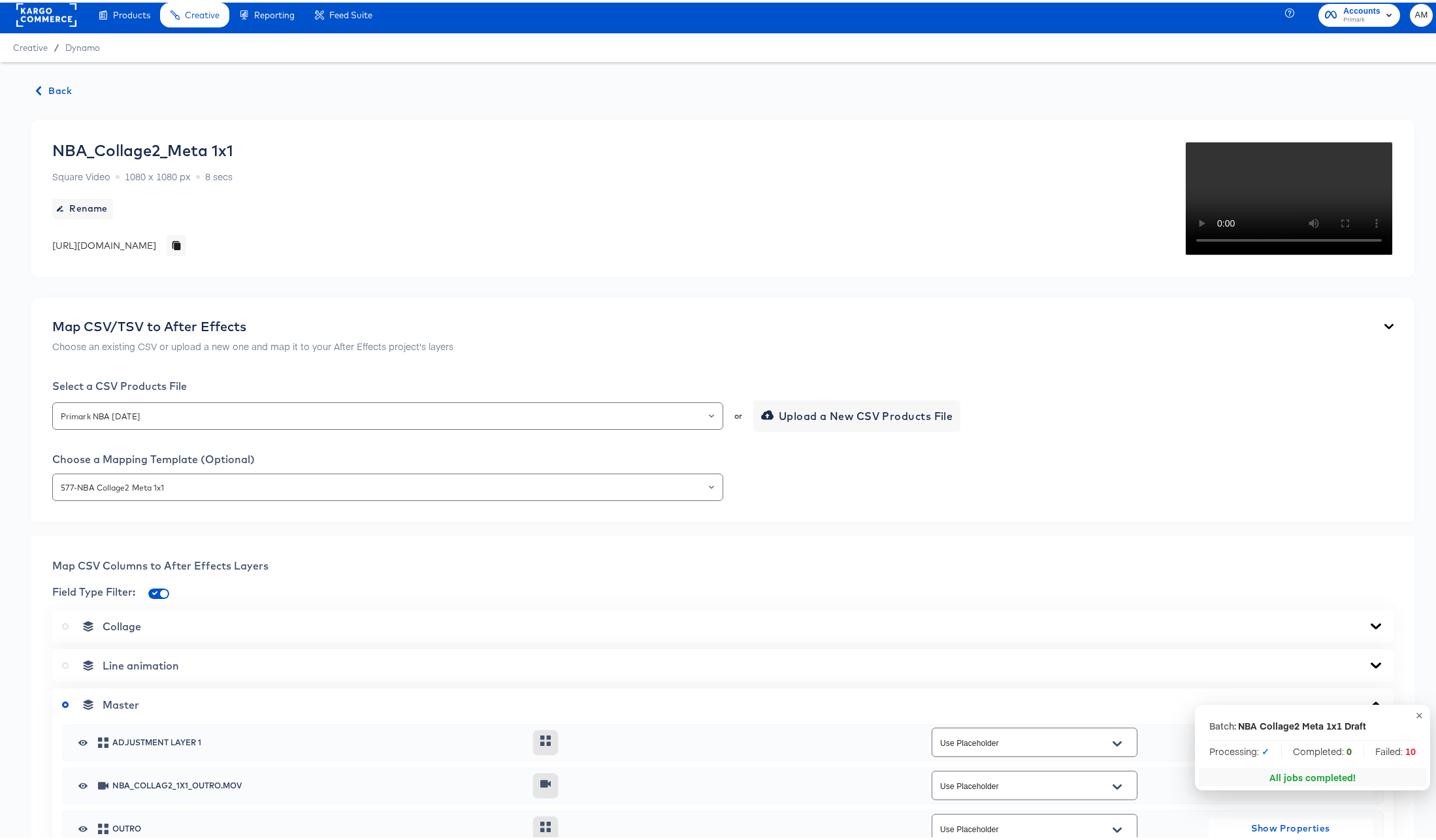
scroll to position [0, 0]
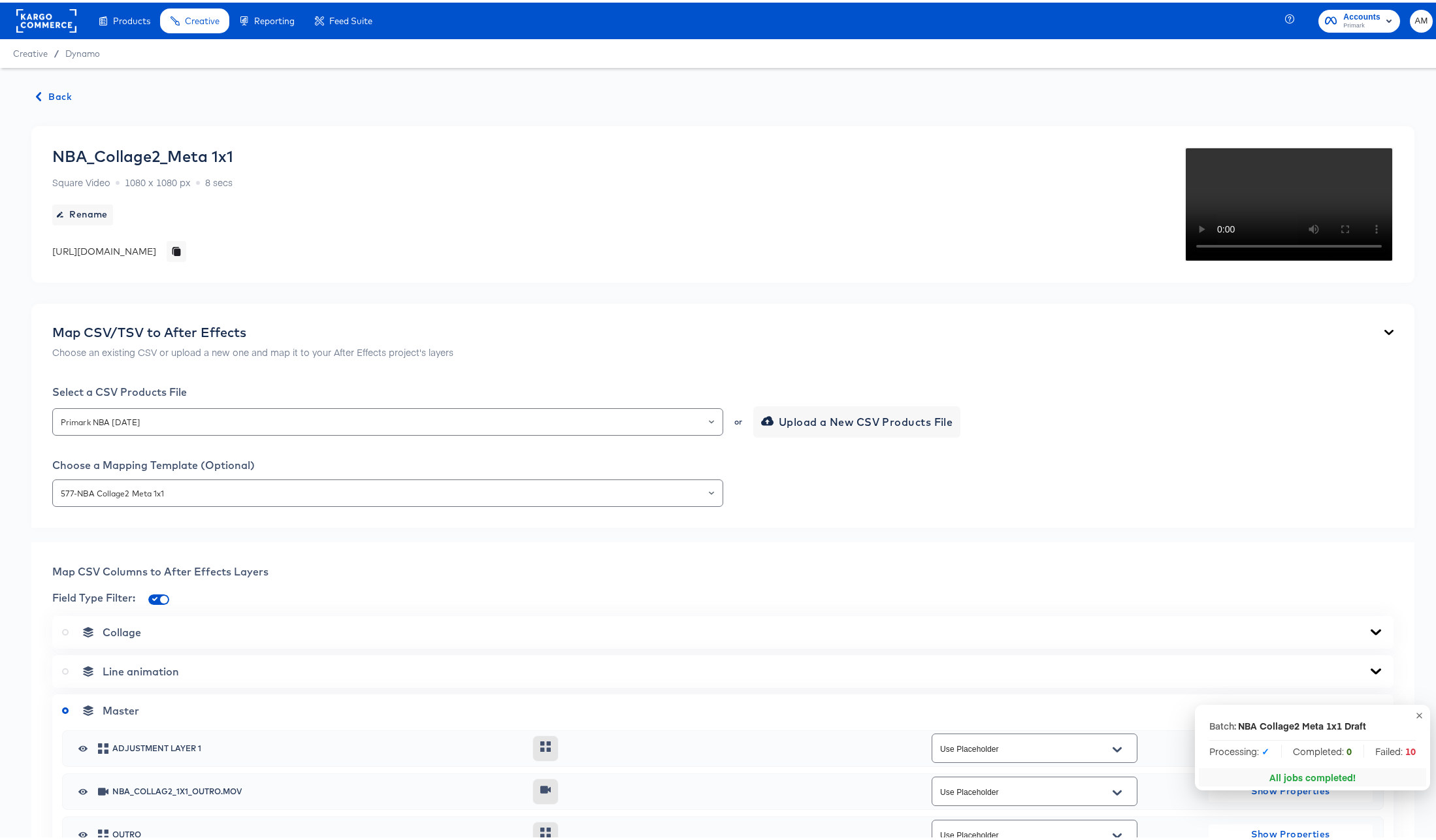
click at [61, 97] on span "Back" at bounding box center [55, 94] width 35 height 16
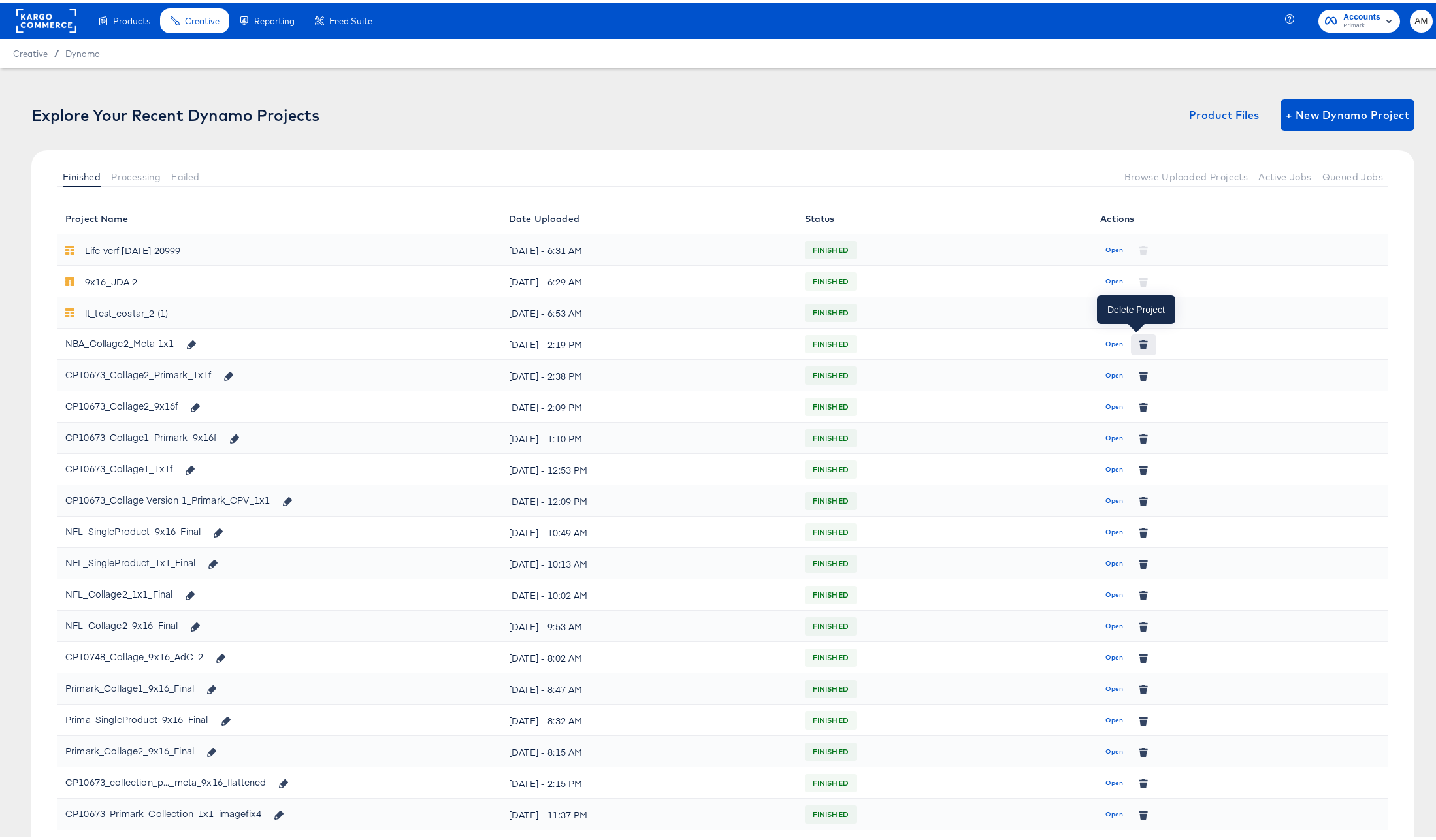
click at [1141, 344] on icon "button" at bounding box center [1144, 343] width 8 height 6
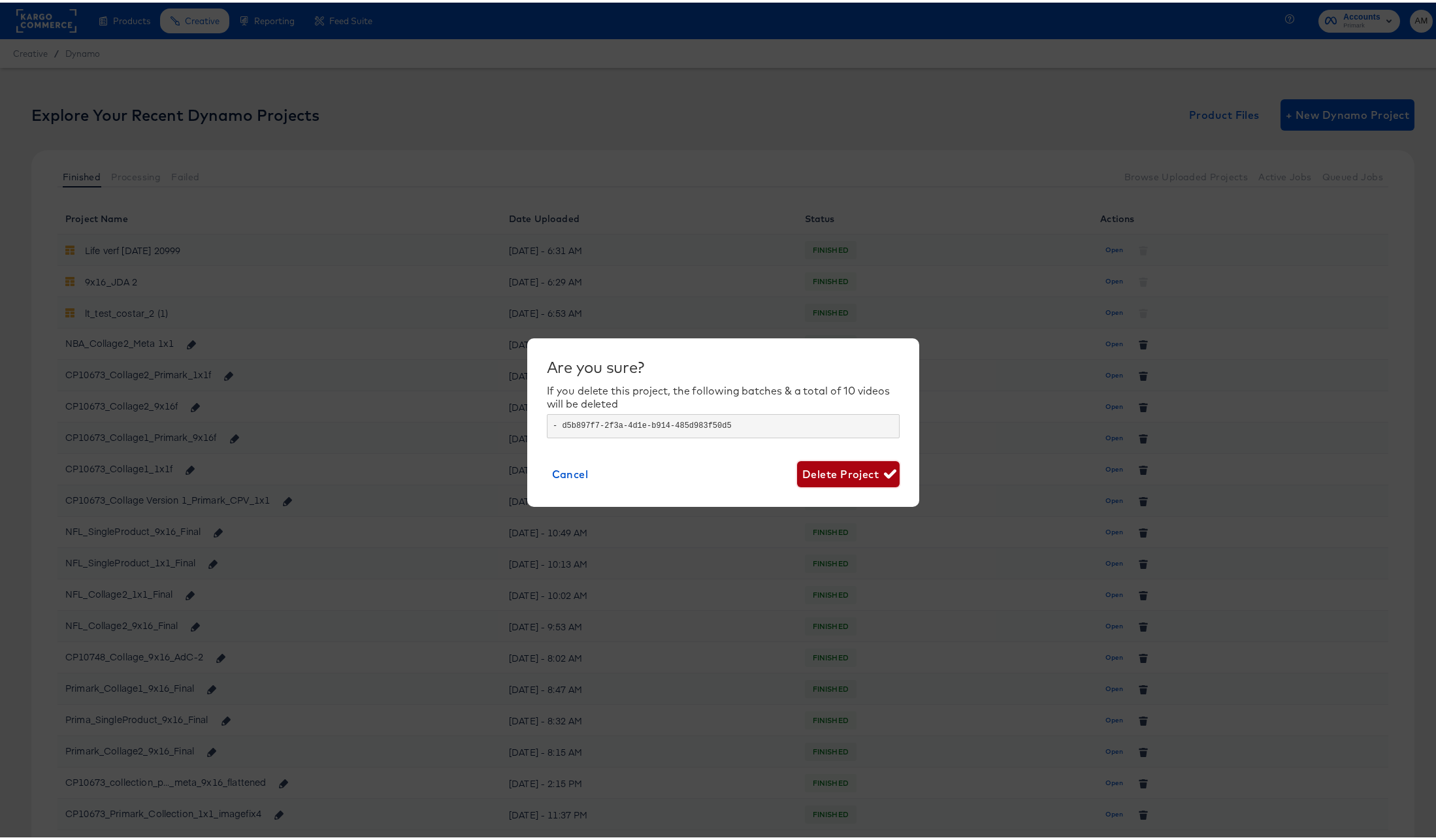
click at [843, 474] on span "Delete Project" at bounding box center [849, 472] width 92 height 18
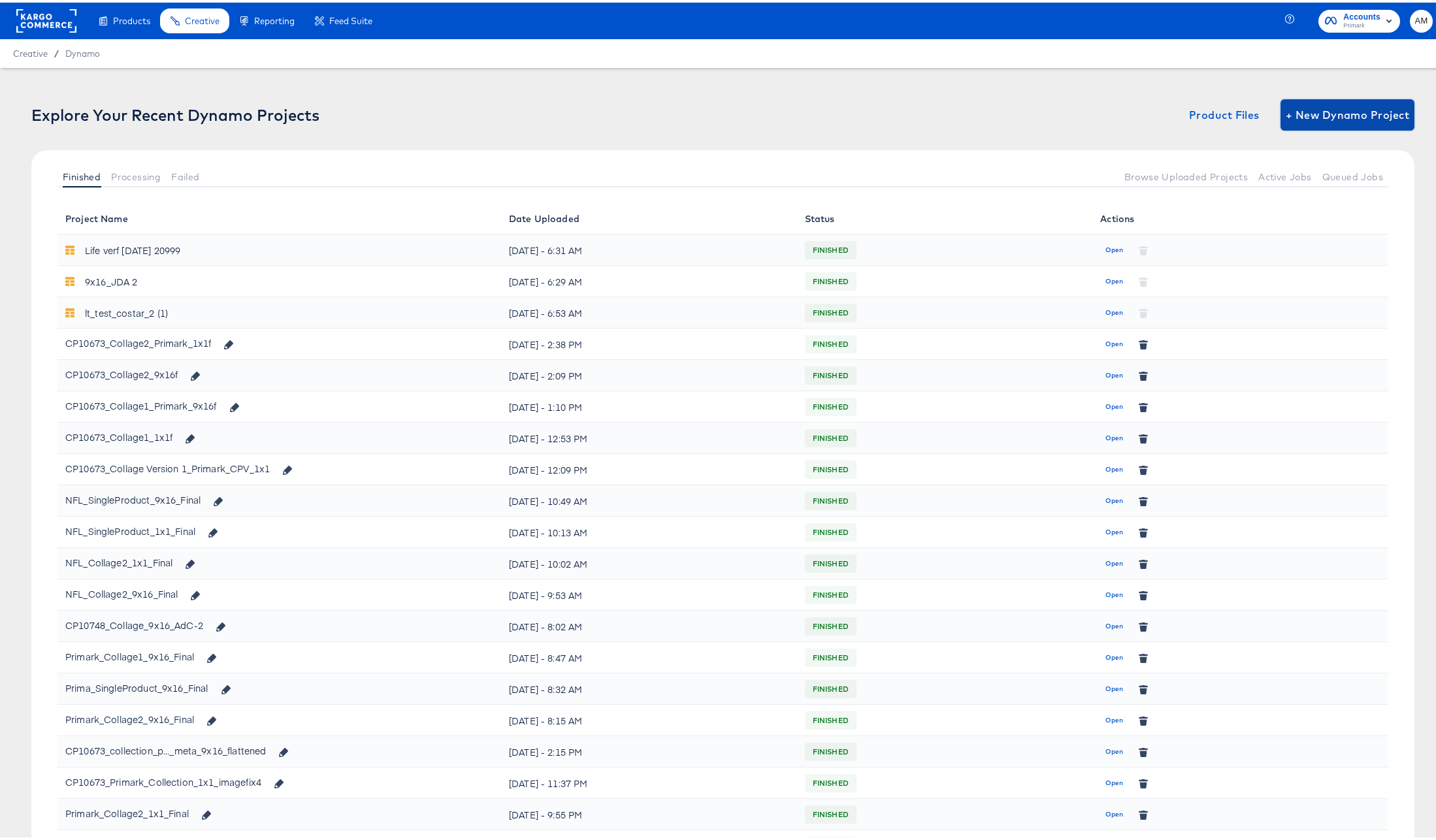
click at [1339, 107] on span "+ New Dynamo Project" at bounding box center [1347, 112] width 123 height 18
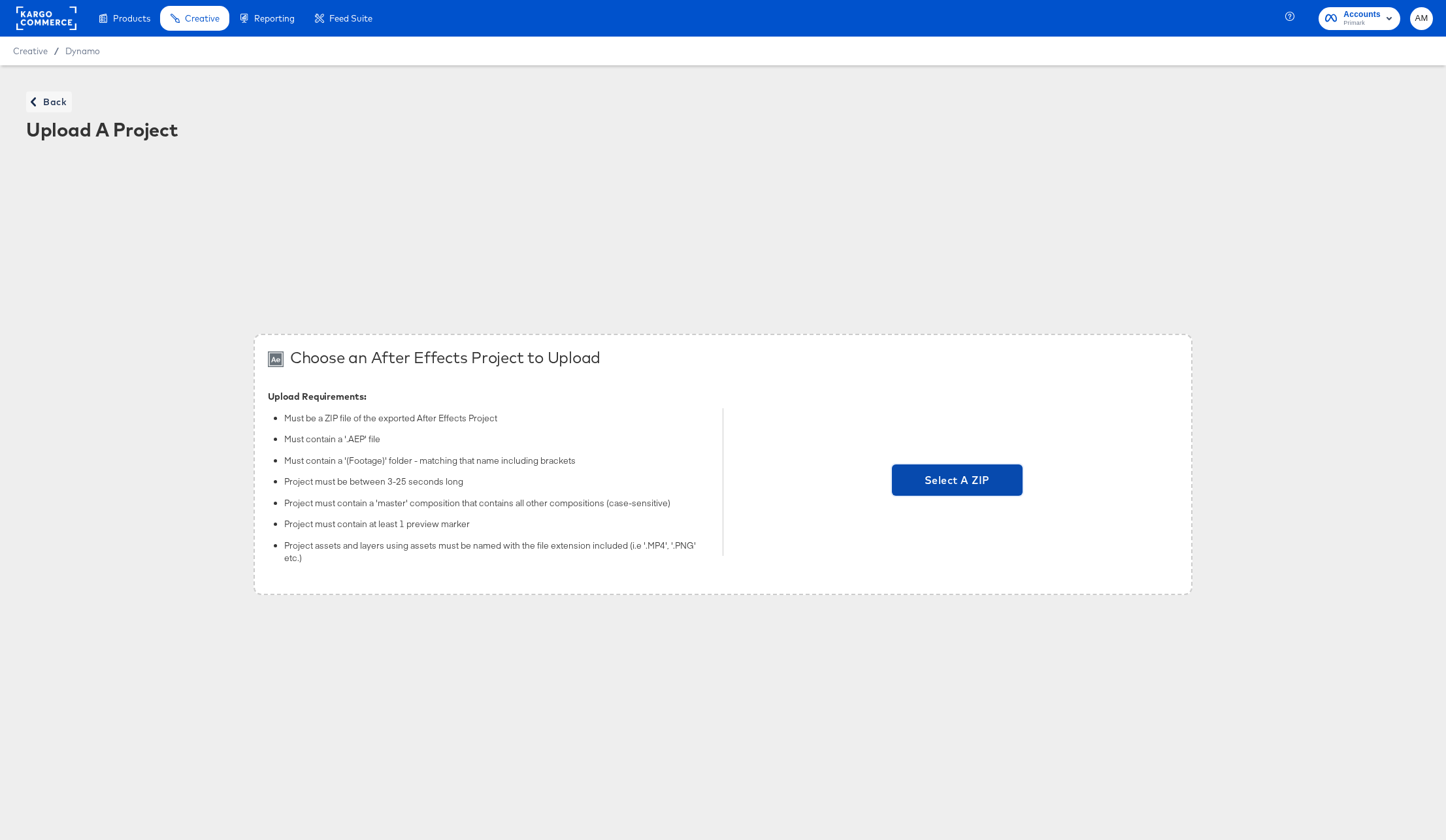
click at [942, 472] on span "Select A ZIP" at bounding box center [957, 480] width 120 height 18
click at [958, 483] on input "Select A ZIP" at bounding box center [958, 483] width 0 height 0
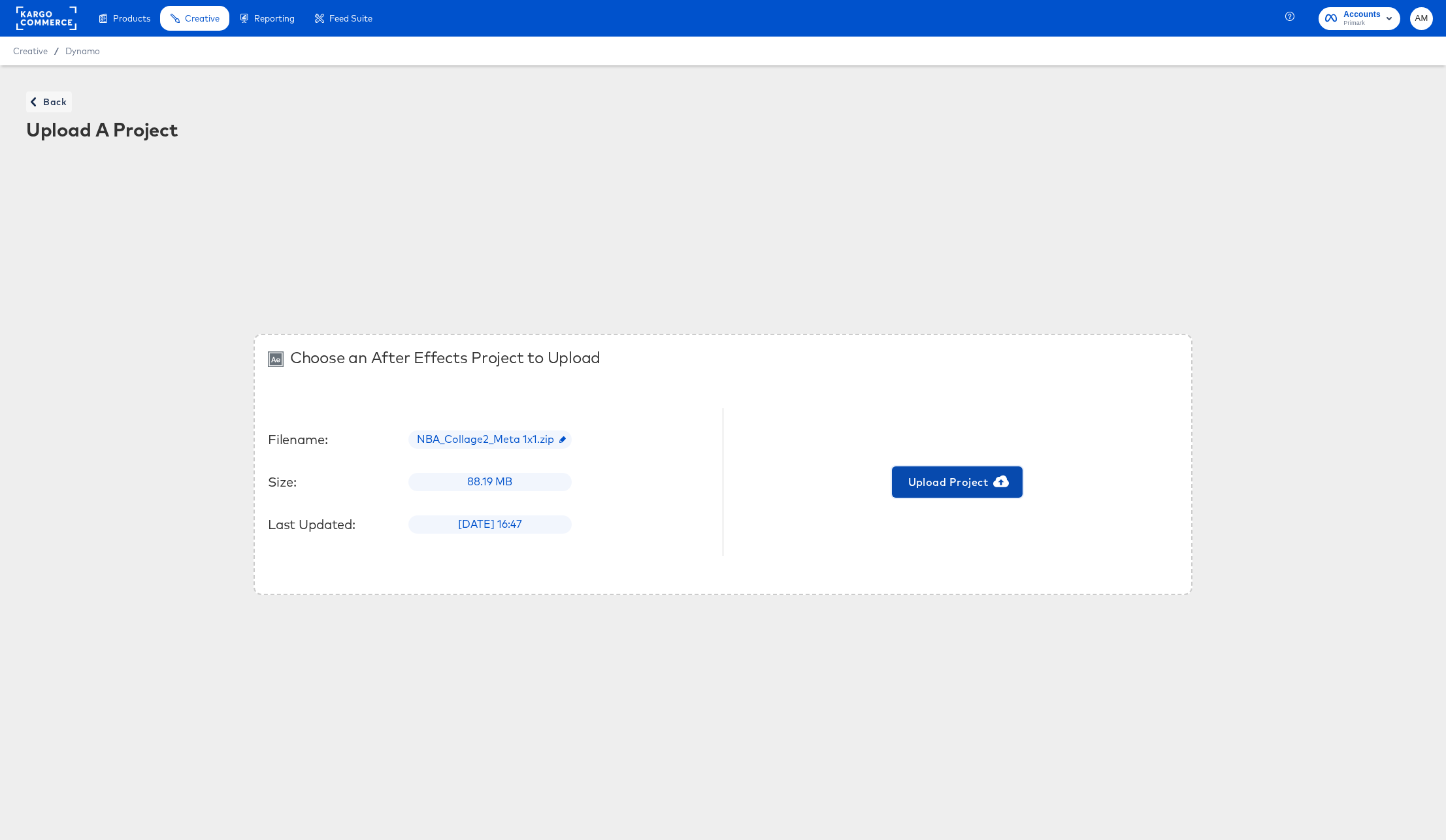
click at [946, 477] on span "Upload Project" at bounding box center [957, 483] width 120 height 18
click at [47, 97] on span "Back" at bounding box center [49, 102] width 35 height 16
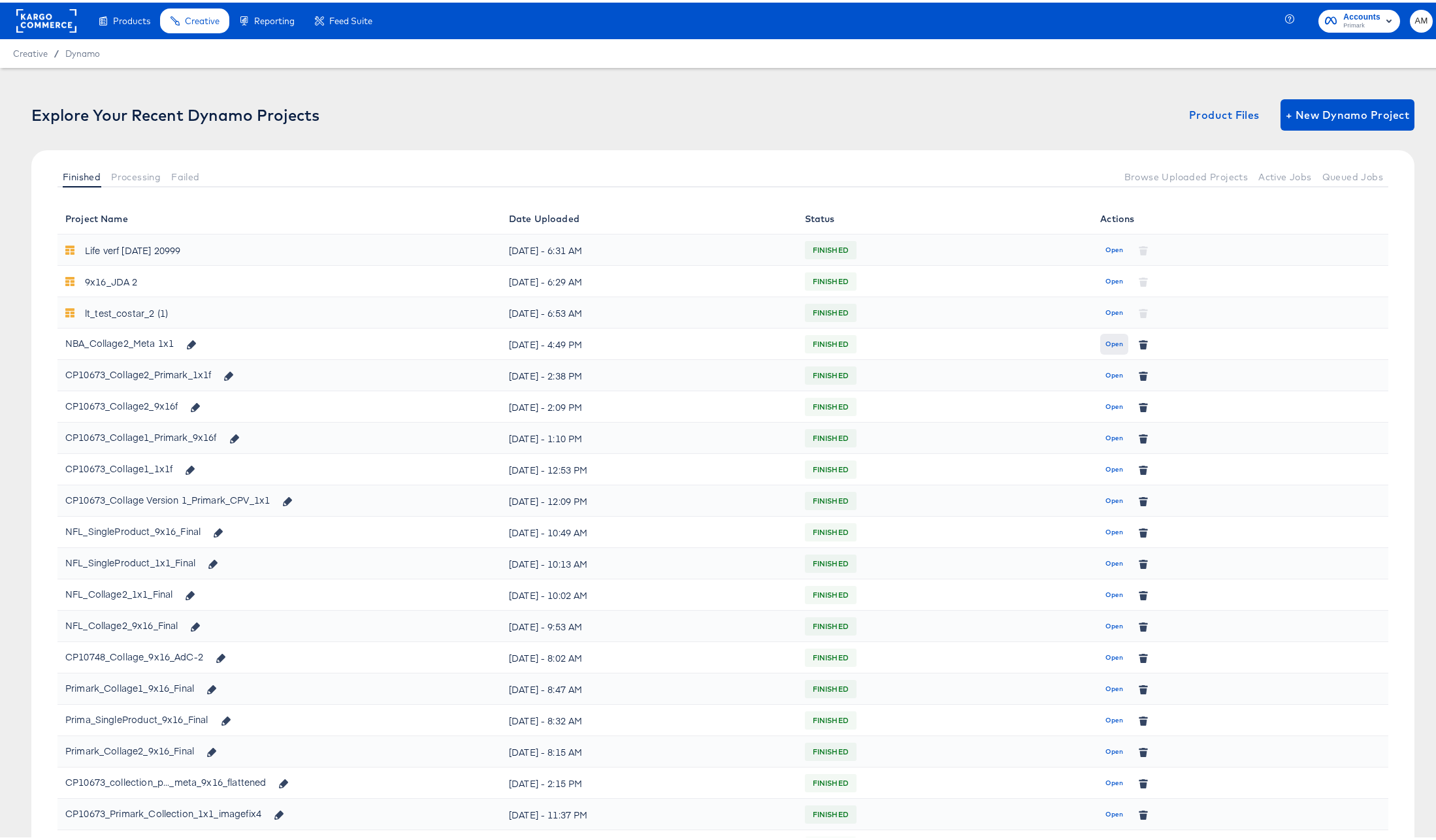
click at [1105, 342] on span "Open" at bounding box center [1114, 342] width 18 height 12
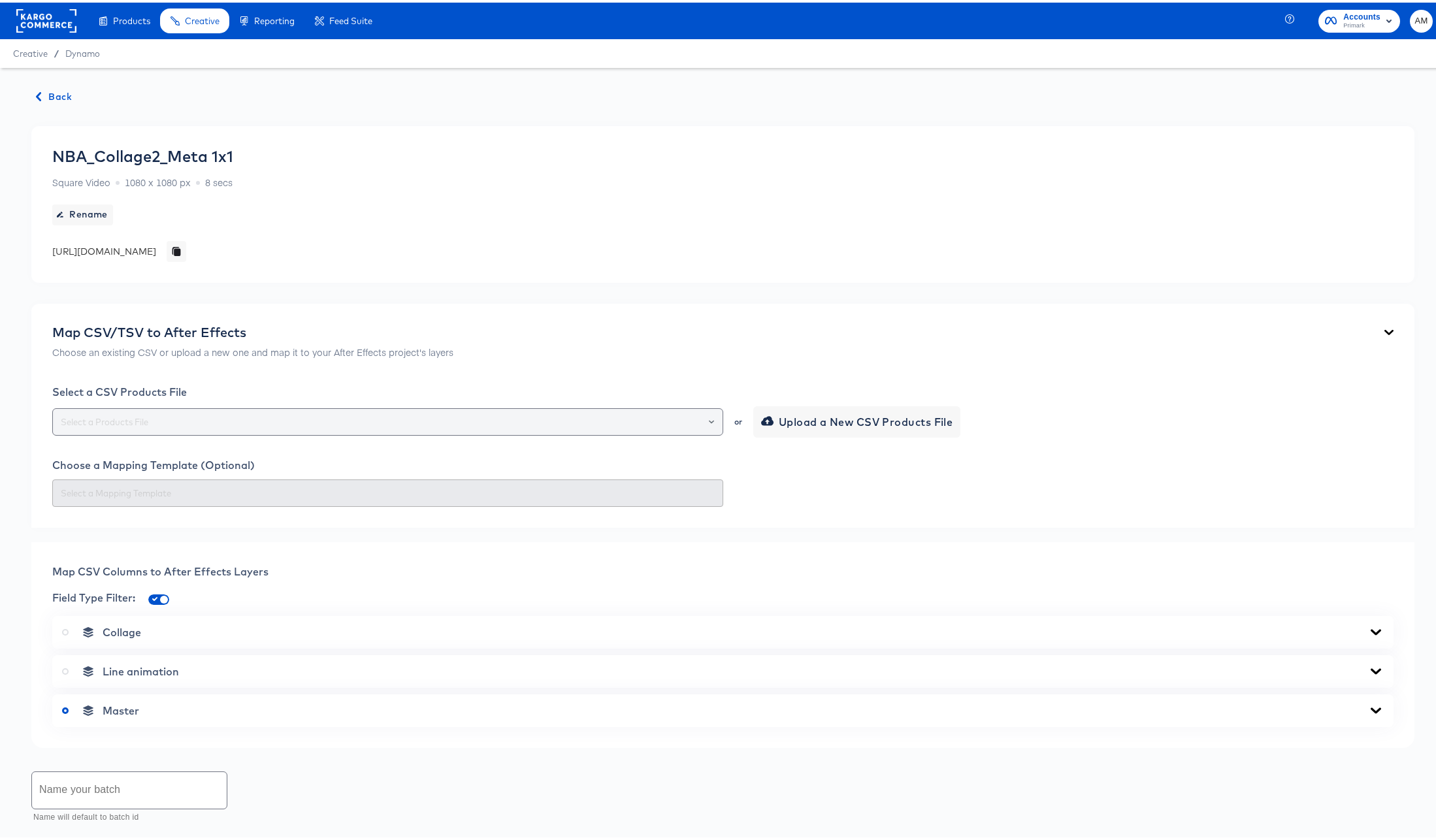
click at [709, 420] on icon "Open" at bounding box center [712, 420] width 5 height 3
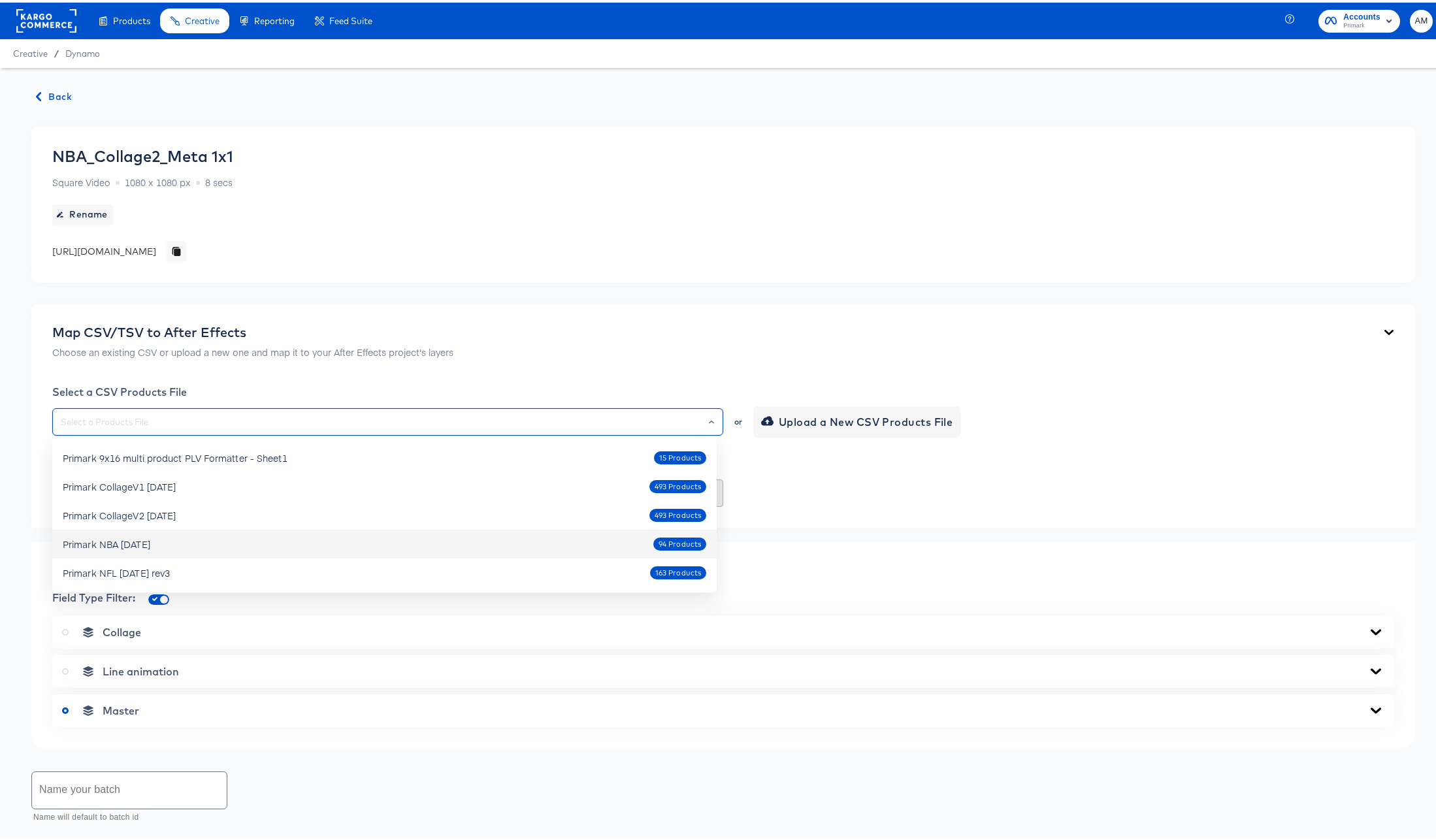
click at [170, 540] on div "Primark NBA Oct7 2025 94 Products" at bounding box center [384, 541] width 644 height 21
type input "Primark NBA Oct7 2025"
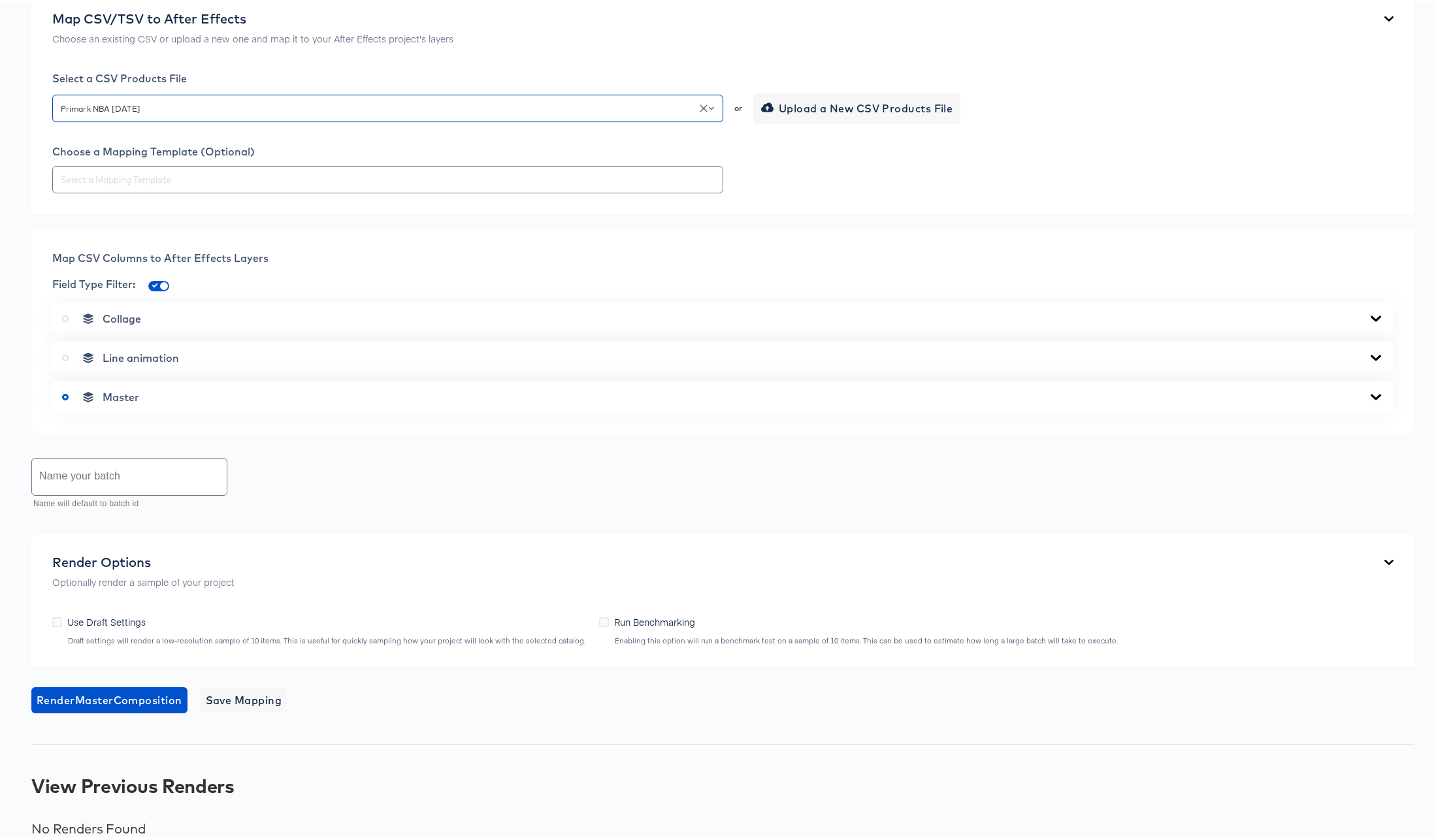
scroll to position [329, 0]
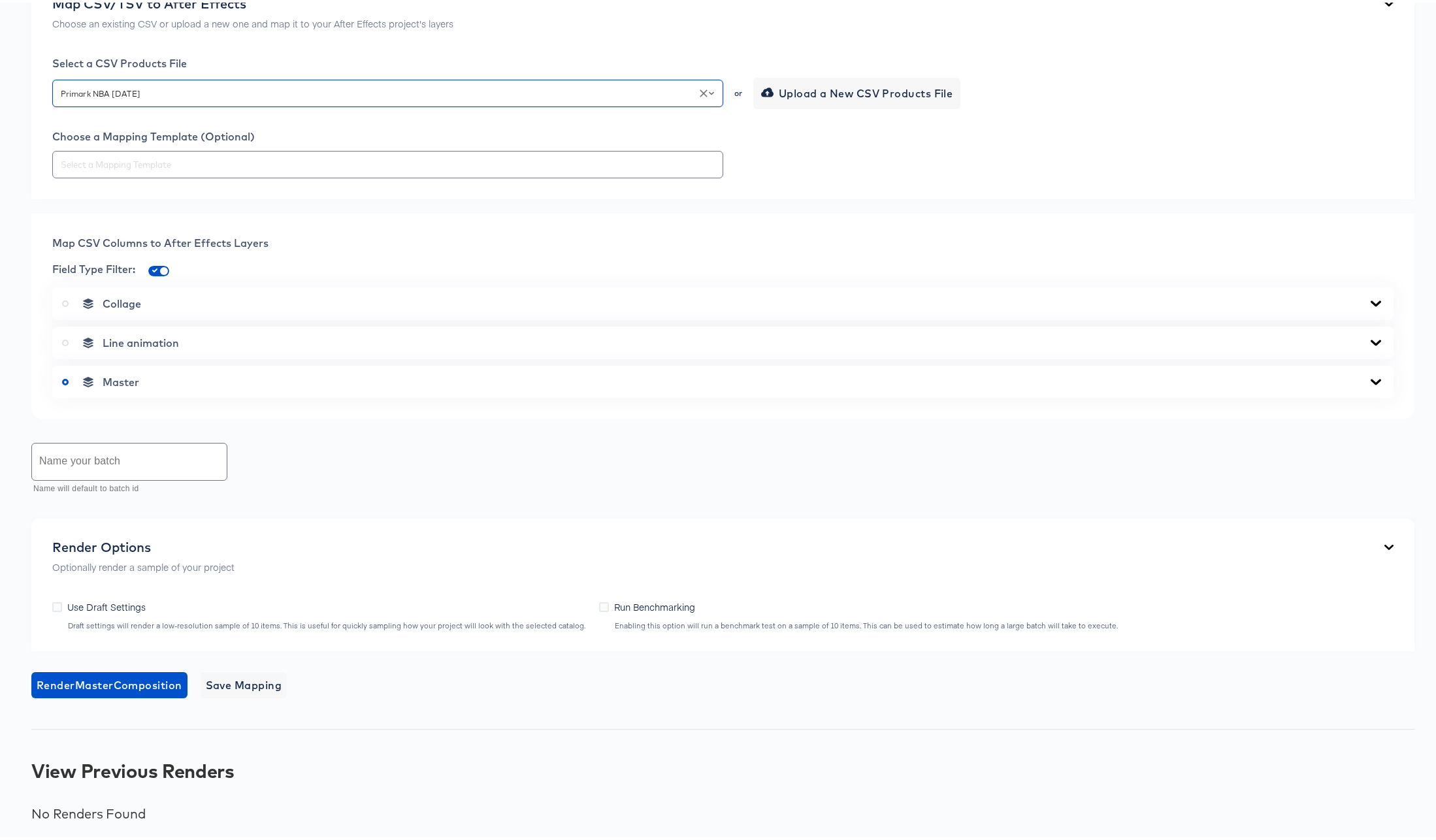
click at [1371, 376] on icon at bounding box center [1376, 378] width 10 height 6
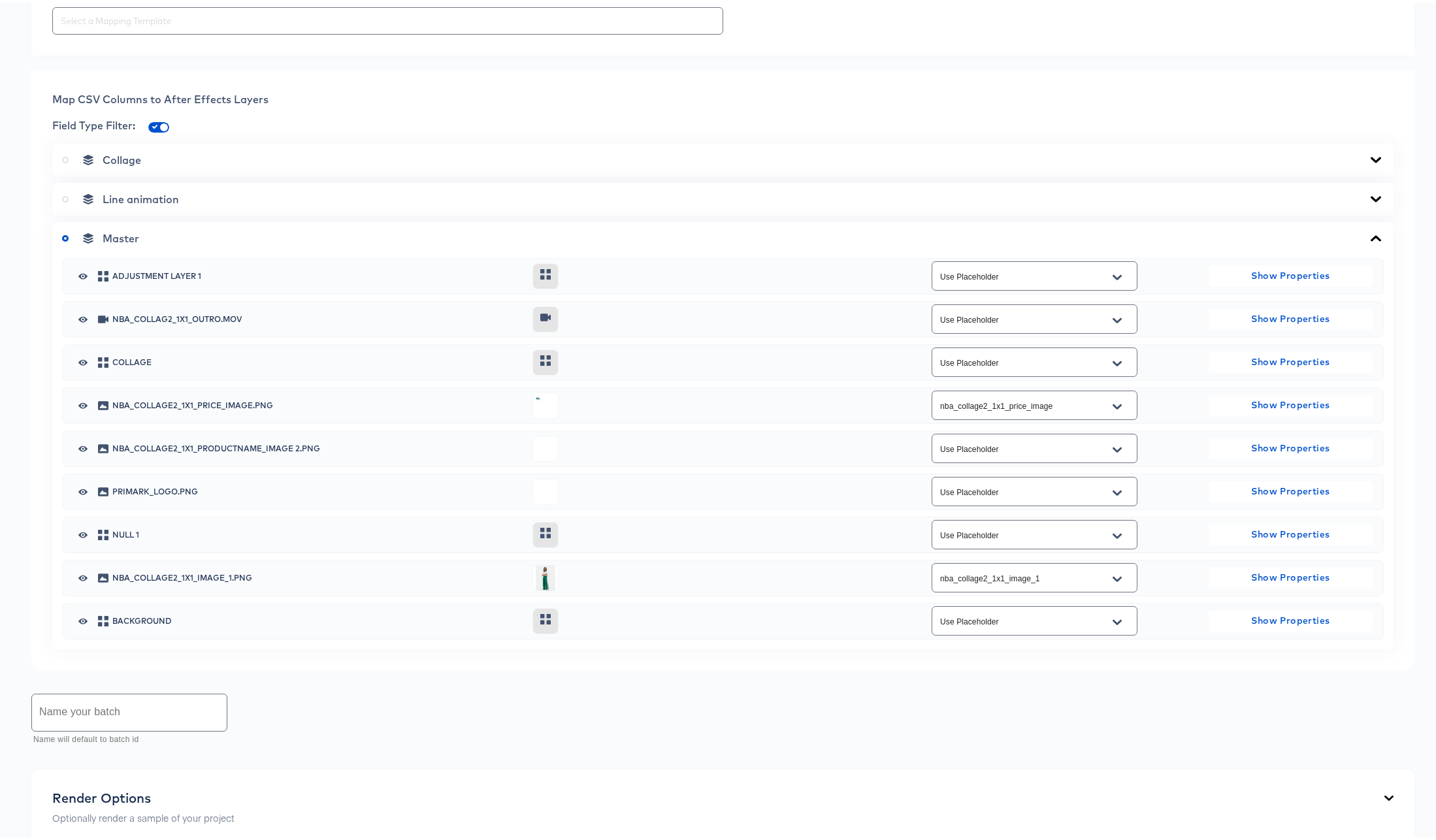
scroll to position [560, 0]
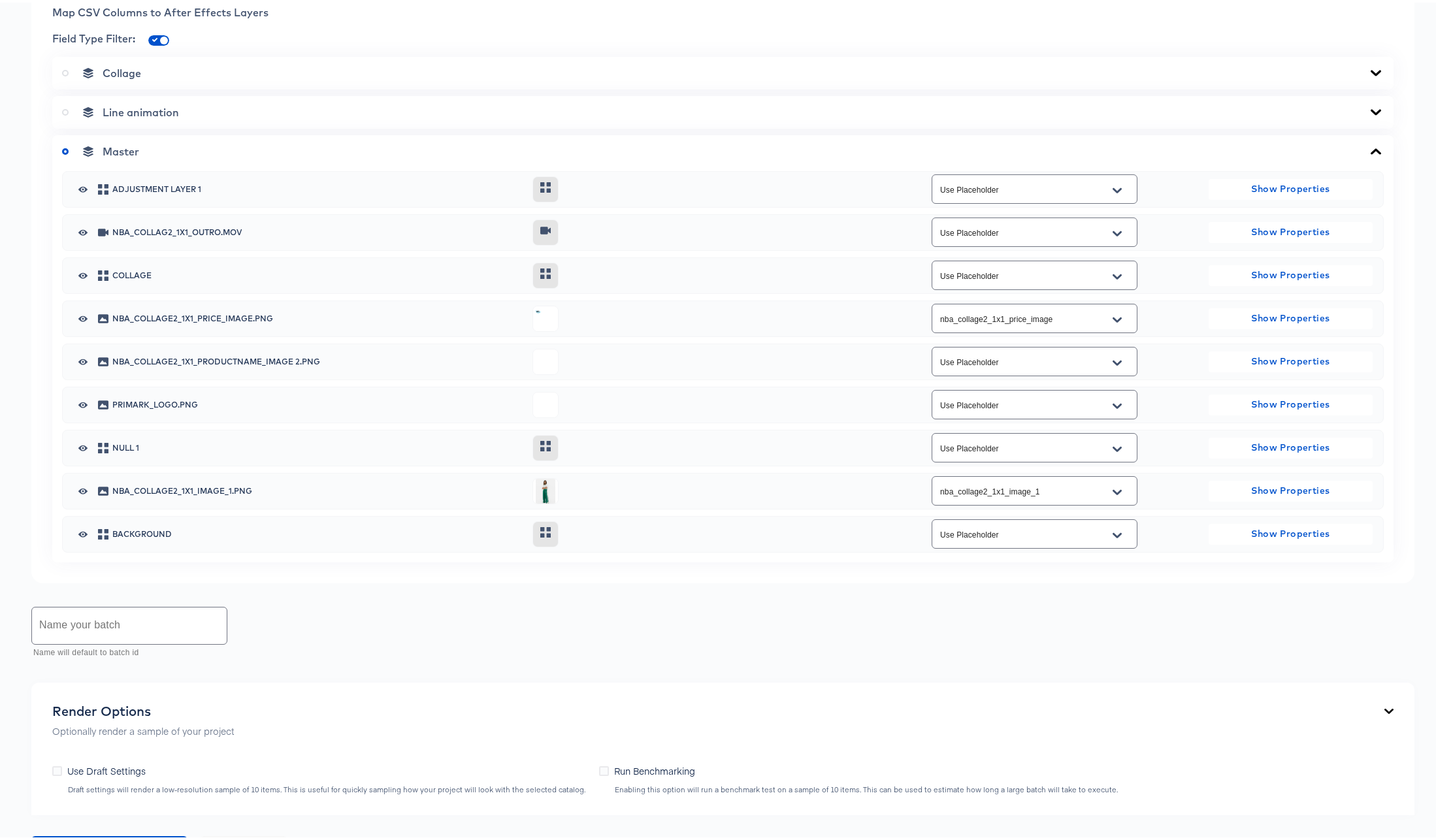
click at [1116, 358] on button "Open" at bounding box center [1117, 360] width 19 height 21
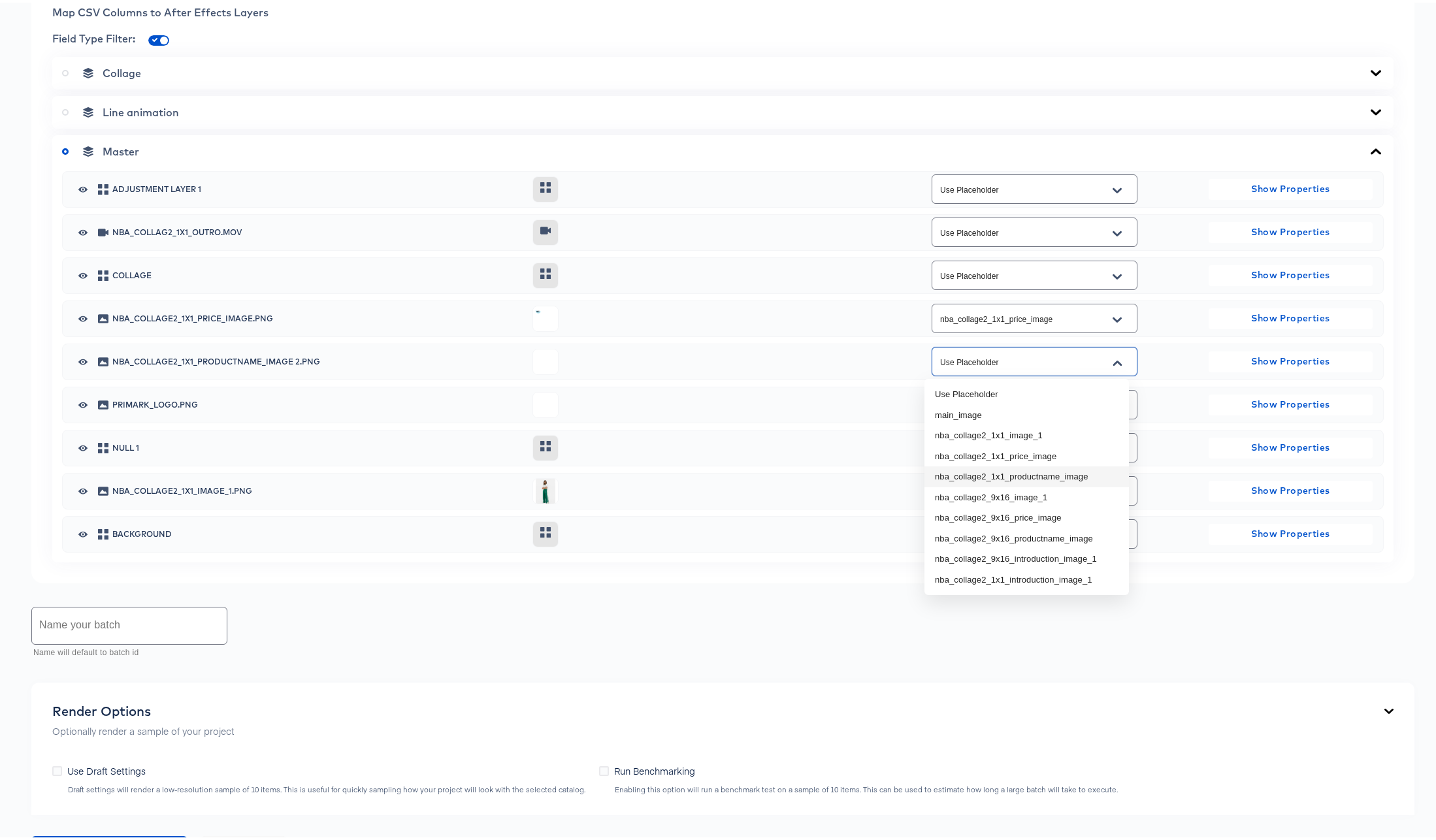
click at [1088, 477] on li "nba_collage2_1x1_productname_image" at bounding box center [1027, 474] width 205 height 21
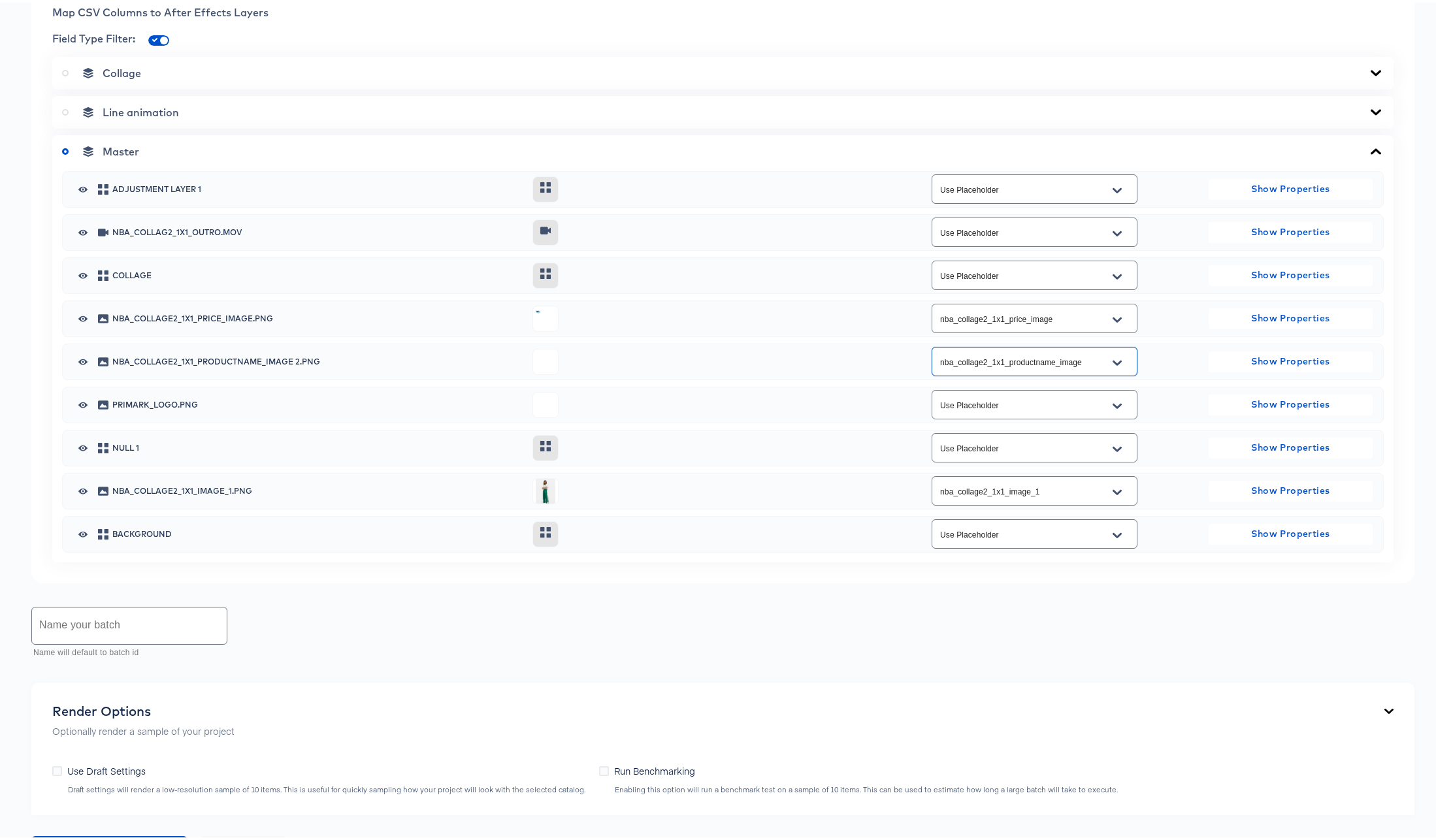
type input "nba_collage2_1x1_productname_image"
click at [65, 74] on label at bounding box center [68, 70] width 12 height 13
click at [0, 0] on input "radio" at bounding box center [0, 0] width 0 height 0
click at [65, 70] on icon at bounding box center [65, 70] width 7 height 7
click at [0, 0] on input "radio" at bounding box center [0, 0] width 0 height 0
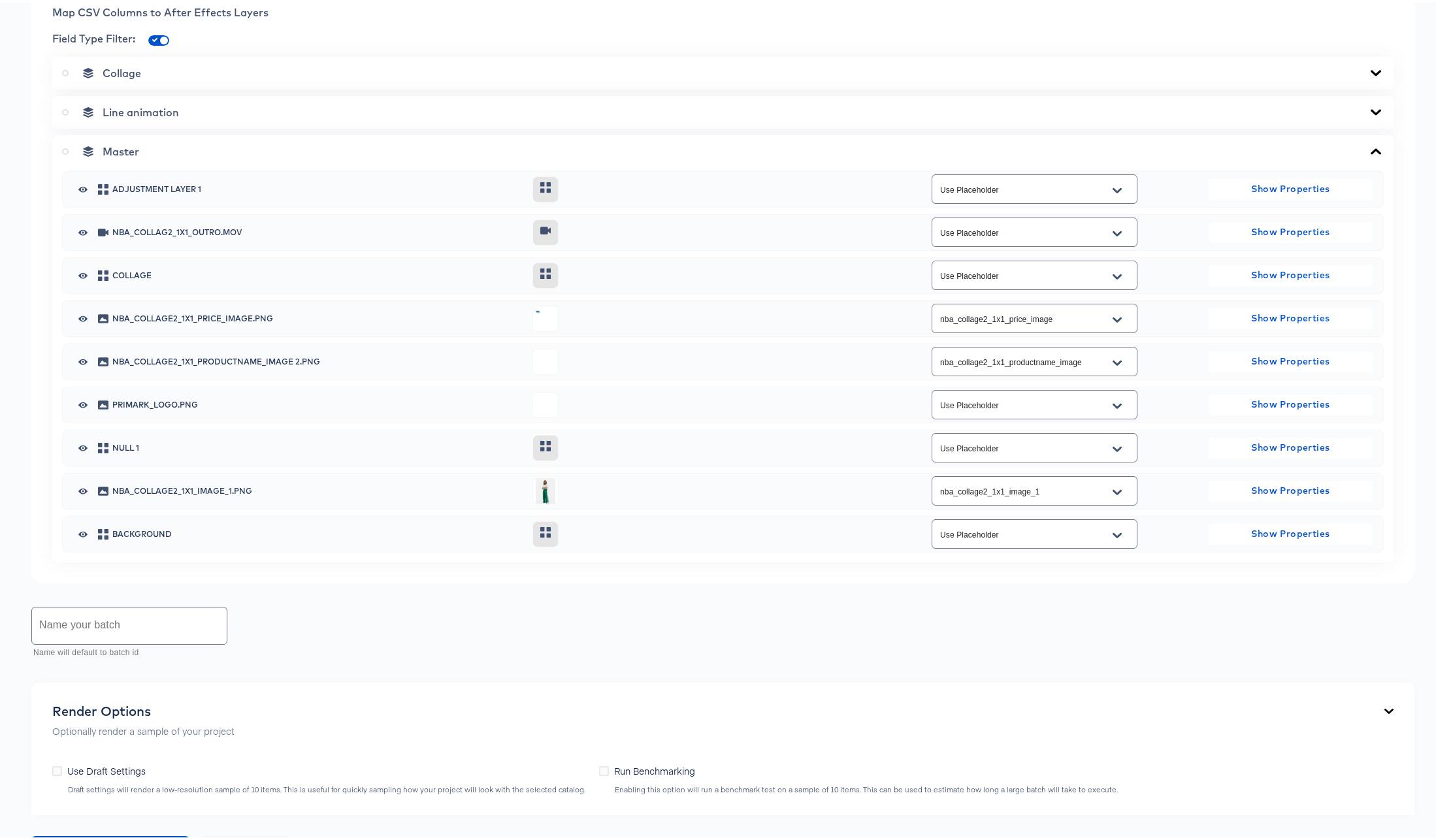
click at [60, 150] on div "Master Adjustment Layer 1 Use Placeholder Show Properties nba_collag2_1x1_outro…" at bounding box center [723, 346] width 1342 height 427
click at [64, 149] on icon at bounding box center [65, 149] width 7 height 7
click at [0, 0] on input "radio" at bounding box center [0, 0] width 0 height 0
click at [1371, 74] on icon at bounding box center [1376, 70] width 16 height 10
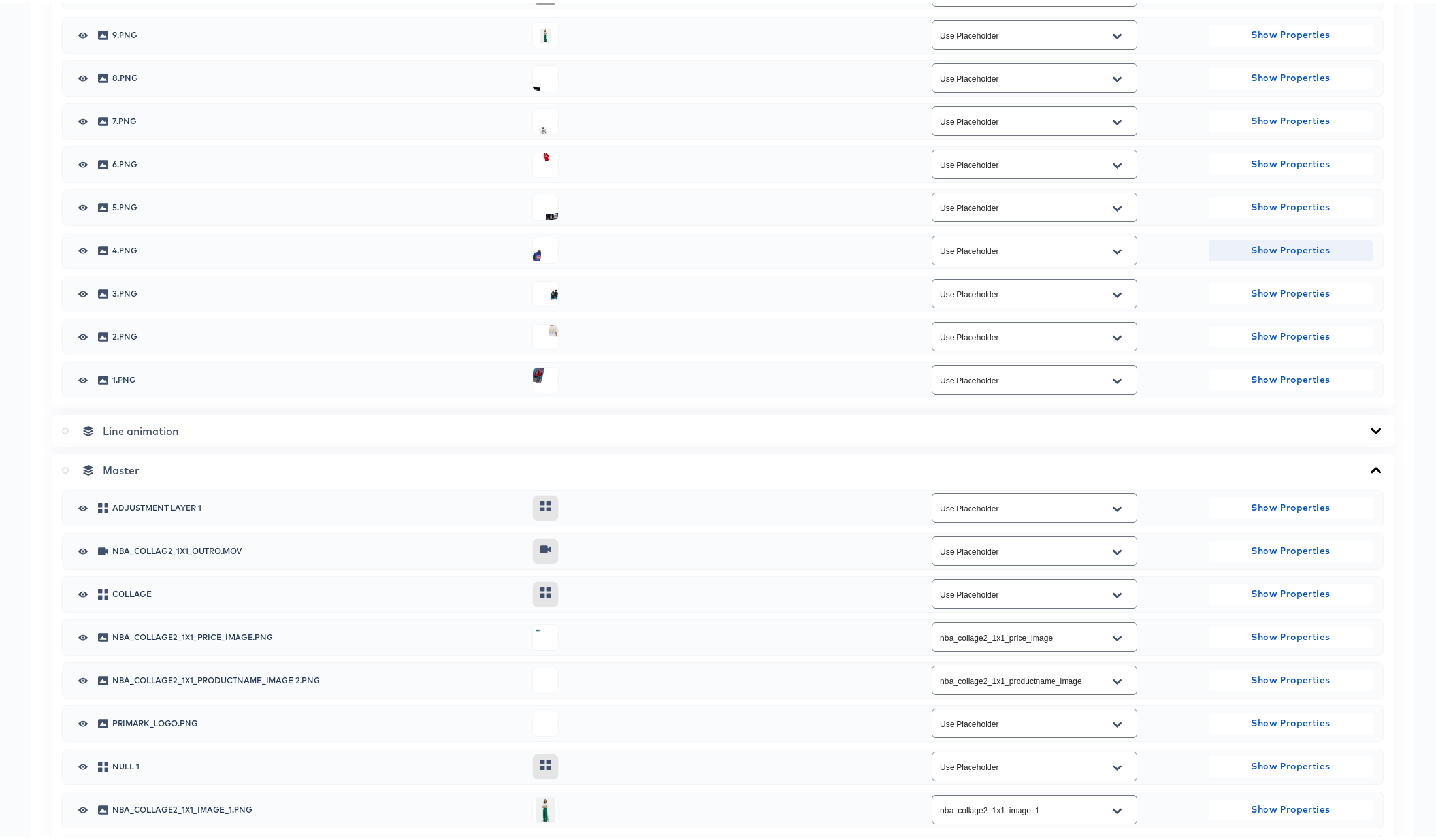
scroll to position [1204, 0]
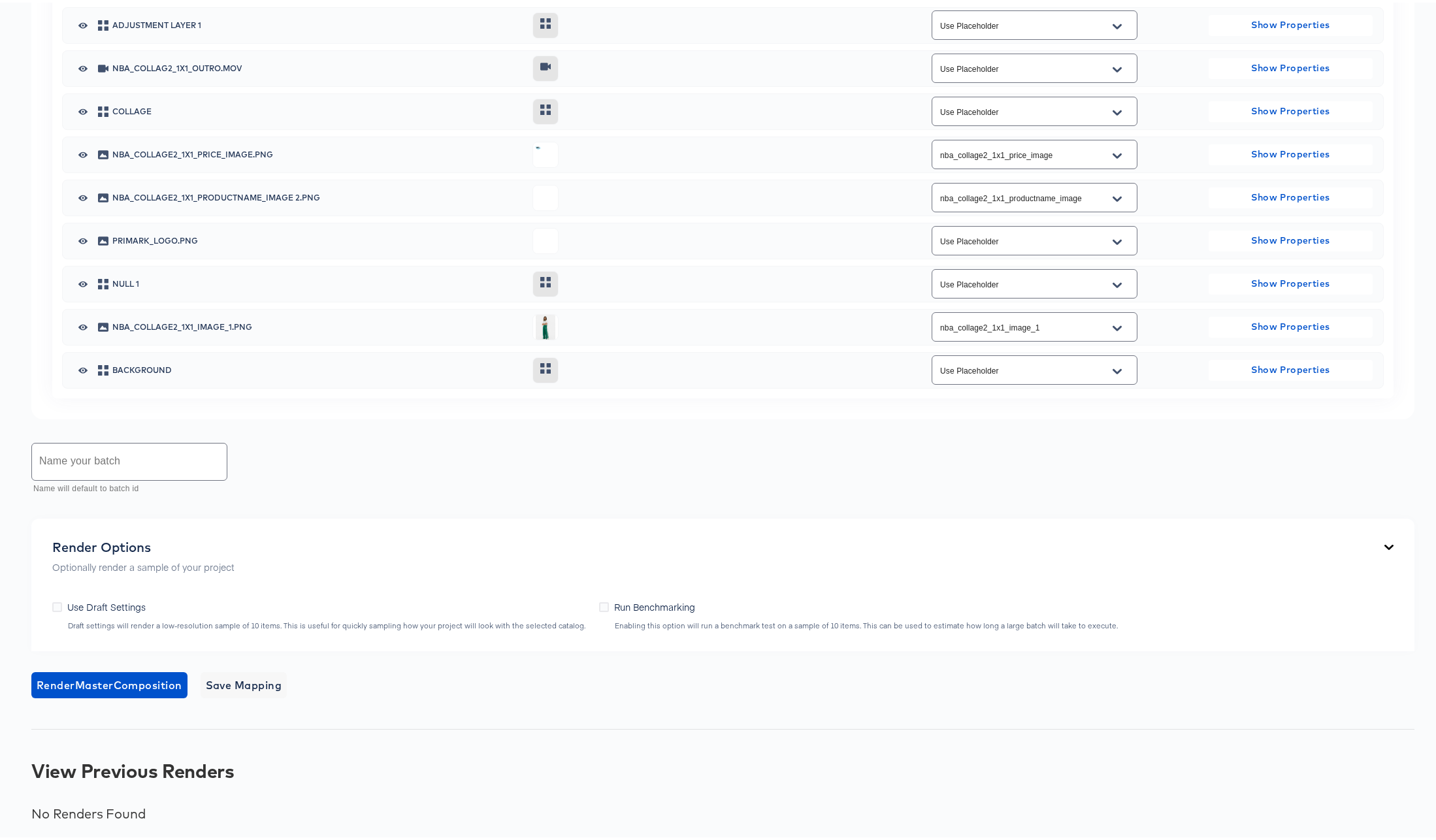
click at [164, 459] on input "text" at bounding box center [129, 460] width 195 height 37
click at [57, 603] on icon at bounding box center [57, 605] width 10 height 10
click at [0, 0] on input "Use Draft Settings" at bounding box center [0, 0] width 0 height 0
click at [128, 681] on span "Render Master Composition" at bounding box center [110, 683] width 146 height 18
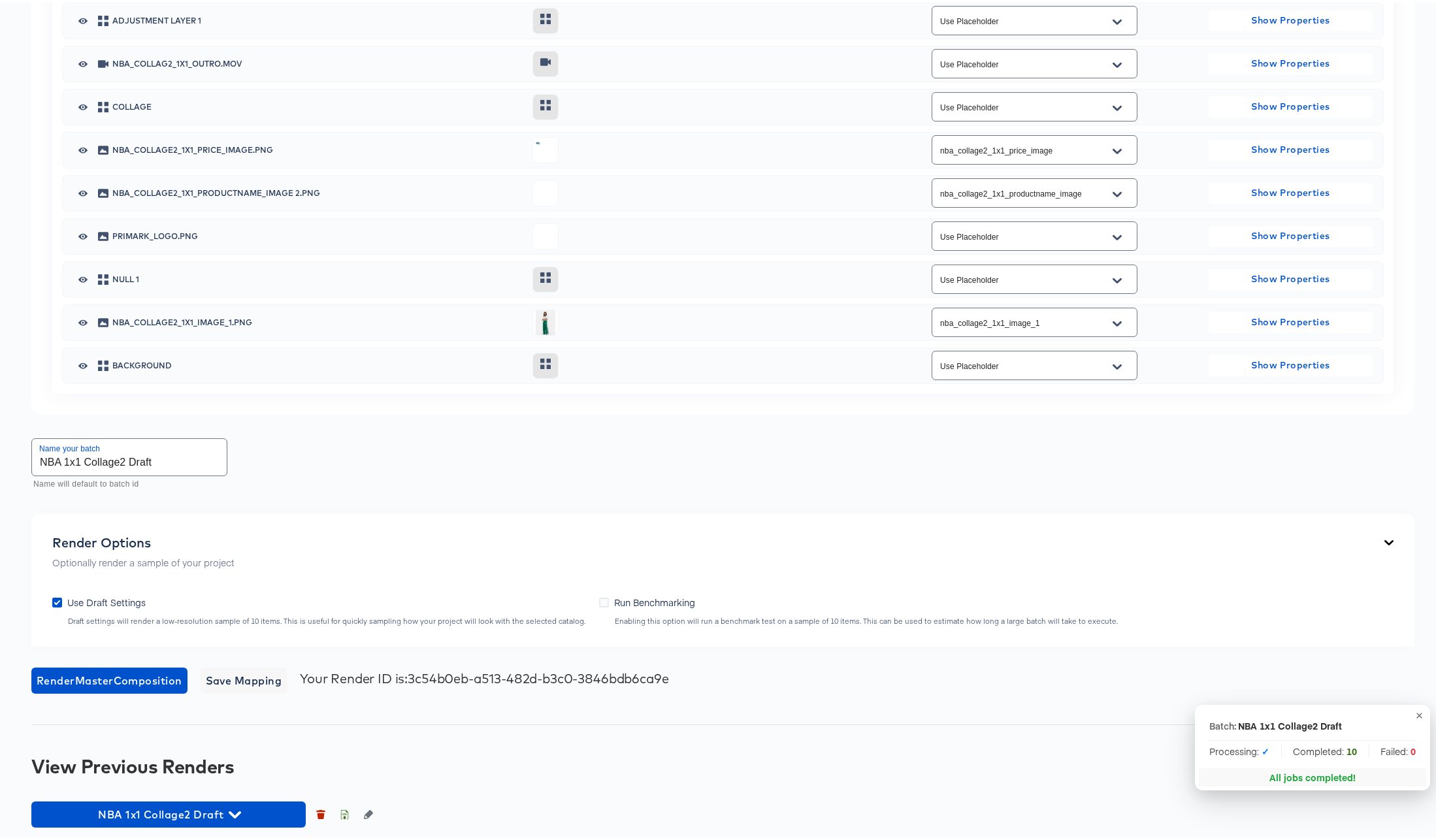
scroll to position [1214, 0]
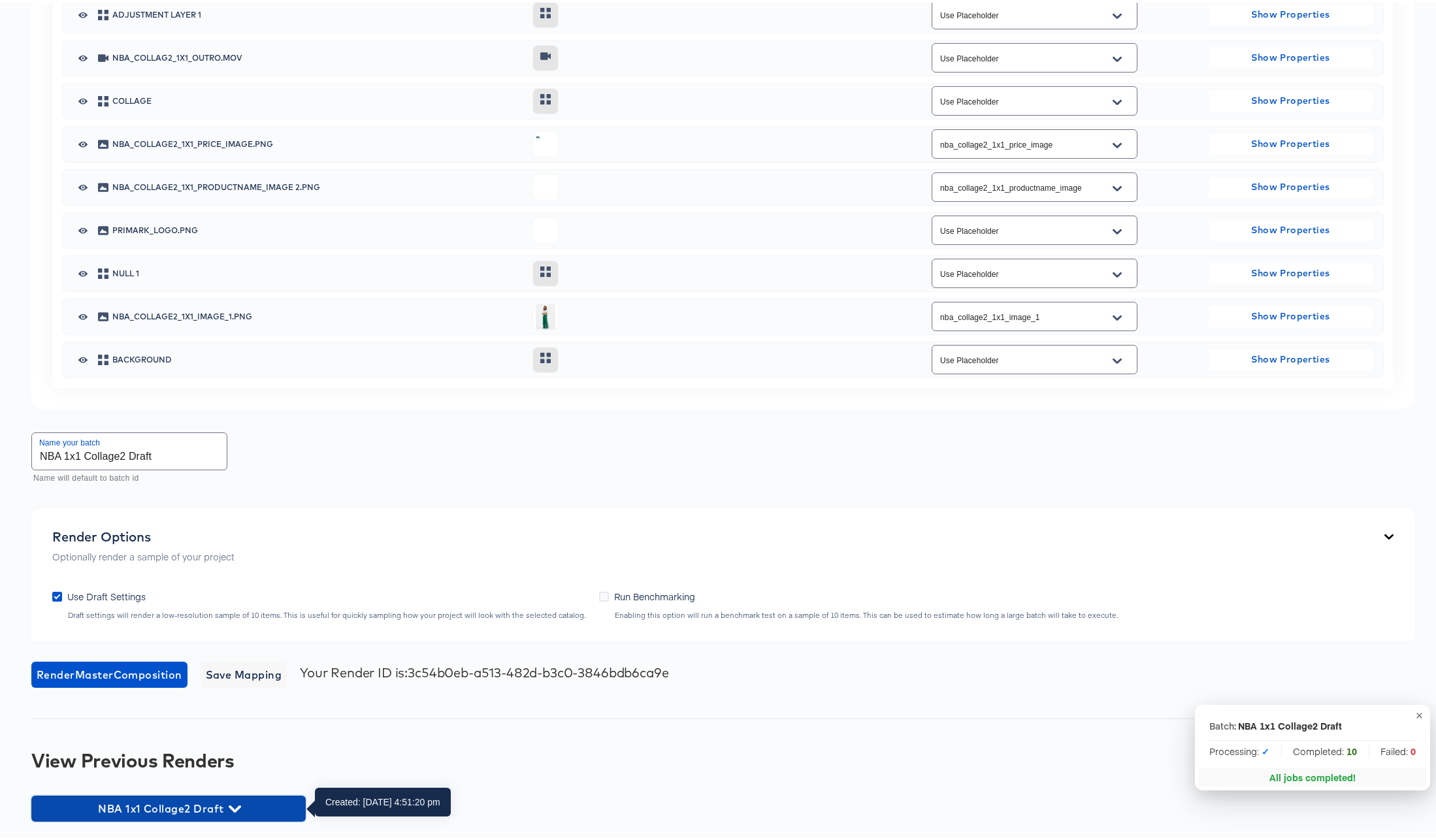
click at [236, 804] on icon "button" at bounding box center [235, 806] width 13 height 13
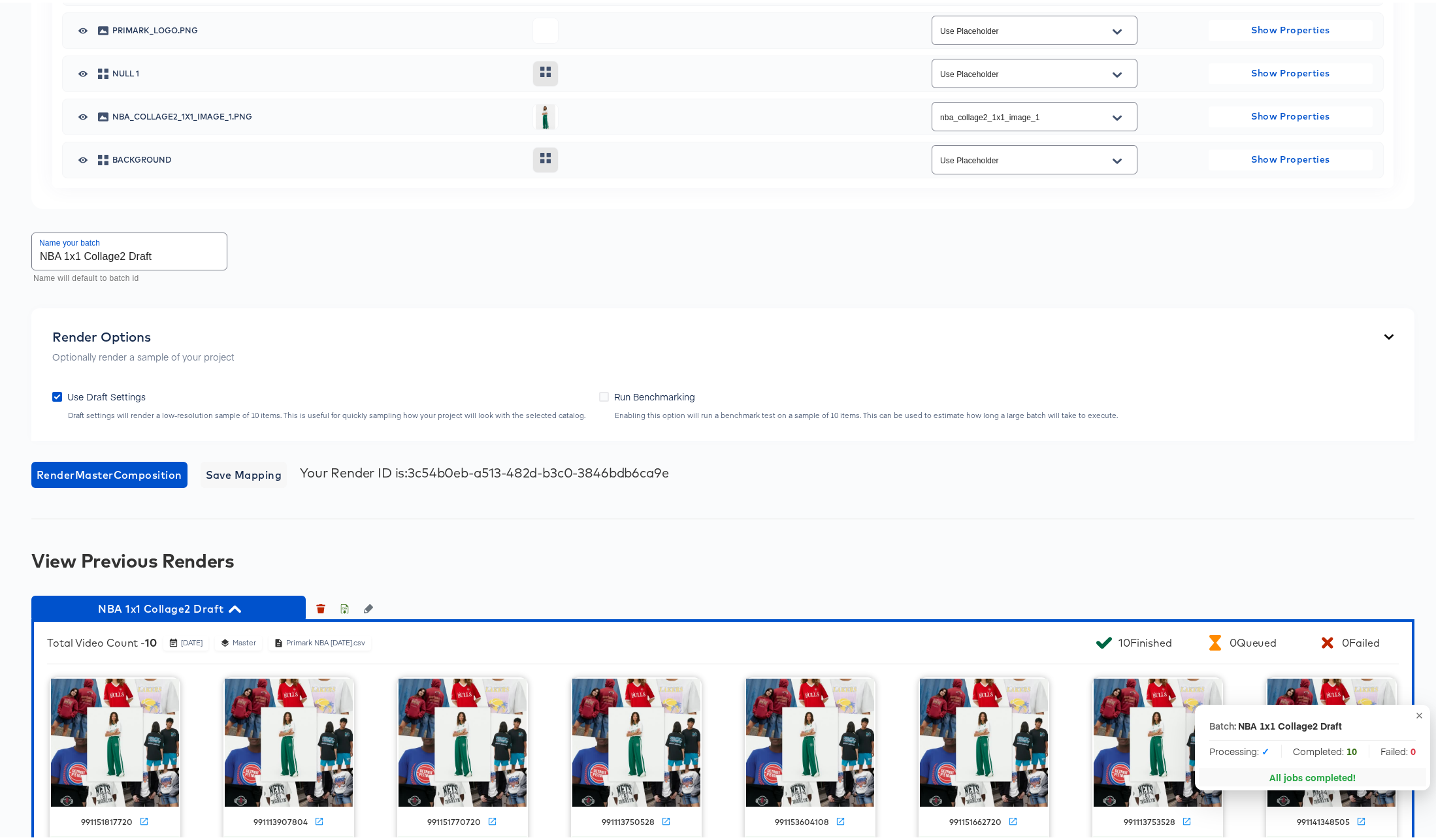
scroll to position [1622, 0]
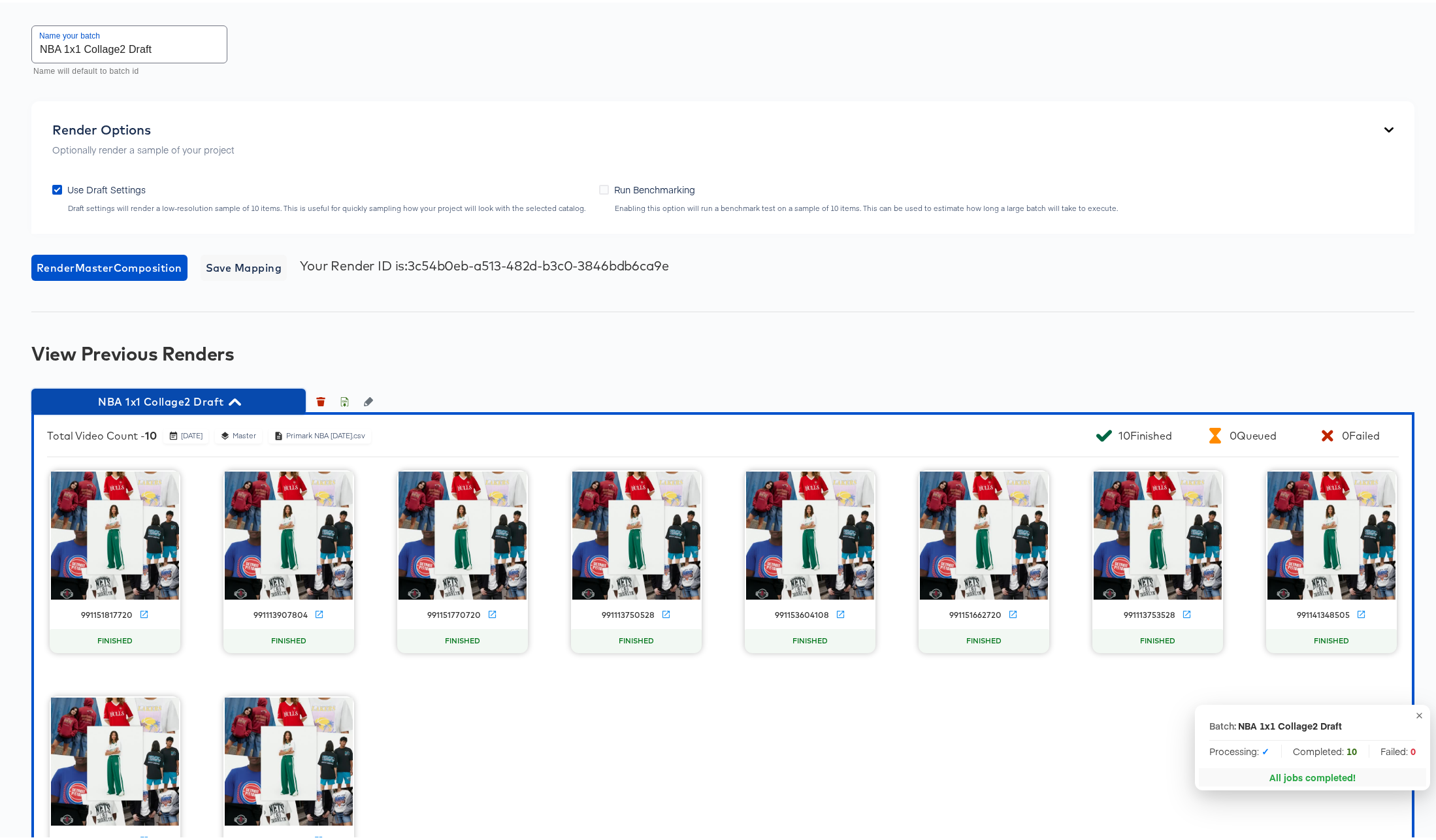
click at [232, 399] on icon "button" at bounding box center [235, 399] width 13 height 8
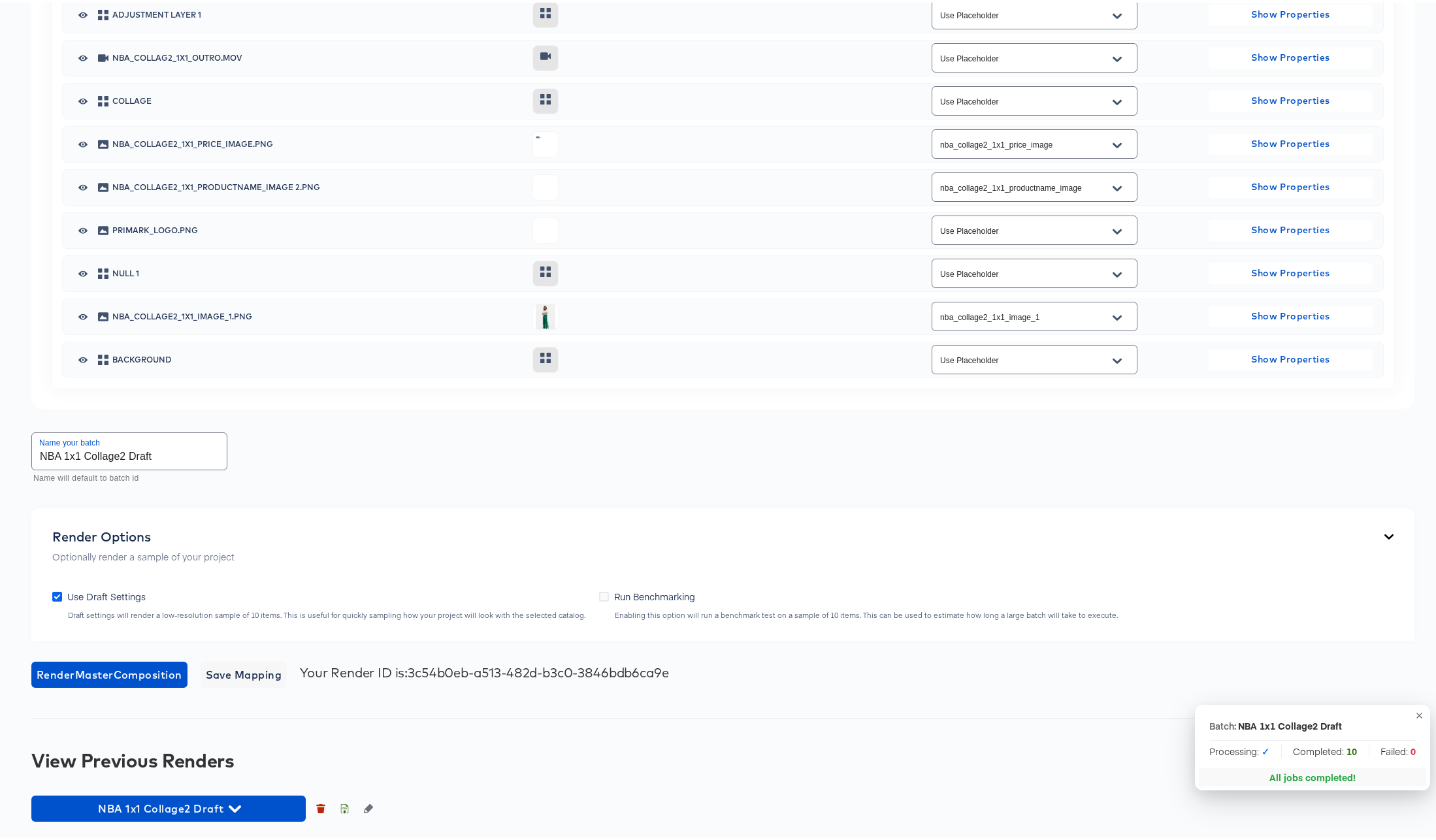
click at [57, 593] on icon at bounding box center [57, 594] width 10 height 10
click at [0, 0] on input "Use Draft Settings" at bounding box center [0, 0] width 0 height 0
drag, startPoint x: 173, startPoint y: 456, endPoint x: 129, endPoint y: 459, distance: 44.1
click at [129, 459] on input "NBA 1x1 Collage2 Draft" at bounding box center [129, 449] width 195 height 37
type input "NBA 1x1 Collage2 Full"
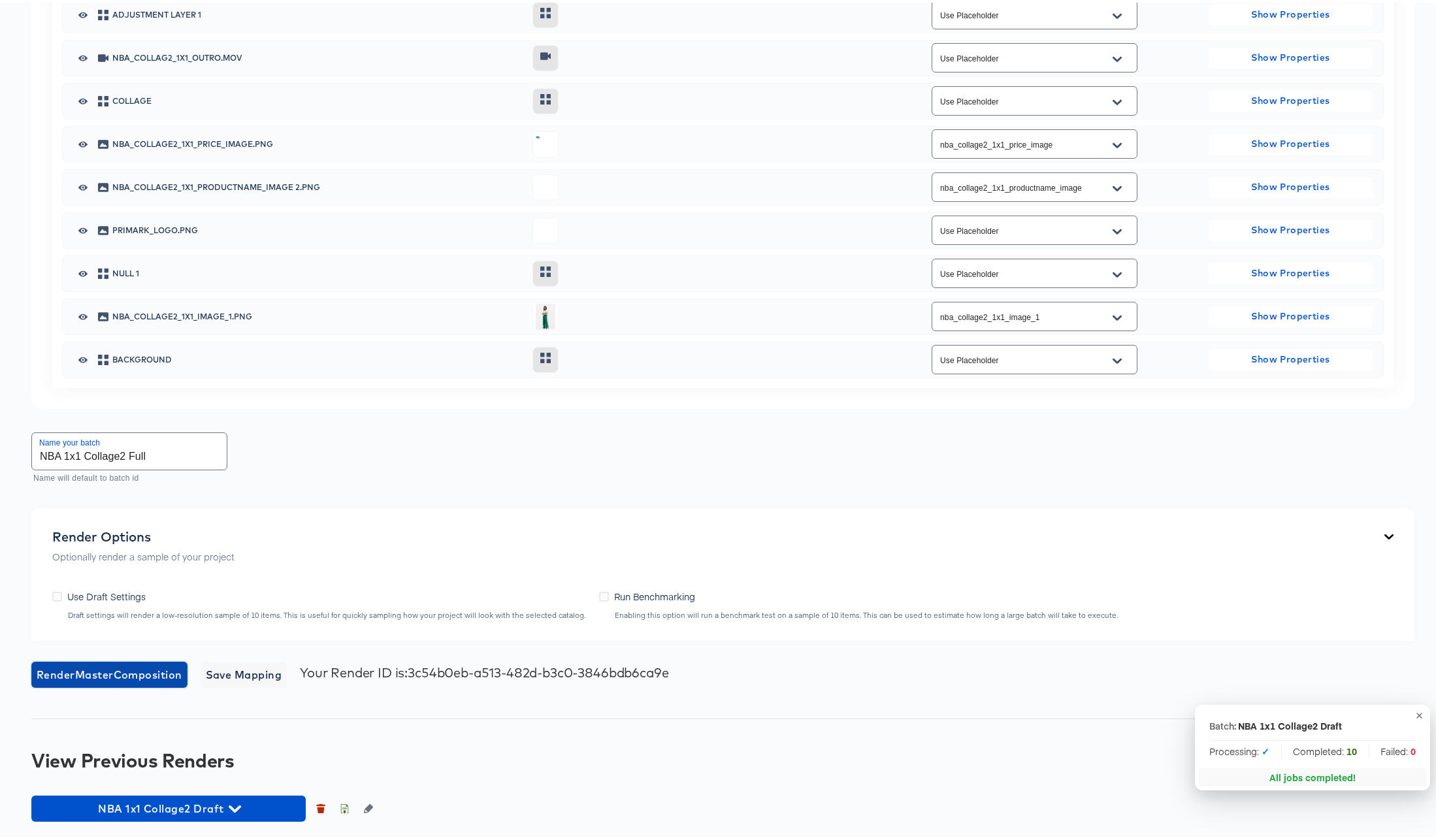
click at [149, 668] on span "Render Master Composition" at bounding box center [110, 672] width 146 height 18
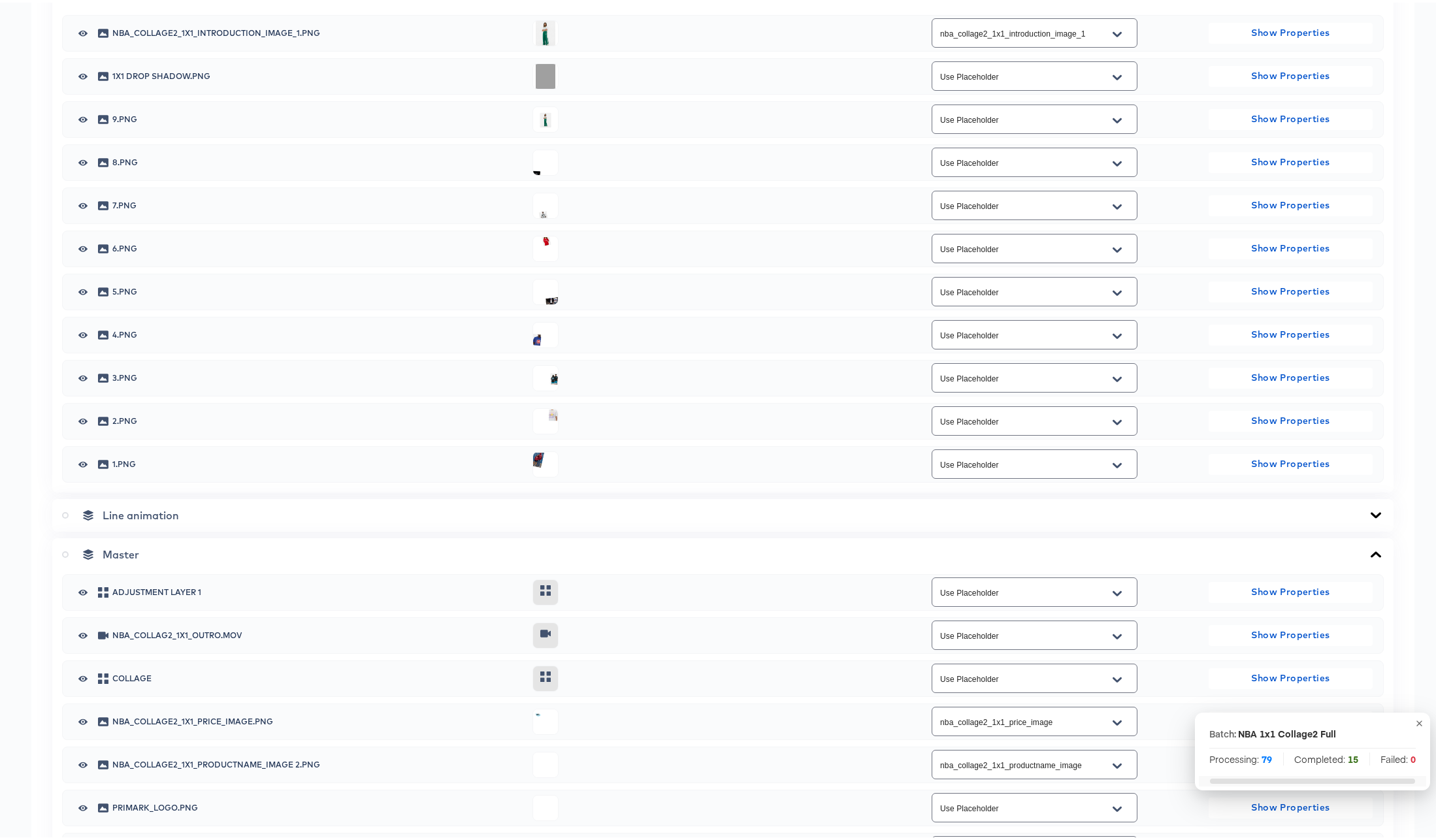
scroll to position [0, 0]
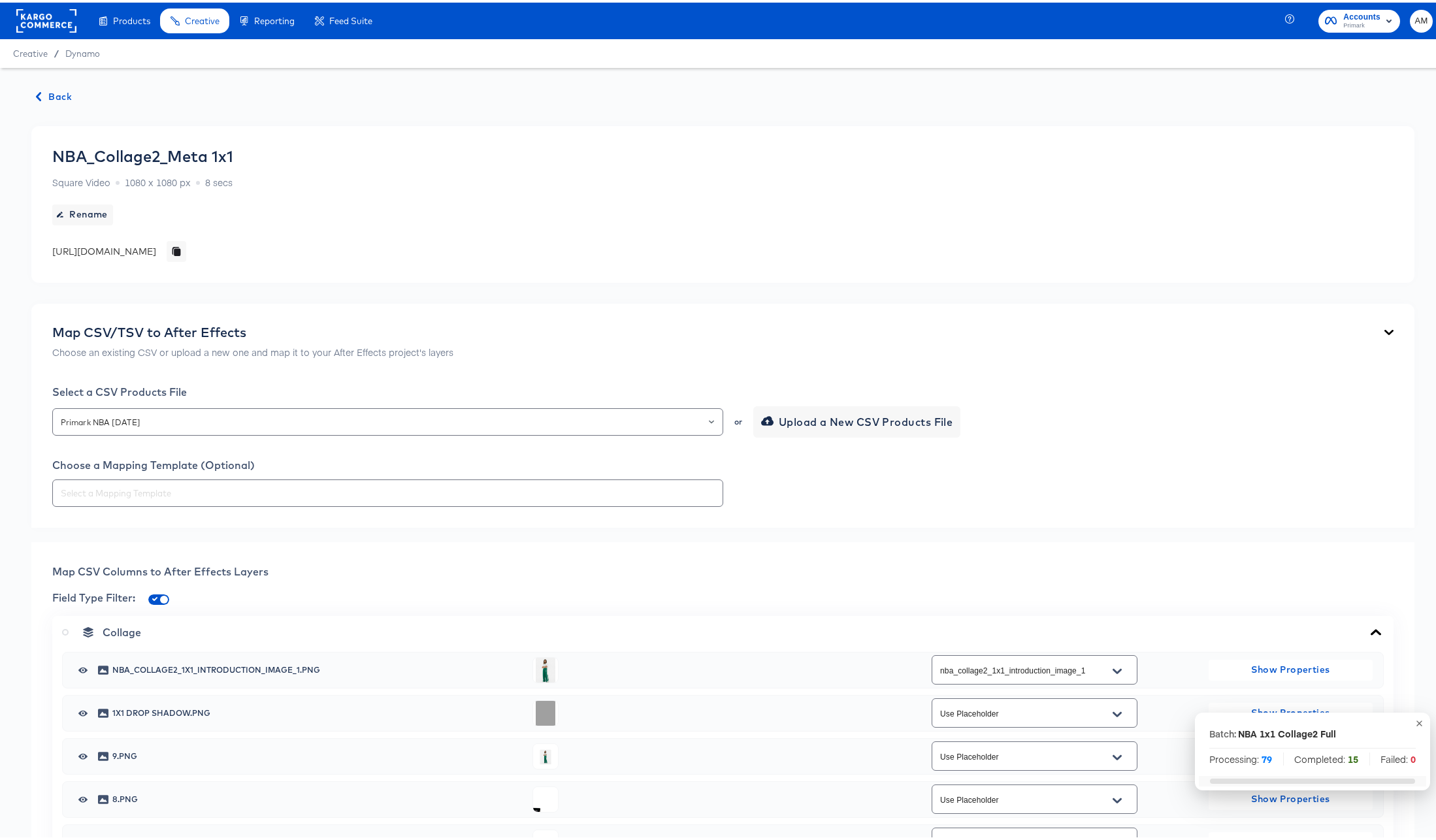
click at [50, 91] on span "Back" at bounding box center [55, 94] width 35 height 16
